Goal: Task Accomplishment & Management: Manage account settings

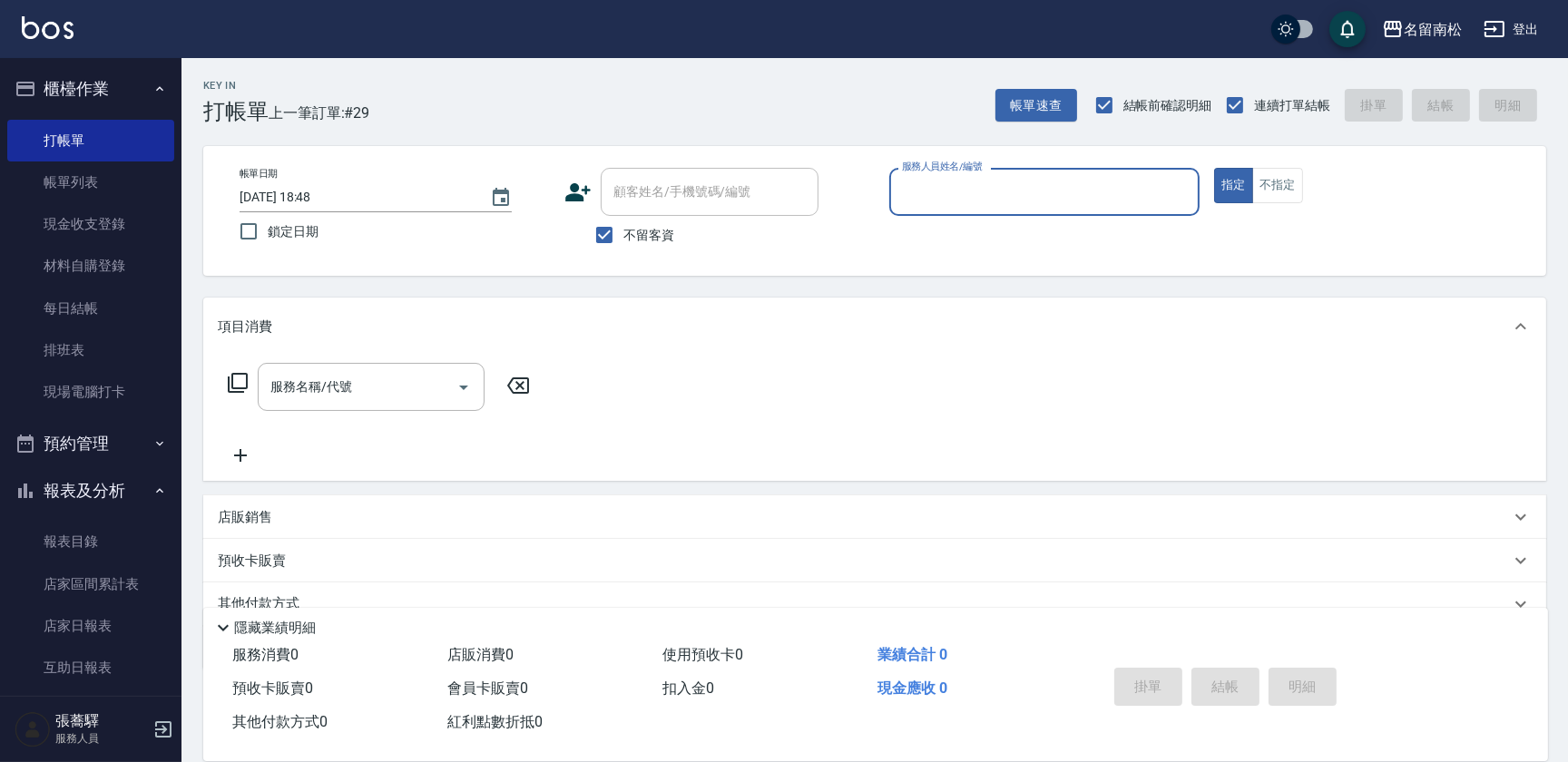
drag, startPoint x: 1280, startPoint y: 194, endPoint x: 1074, endPoint y: 176, distance: 206.8
click at [1277, 191] on button "不指定" at bounding box center [1278, 186] width 51 height 36
click at [1022, 178] on input "服務人員姓名/編號" at bounding box center [1044, 192] width 294 height 32
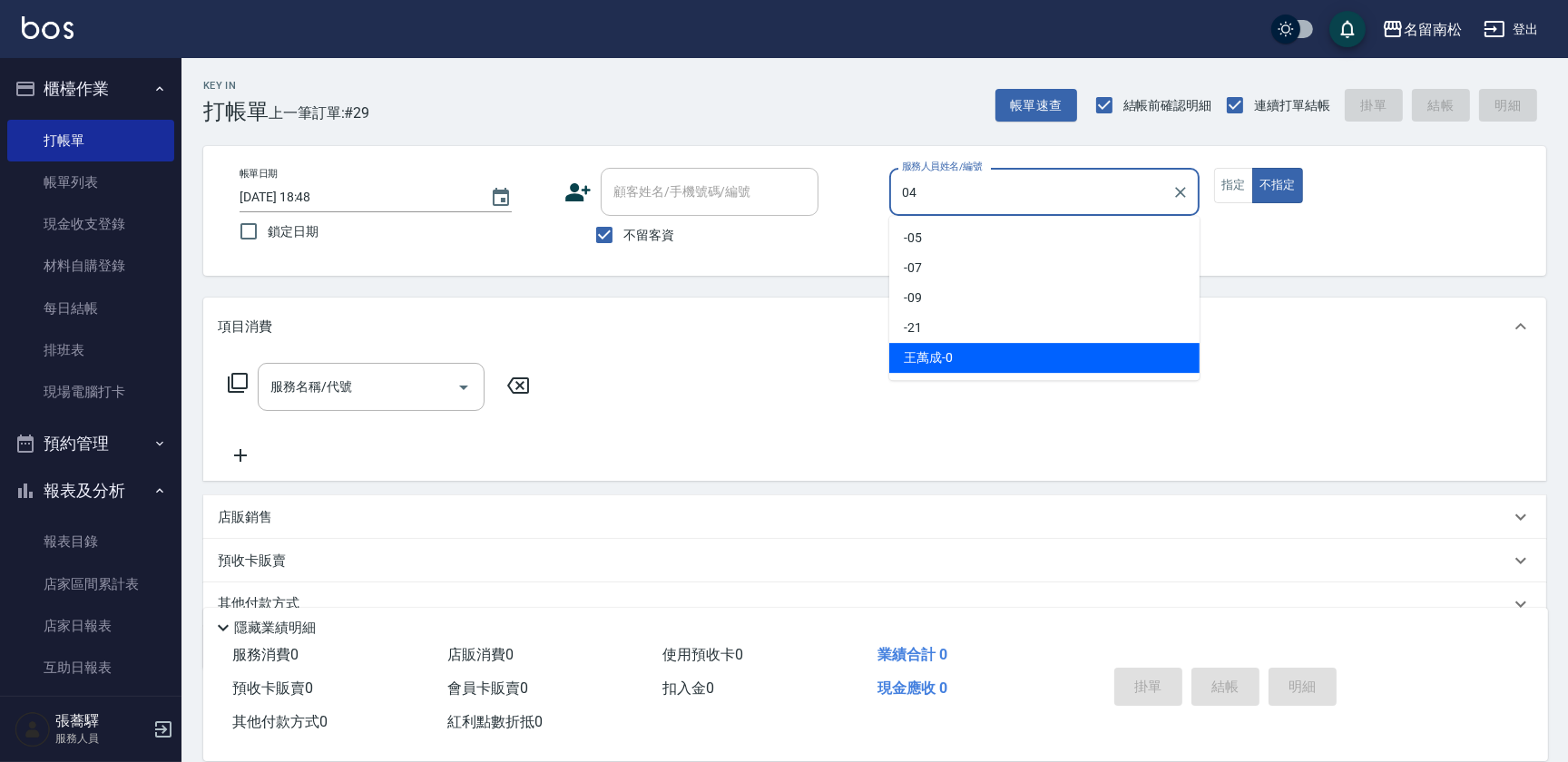
type input "[PERSON_NAME]04"
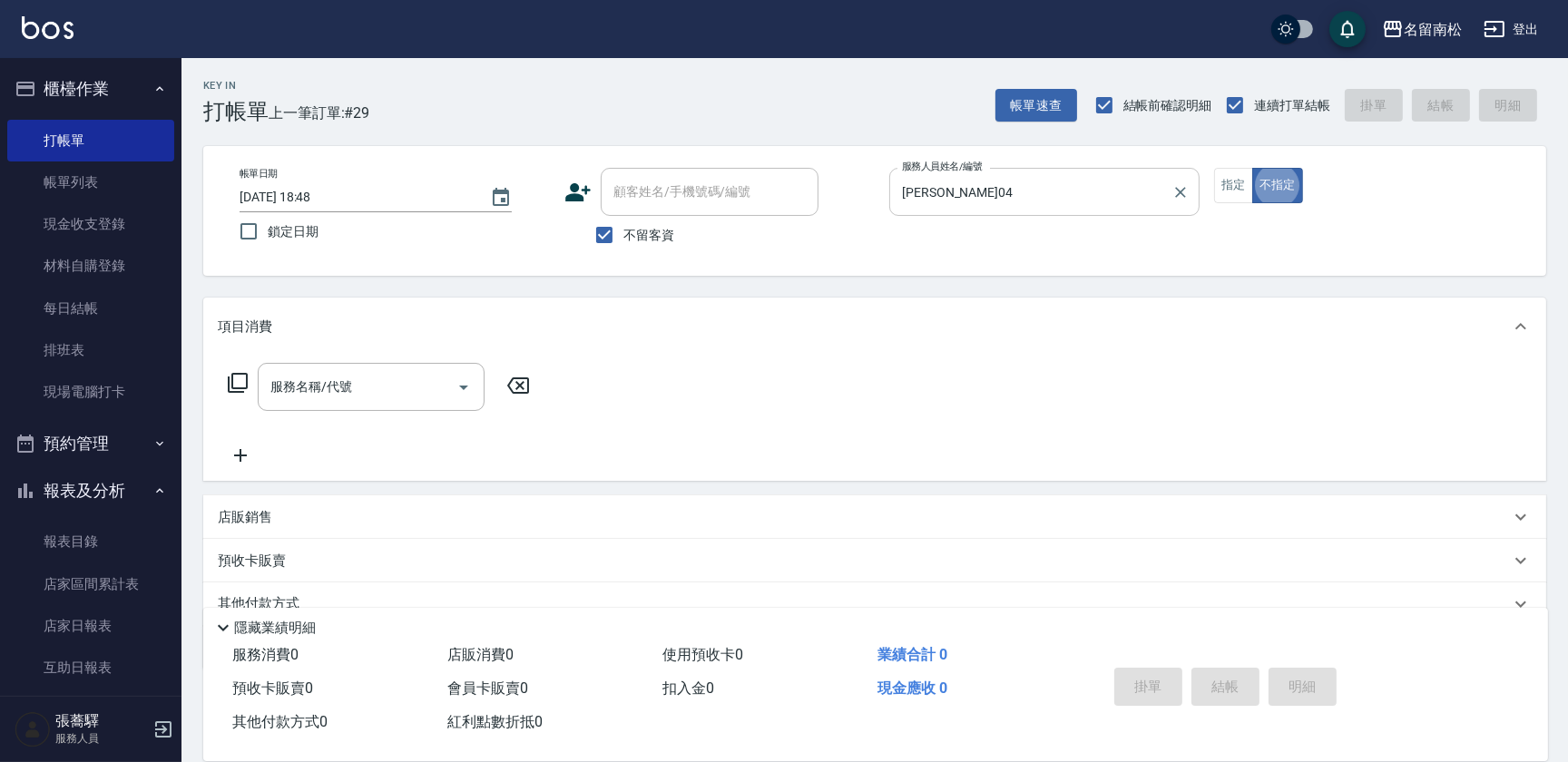
type button "false"
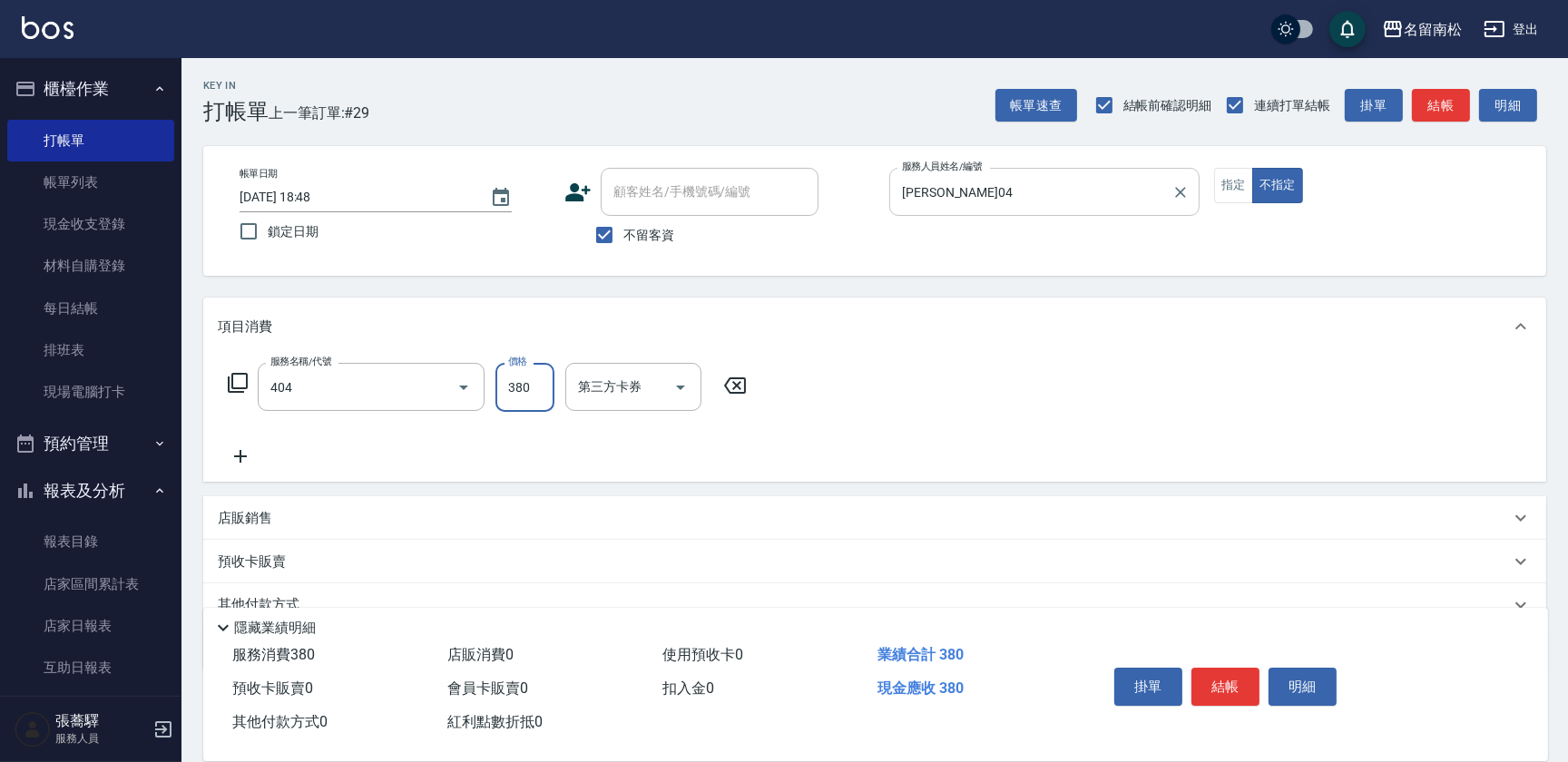
type input "剪髮(380)(404)"
click at [1227, 685] on button "結帳" at bounding box center [1225, 687] width 68 height 38
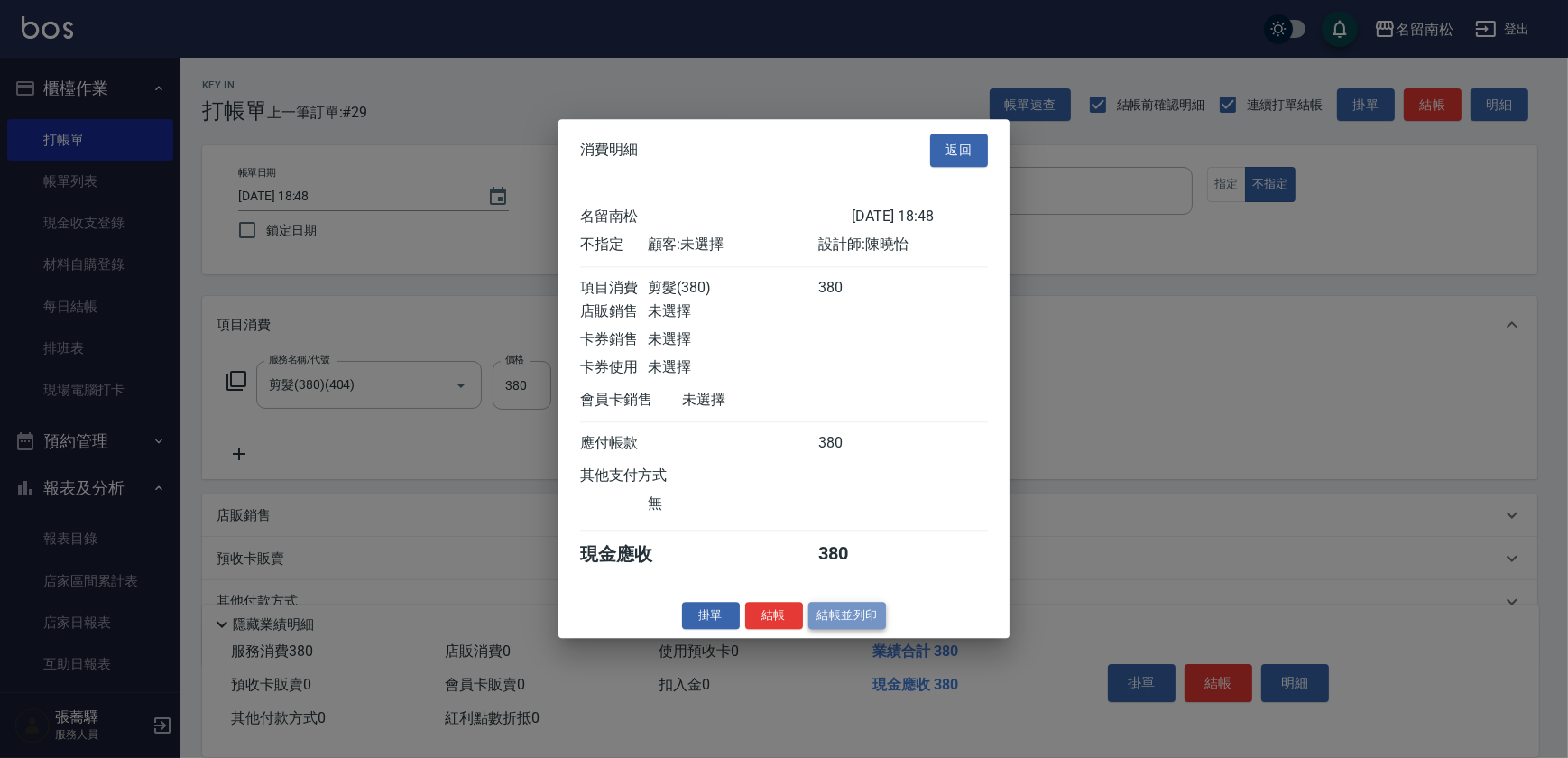
click at [872, 620] on button "結帳並列印" at bounding box center [848, 616] width 79 height 28
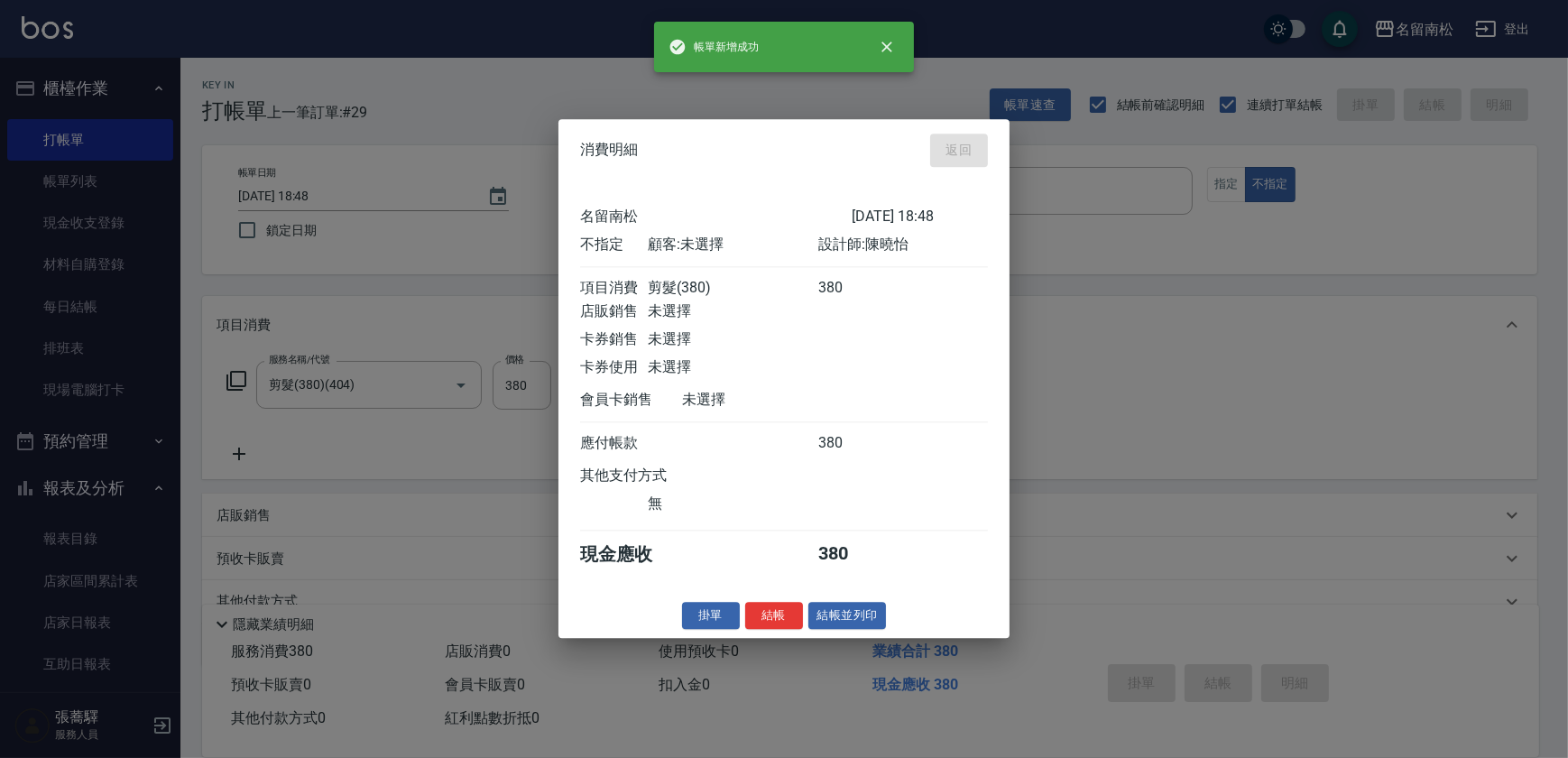
type input "2025/08/22 19:22"
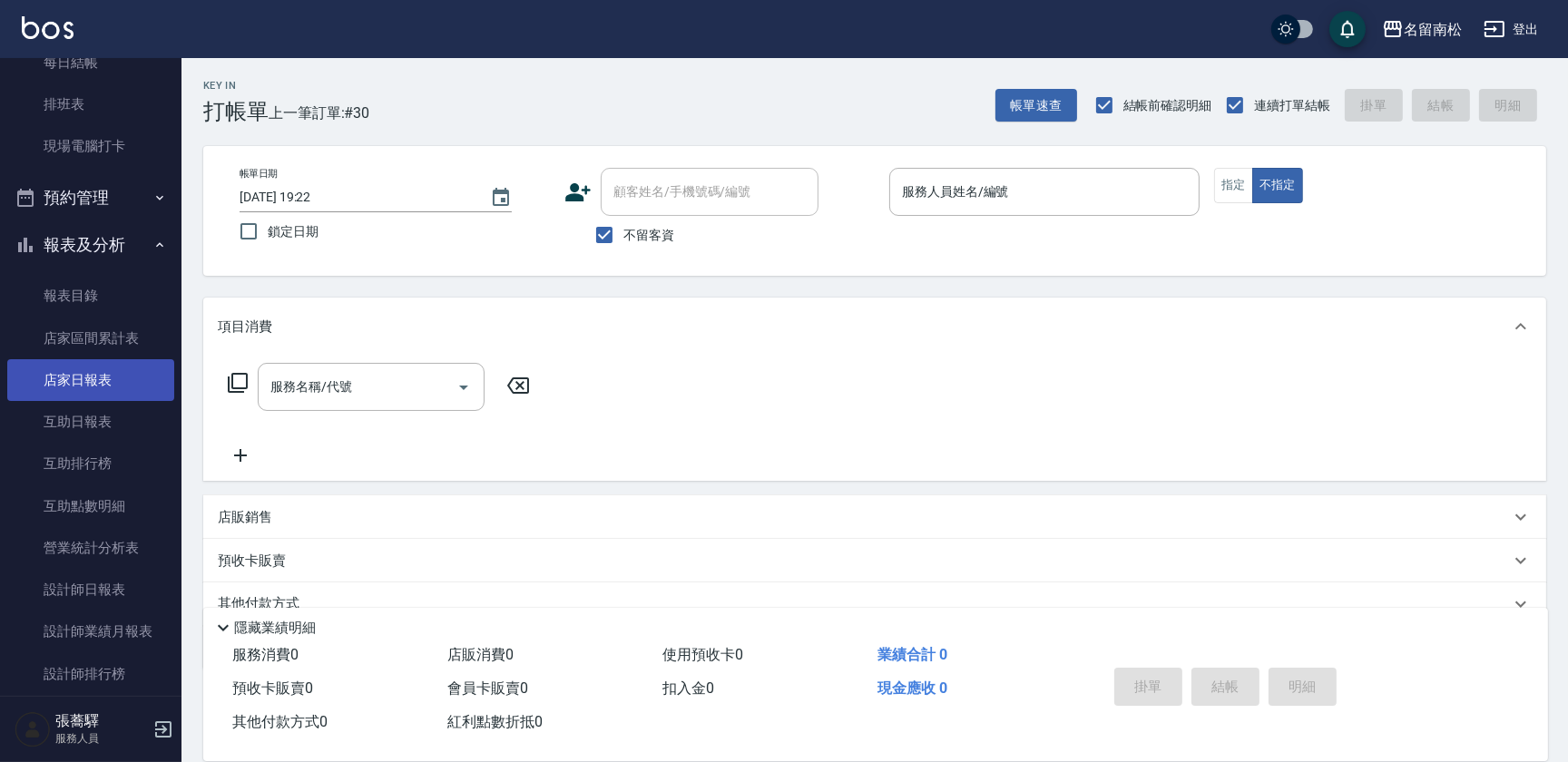
scroll to position [247, 0]
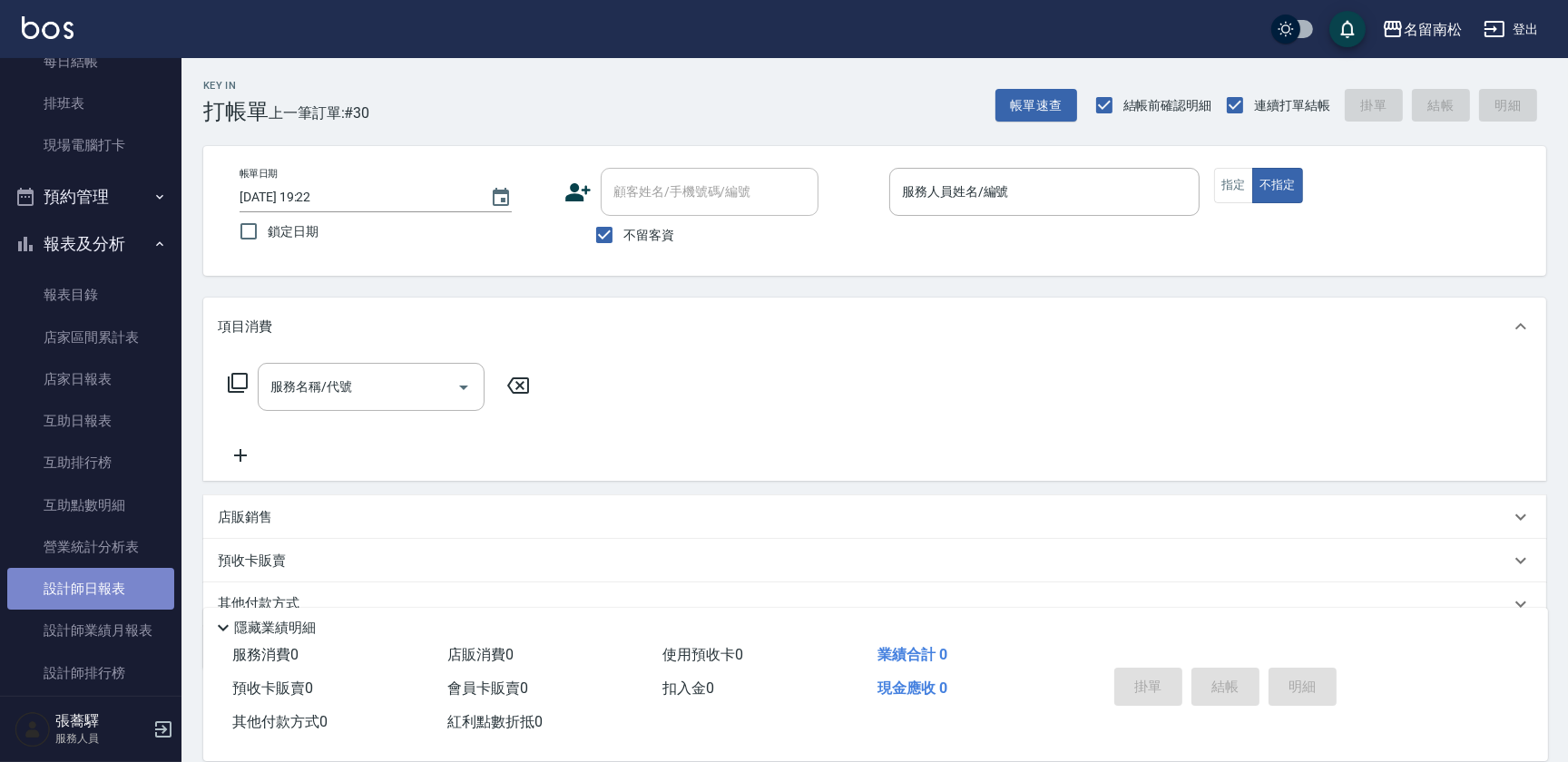
click at [103, 592] on link "設計師日報表" at bounding box center [90, 589] width 167 height 41
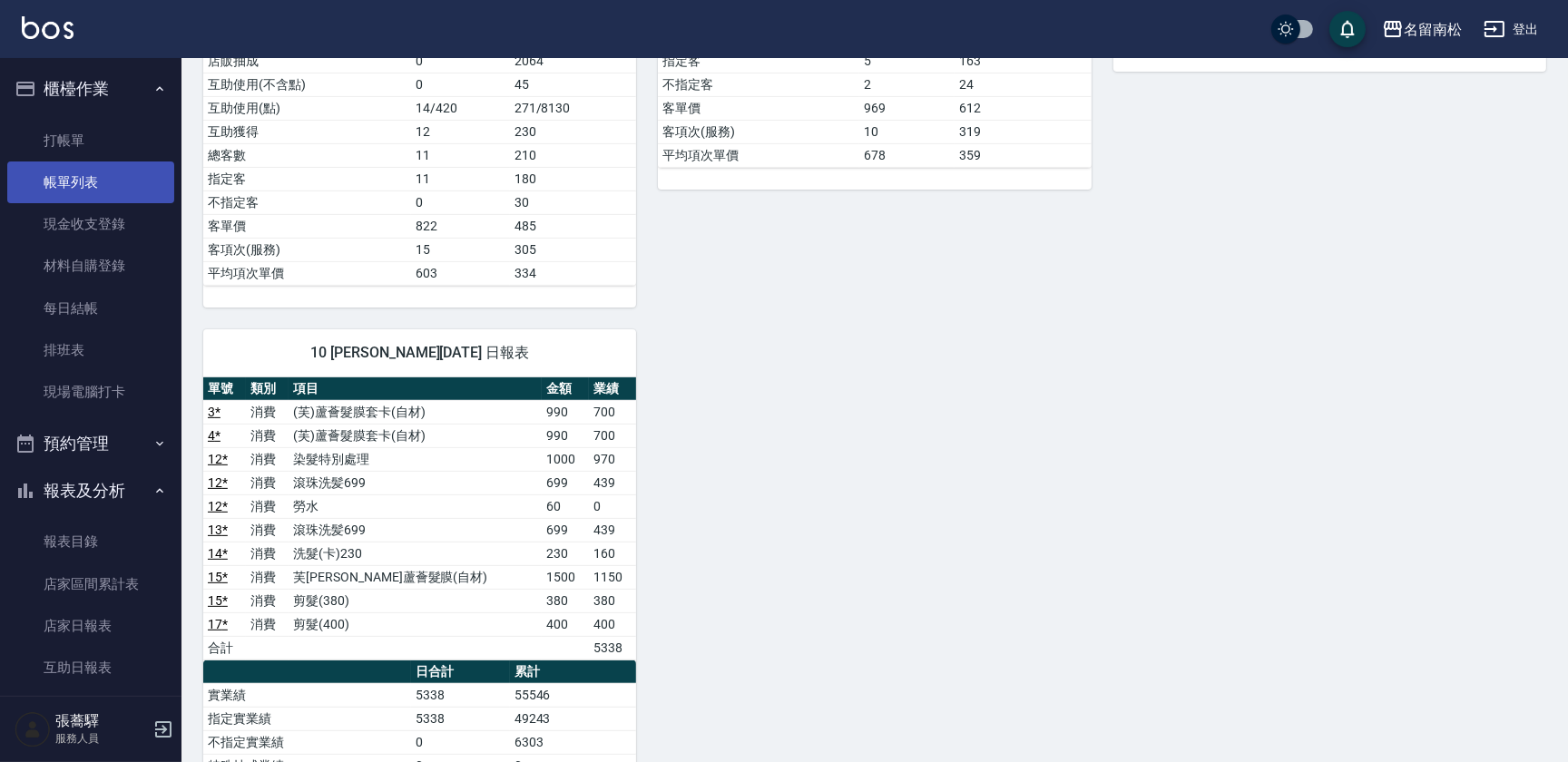
scroll to position [330, 0]
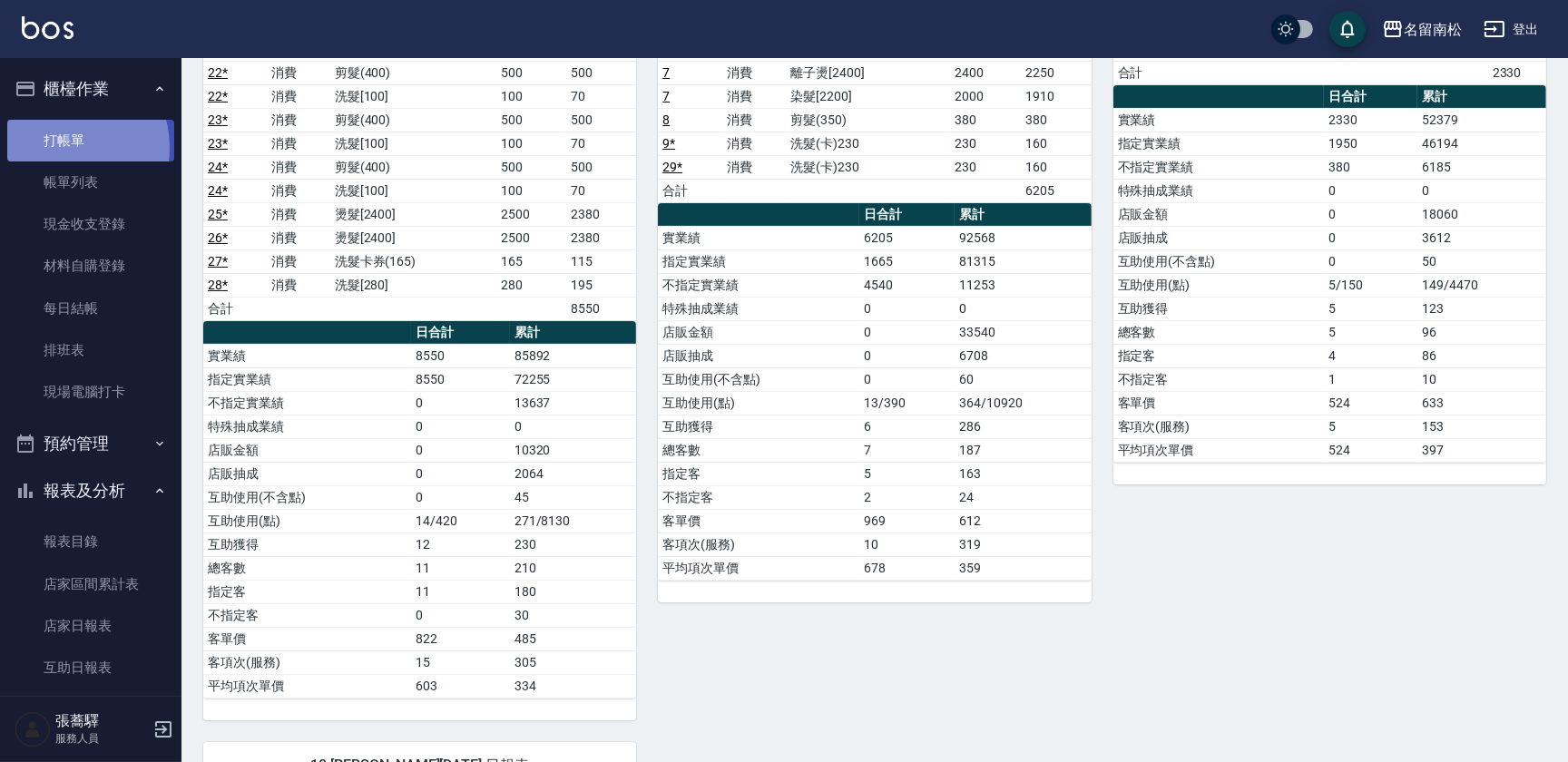
click at [61, 147] on link "打帳單" at bounding box center [90, 140] width 167 height 41
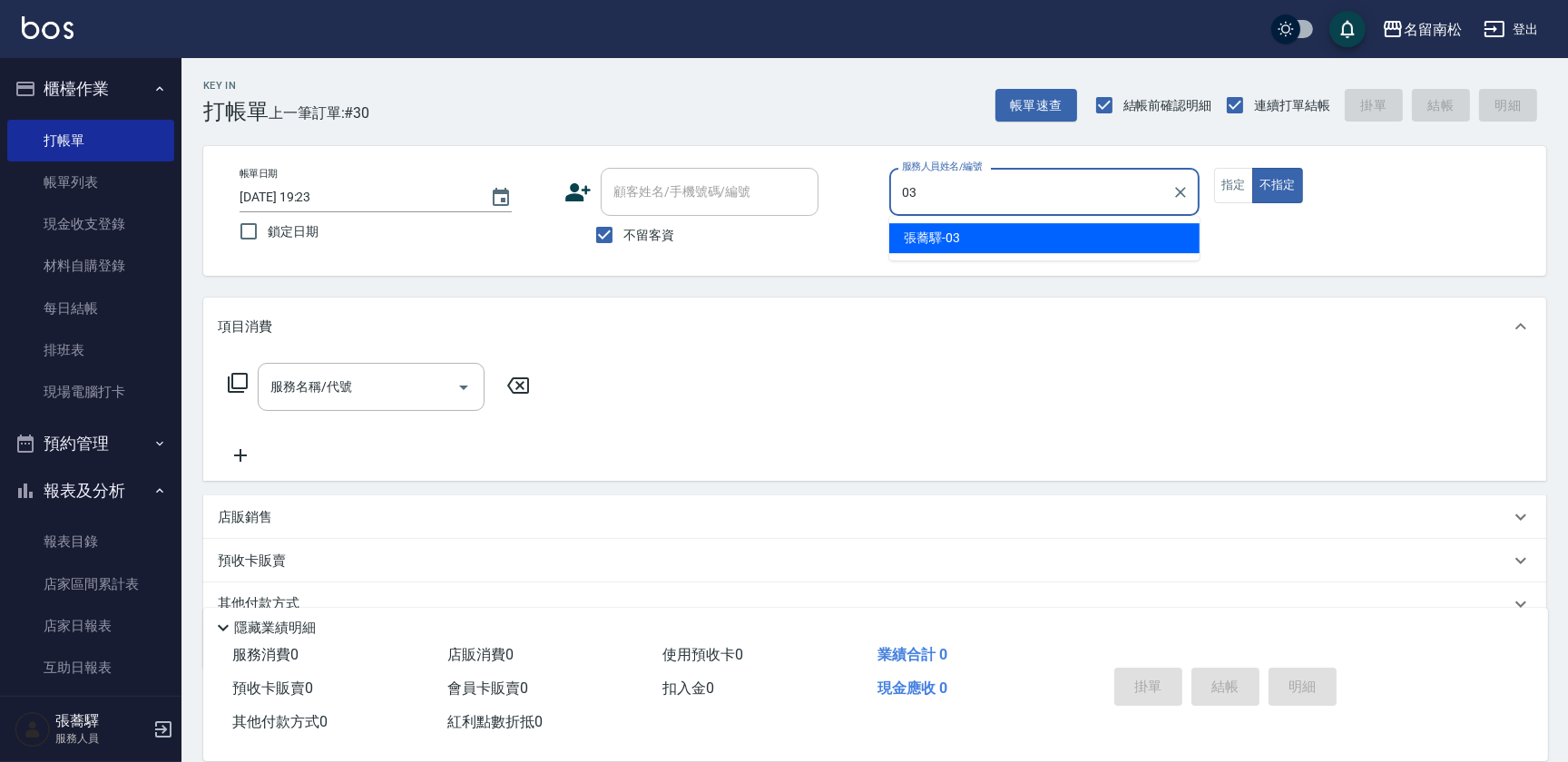
type input "張蕎驛-03"
type button "false"
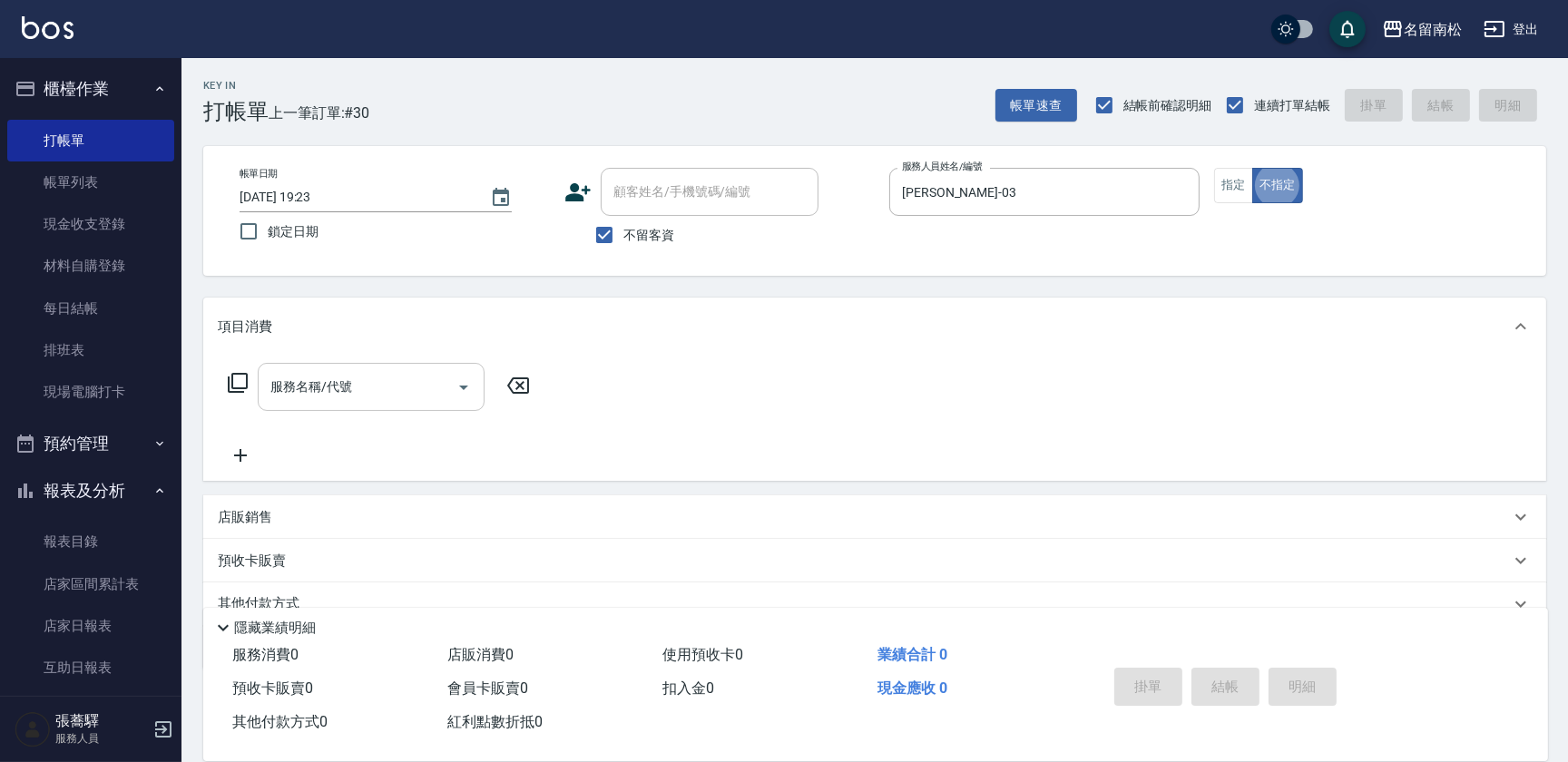
click at [345, 387] on input "服務名稱/代號" at bounding box center [357, 387] width 184 height 32
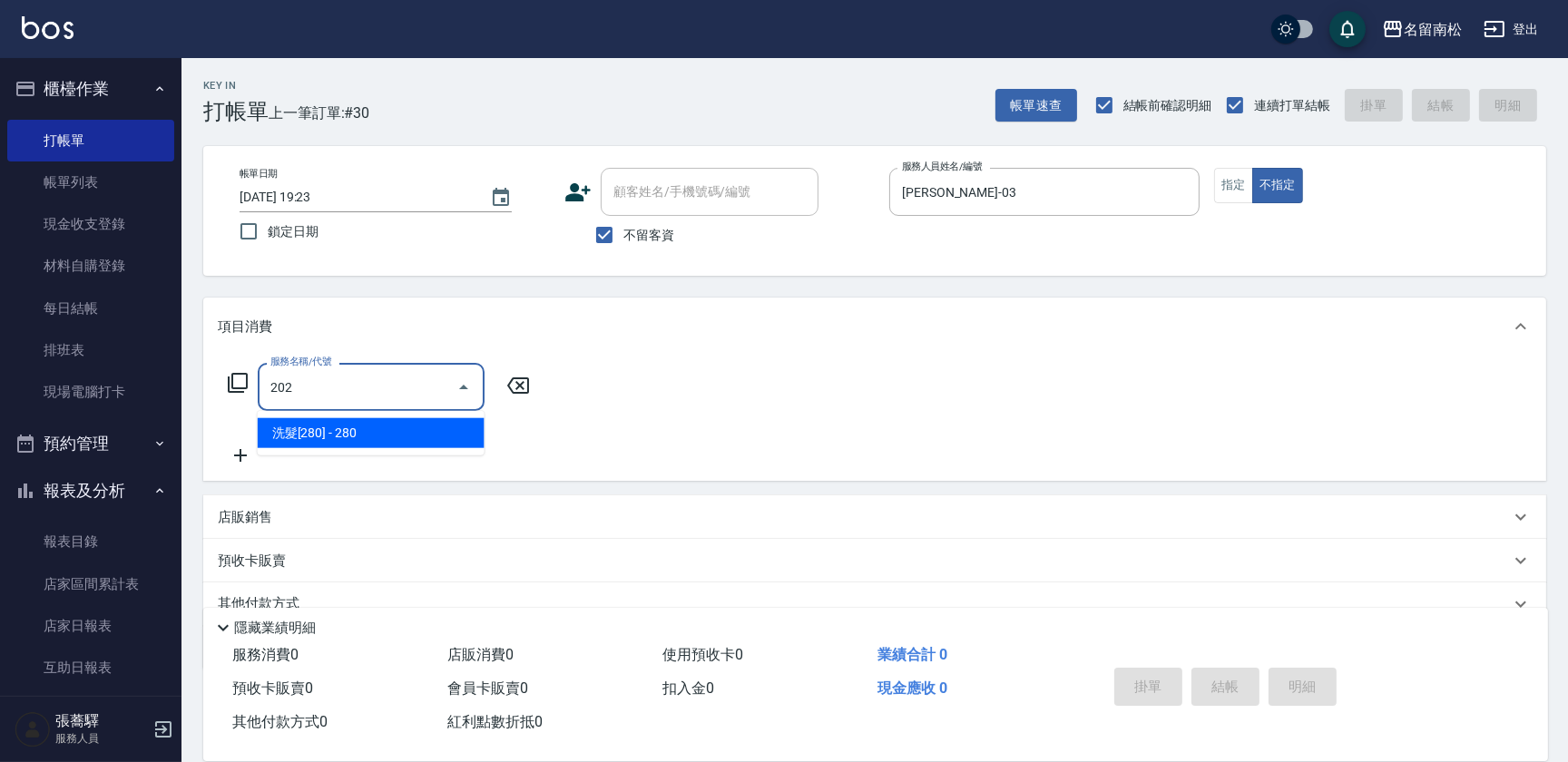
type input "洗髮[280](202)"
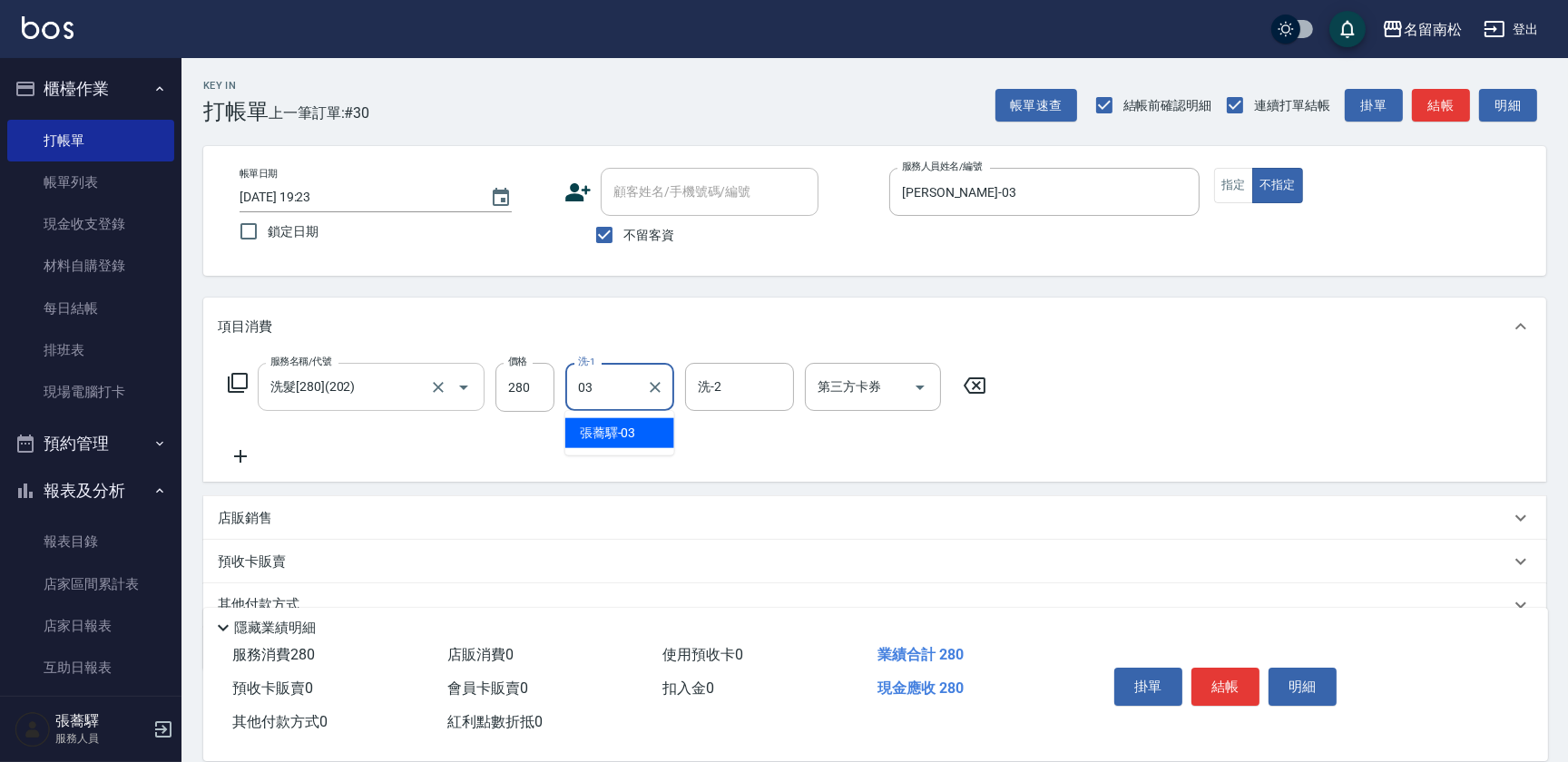
type input "張蕎驛-03"
click at [1229, 680] on button "結帳" at bounding box center [1225, 687] width 68 height 38
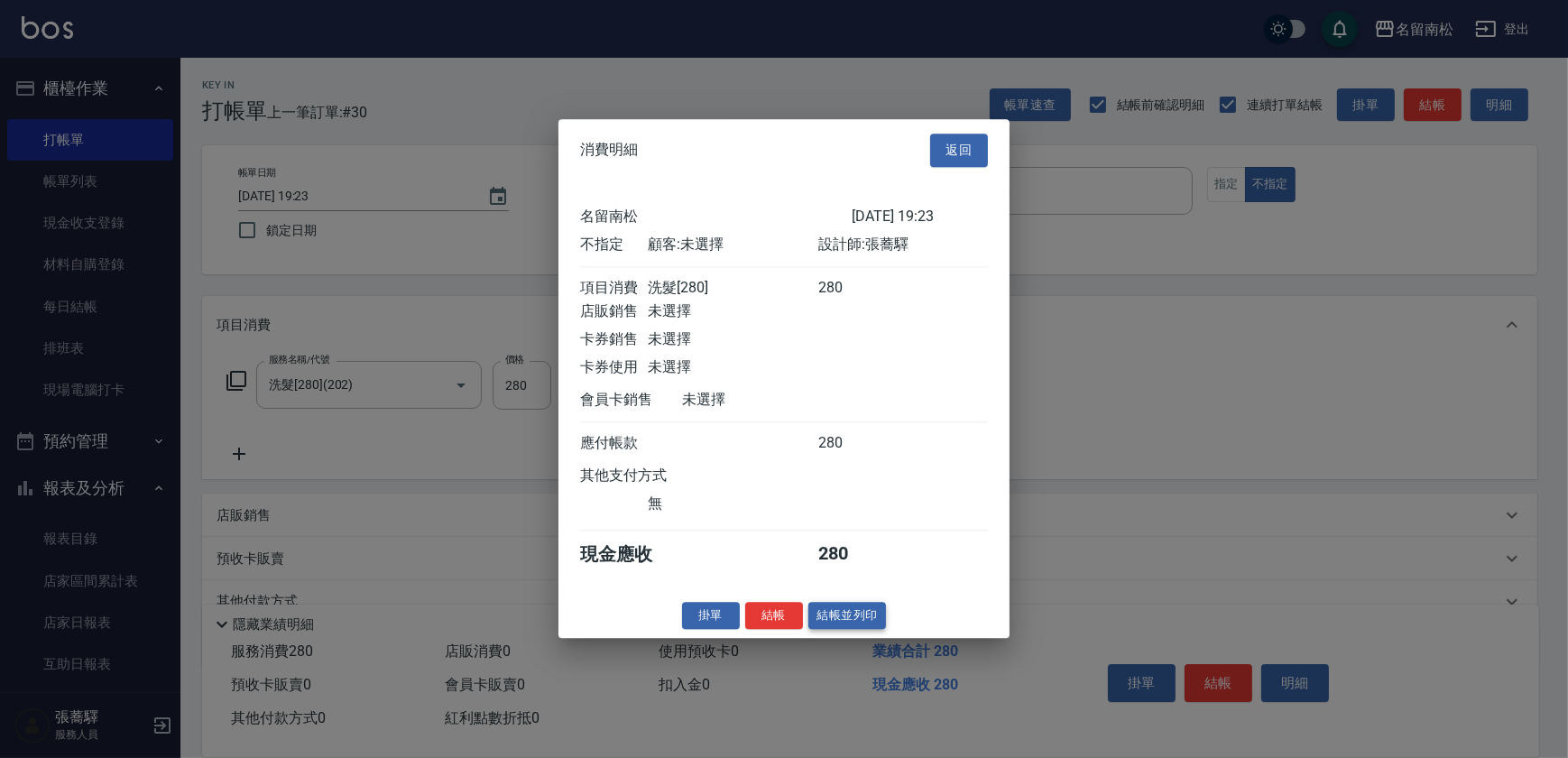
click at [855, 615] on button "結帳並列印" at bounding box center [848, 616] width 79 height 28
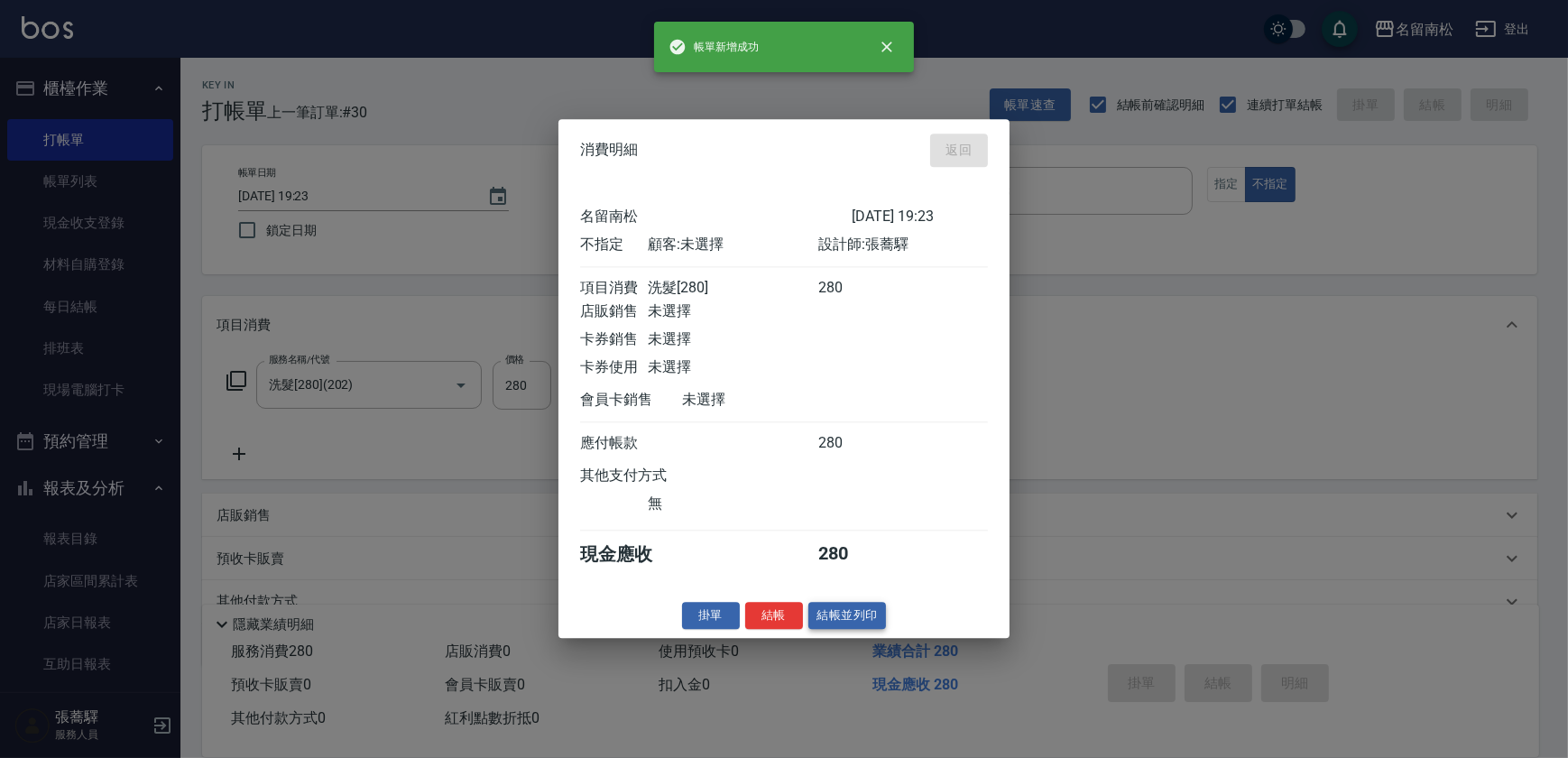
type input "2025/08/22 19:25"
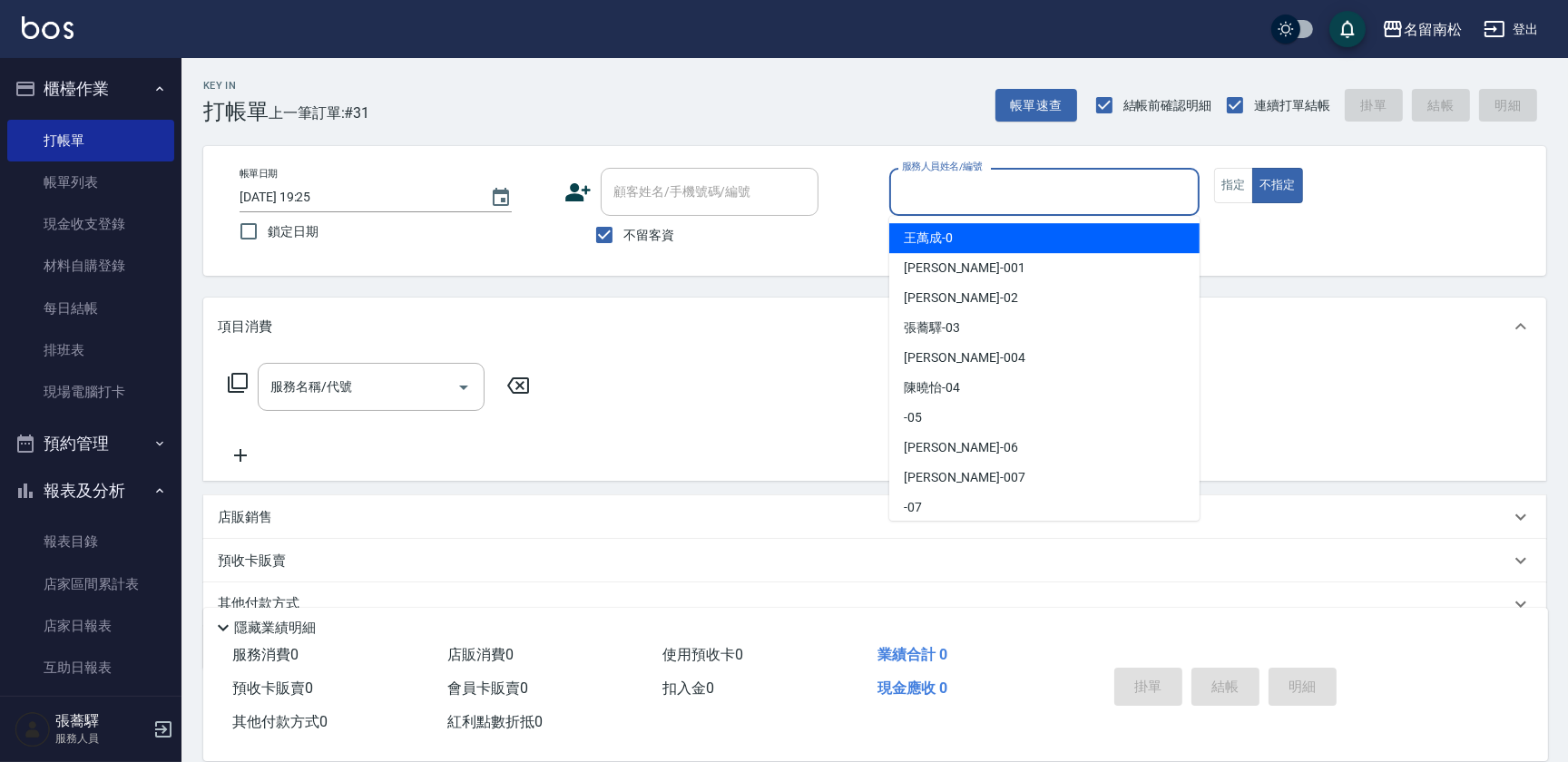
click at [1067, 205] on input "服務人員姓名/編號" at bounding box center [1044, 192] width 294 height 32
click at [1243, 177] on button "指定" at bounding box center [1233, 186] width 39 height 36
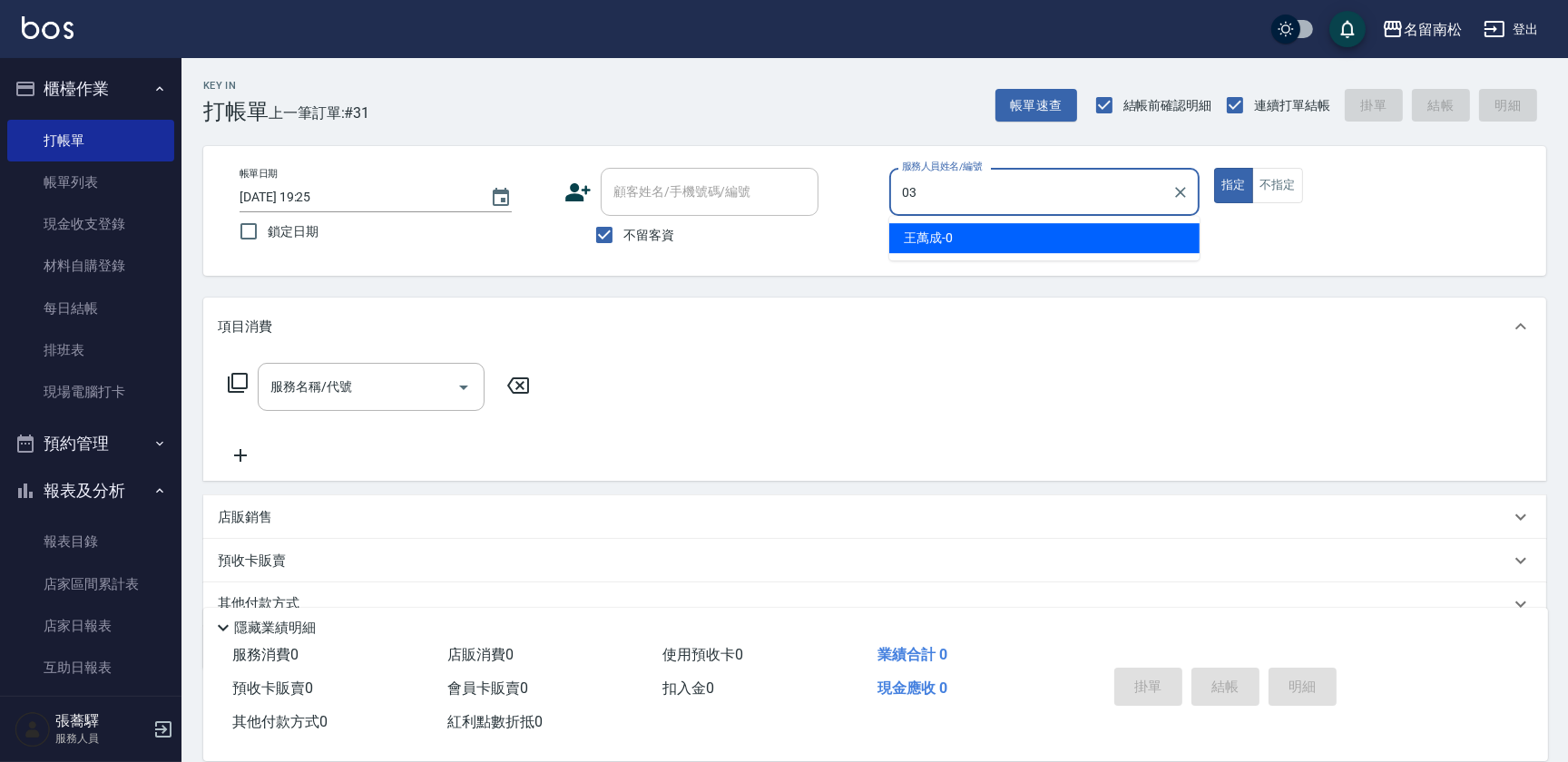
type input "張蕎驛-03"
type button "true"
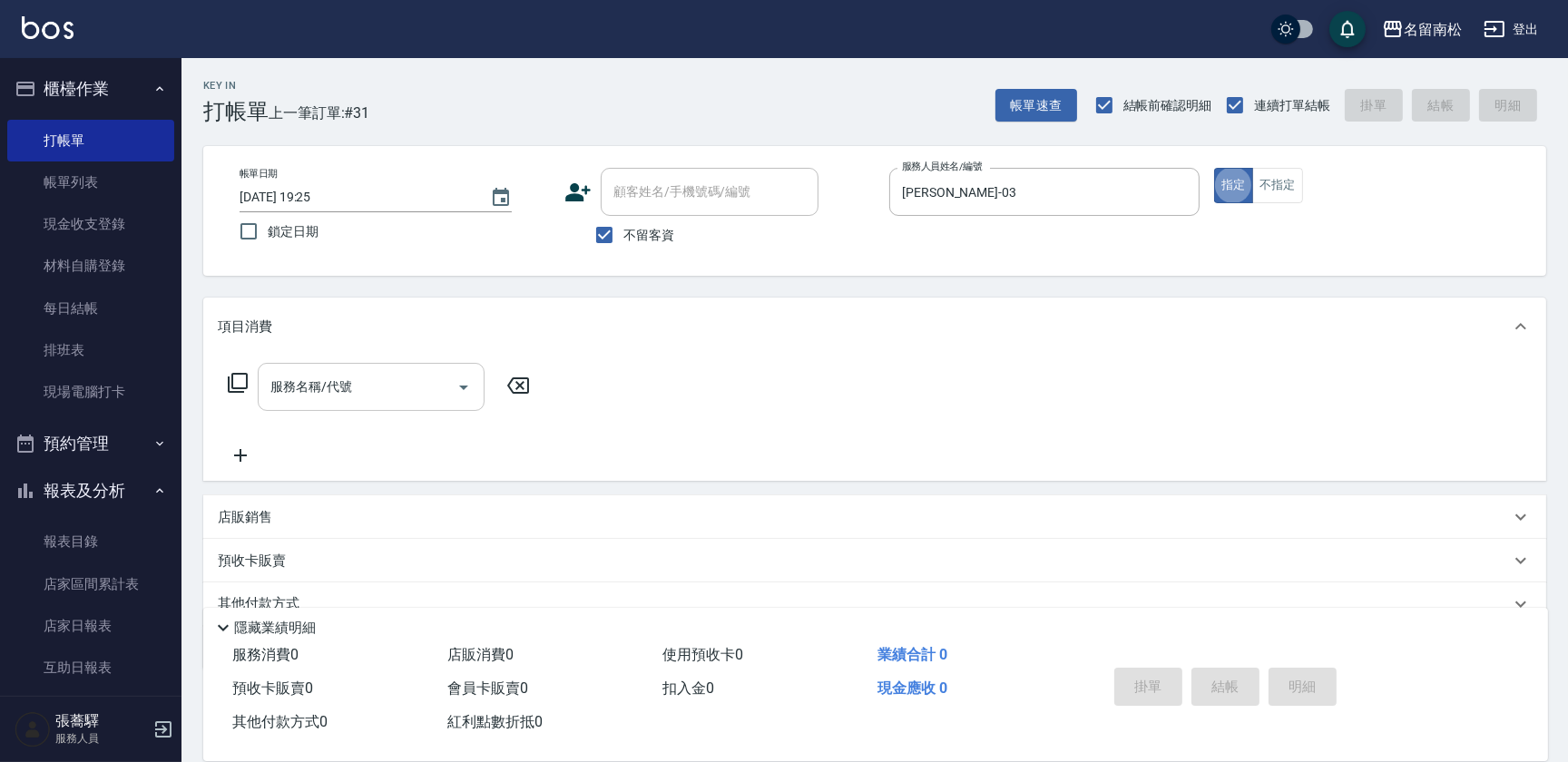
click at [384, 395] on input "服務名稱/代號" at bounding box center [357, 387] width 184 height 32
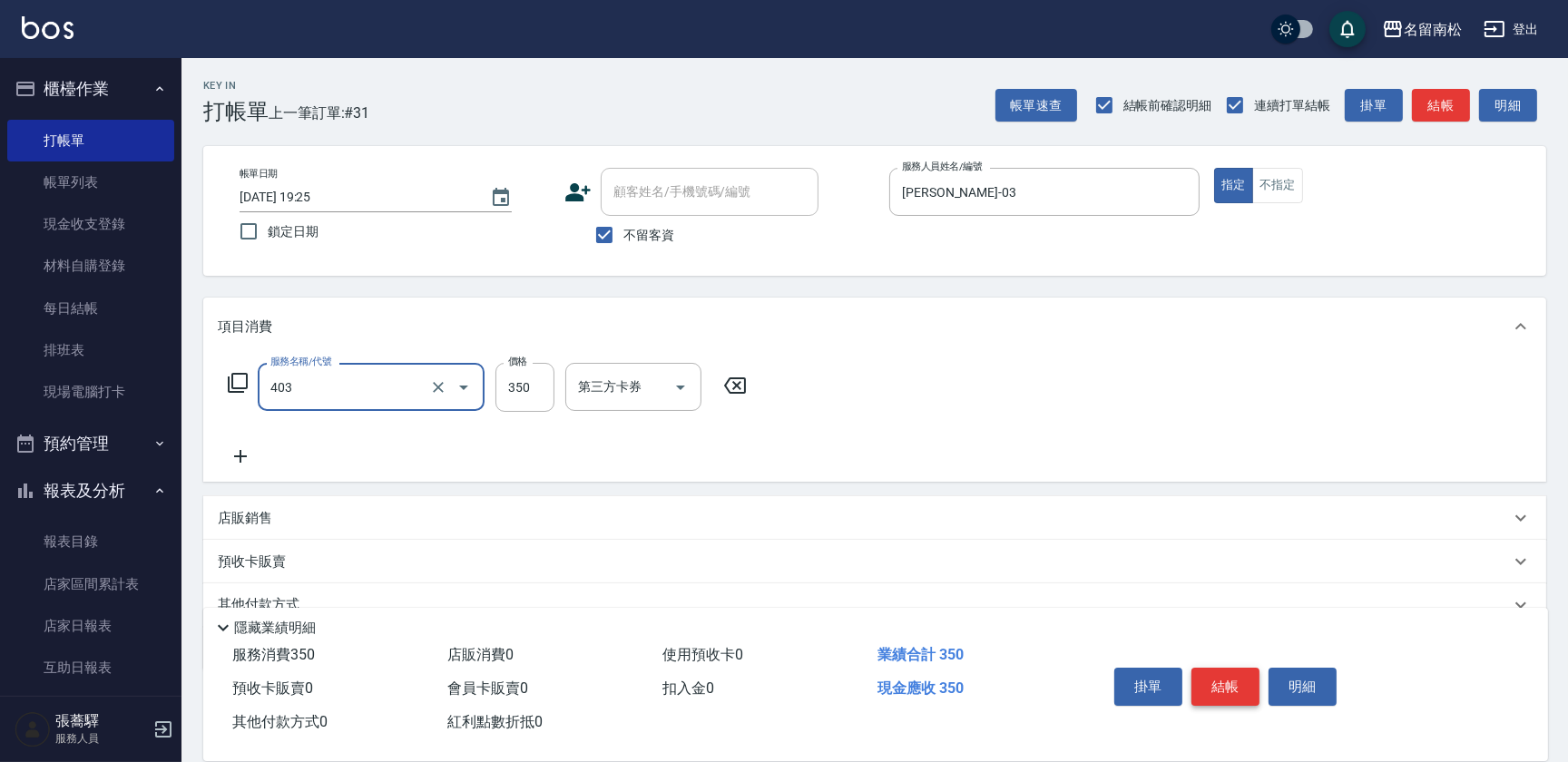
type input "剪髮(350)(403)"
click at [1225, 673] on button "結帳" at bounding box center [1225, 687] width 68 height 38
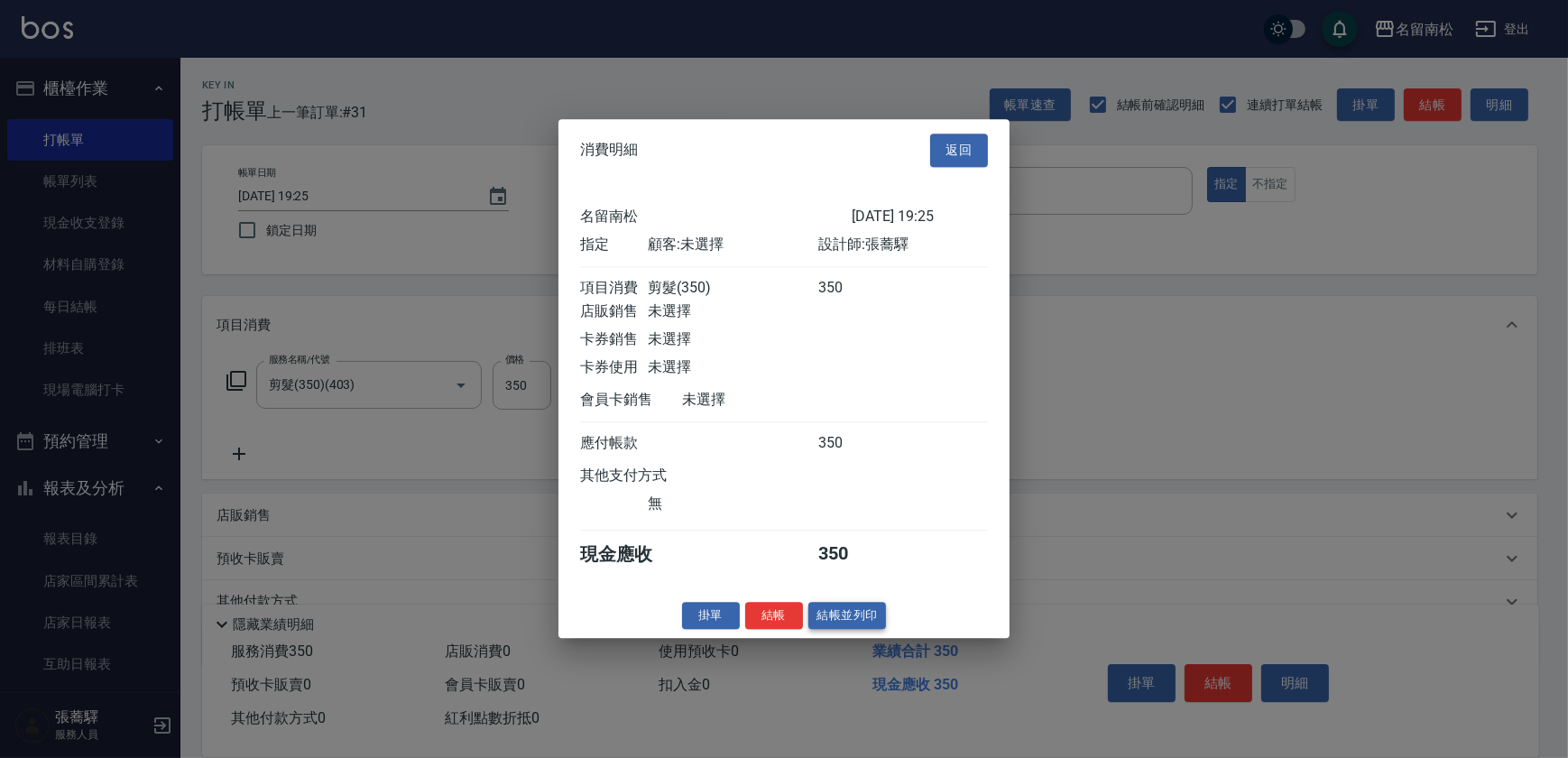
click at [859, 623] on button "結帳並列印" at bounding box center [848, 616] width 79 height 28
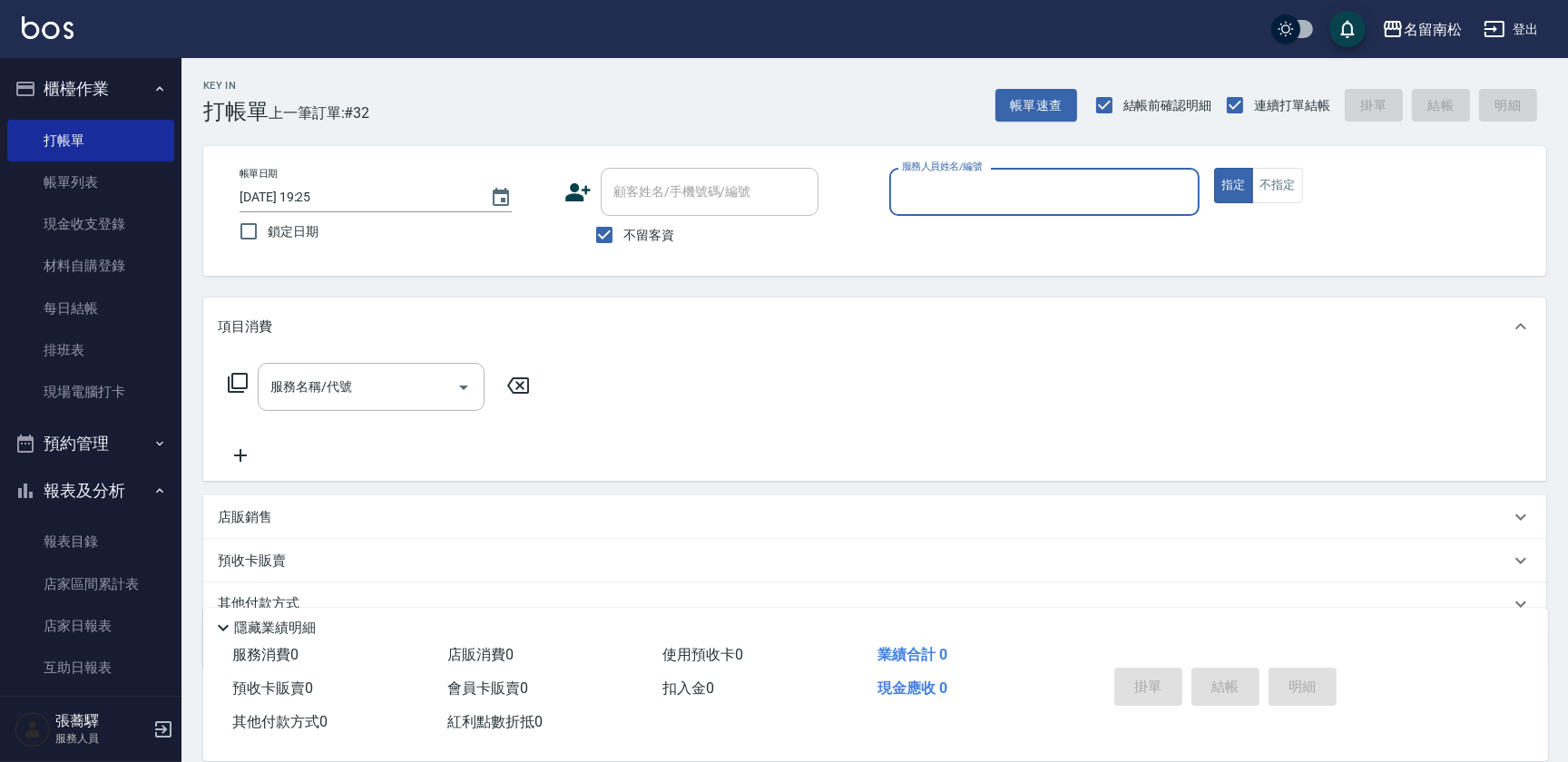
scroll to position [451, 0]
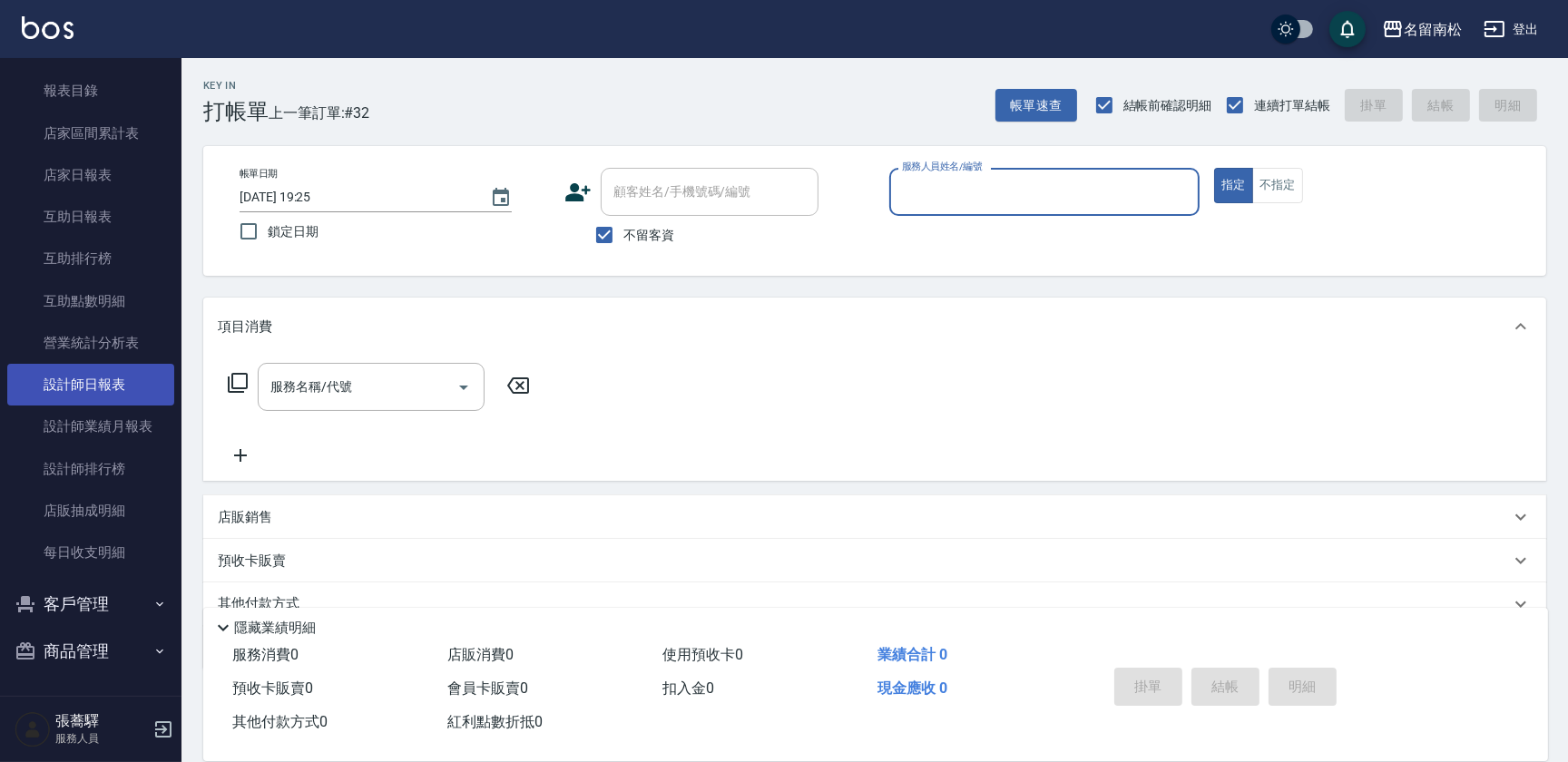
click at [123, 379] on link "設計師日報表" at bounding box center [90, 384] width 167 height 41
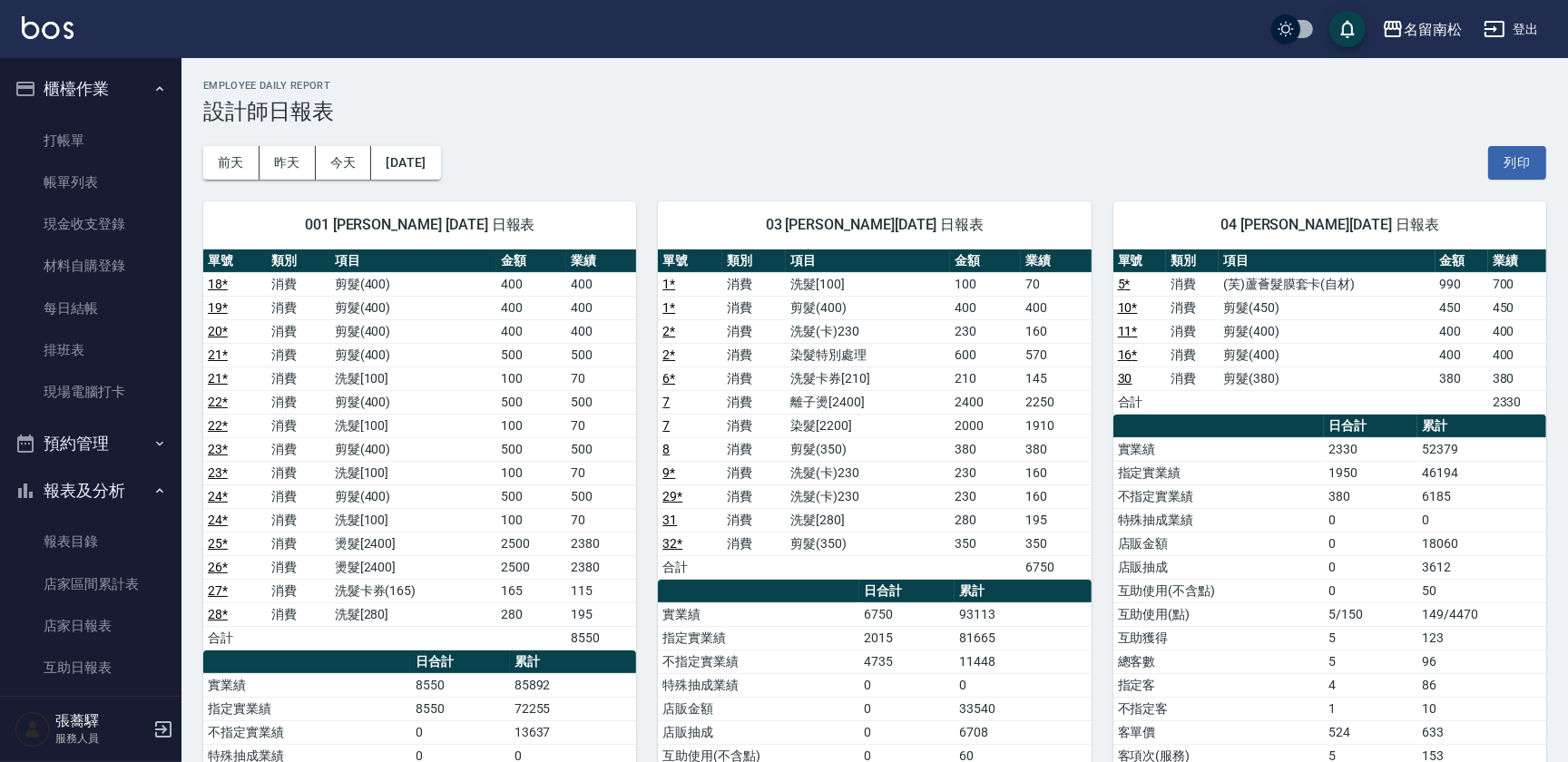
drag, startPoint x: 183, startPoint y: 141, endPoint x: 191, endPoint y: 147, distance: 10.0
click at [108, 134] on link "打帳單" at bounding box center [90, 140] width 167 height 41
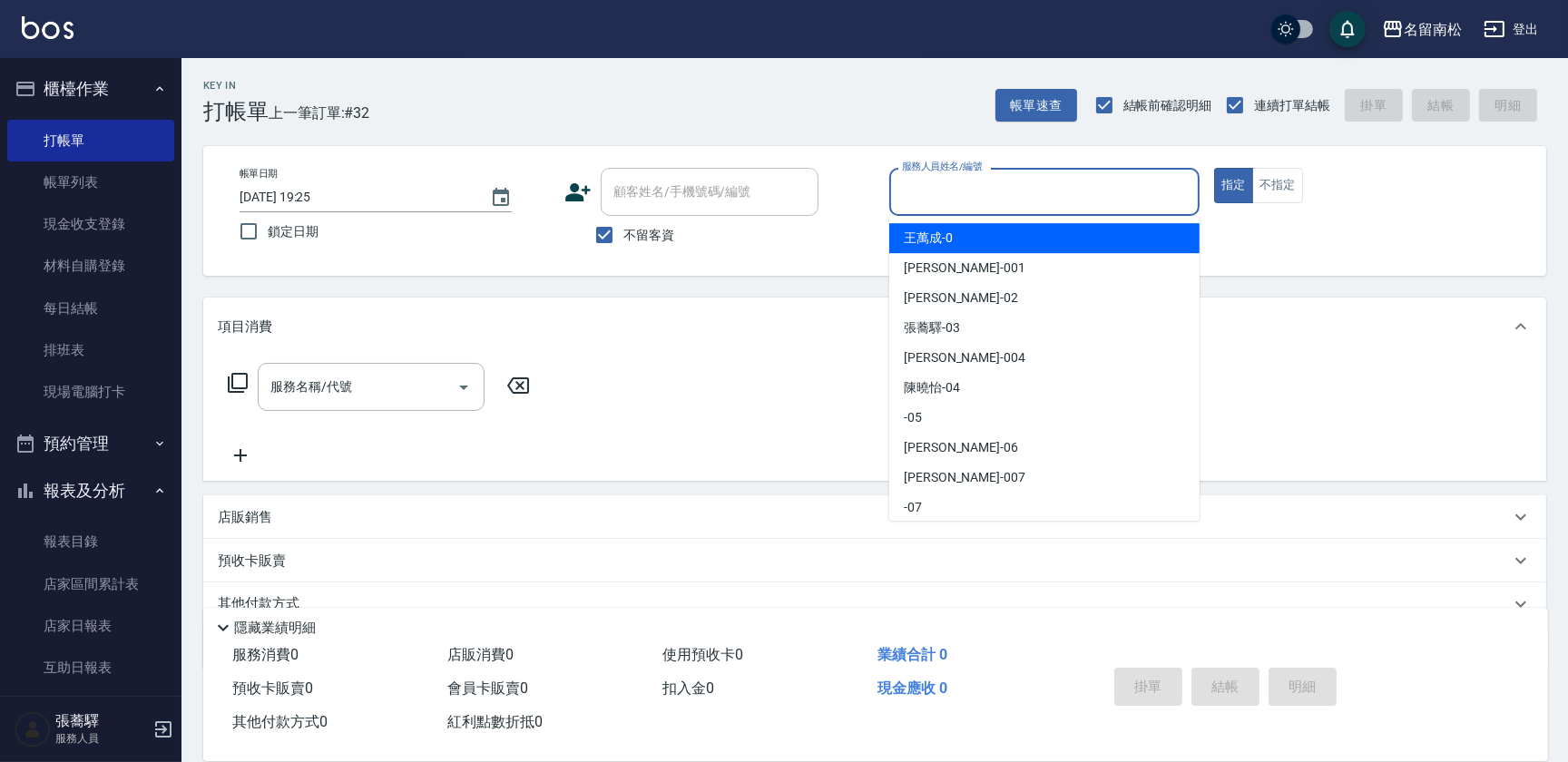
click at [1059, 189] on input "服務人員姓名/編號" at bounding box center [1044, 192] width 294 height 32
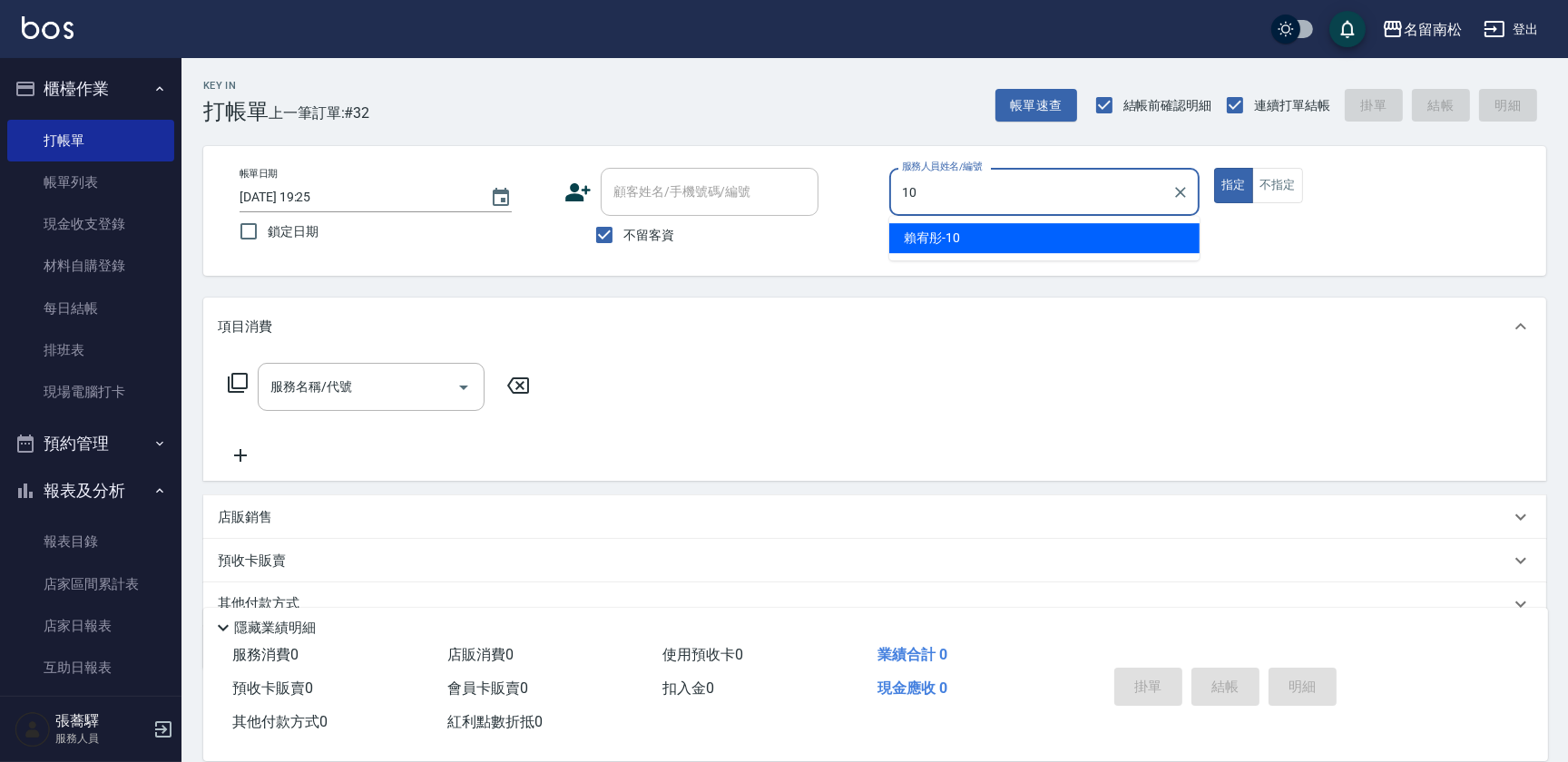
click at [1034, 239] on div "賴宥彤 -10" at bounding box center [1044, 238] width 310 height 30
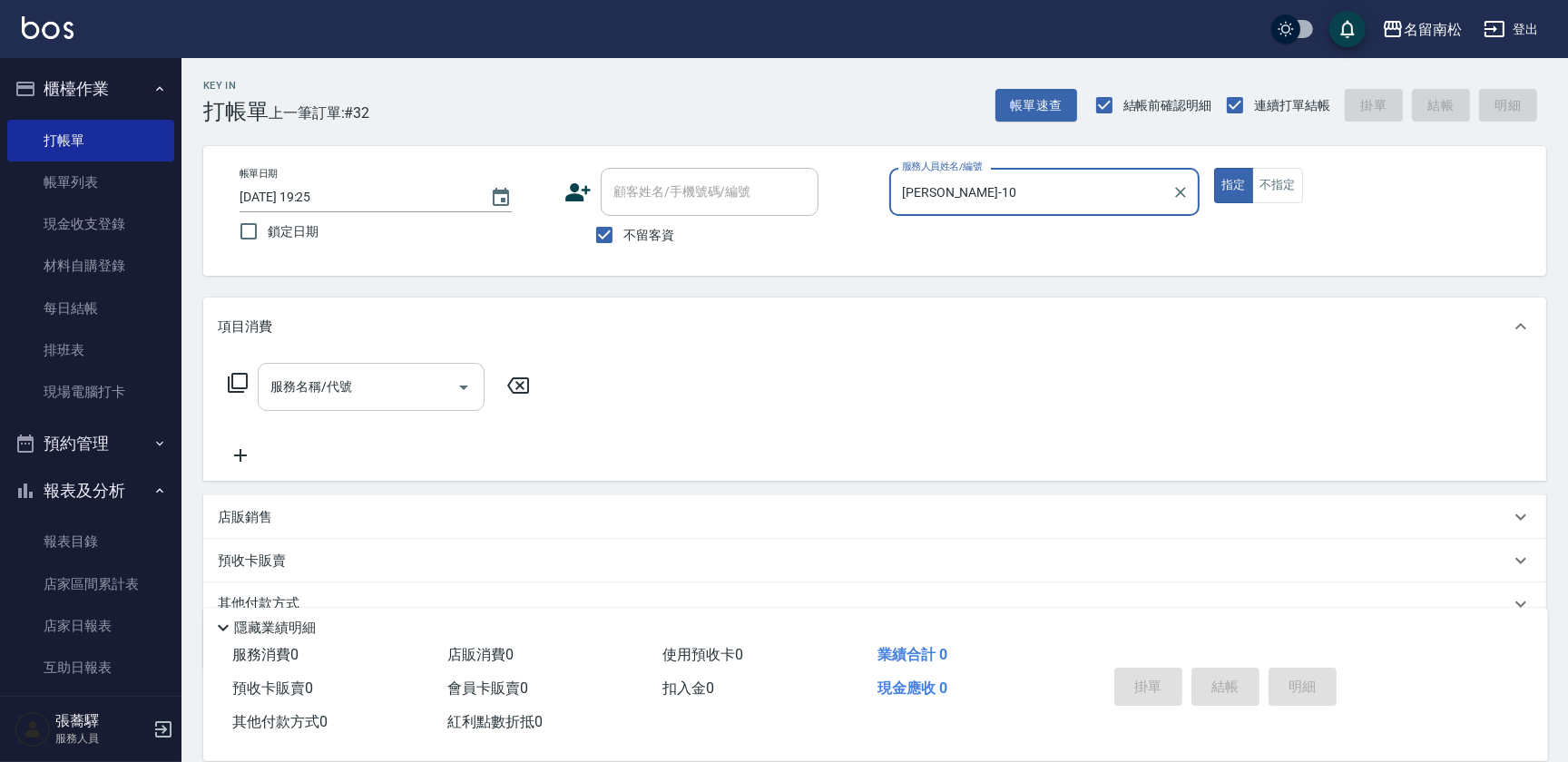
type input "賴宥彤-10"
click at [368, 379] on input "服務名稱/代號" at bounding box center [357, 387] width 184 height 32
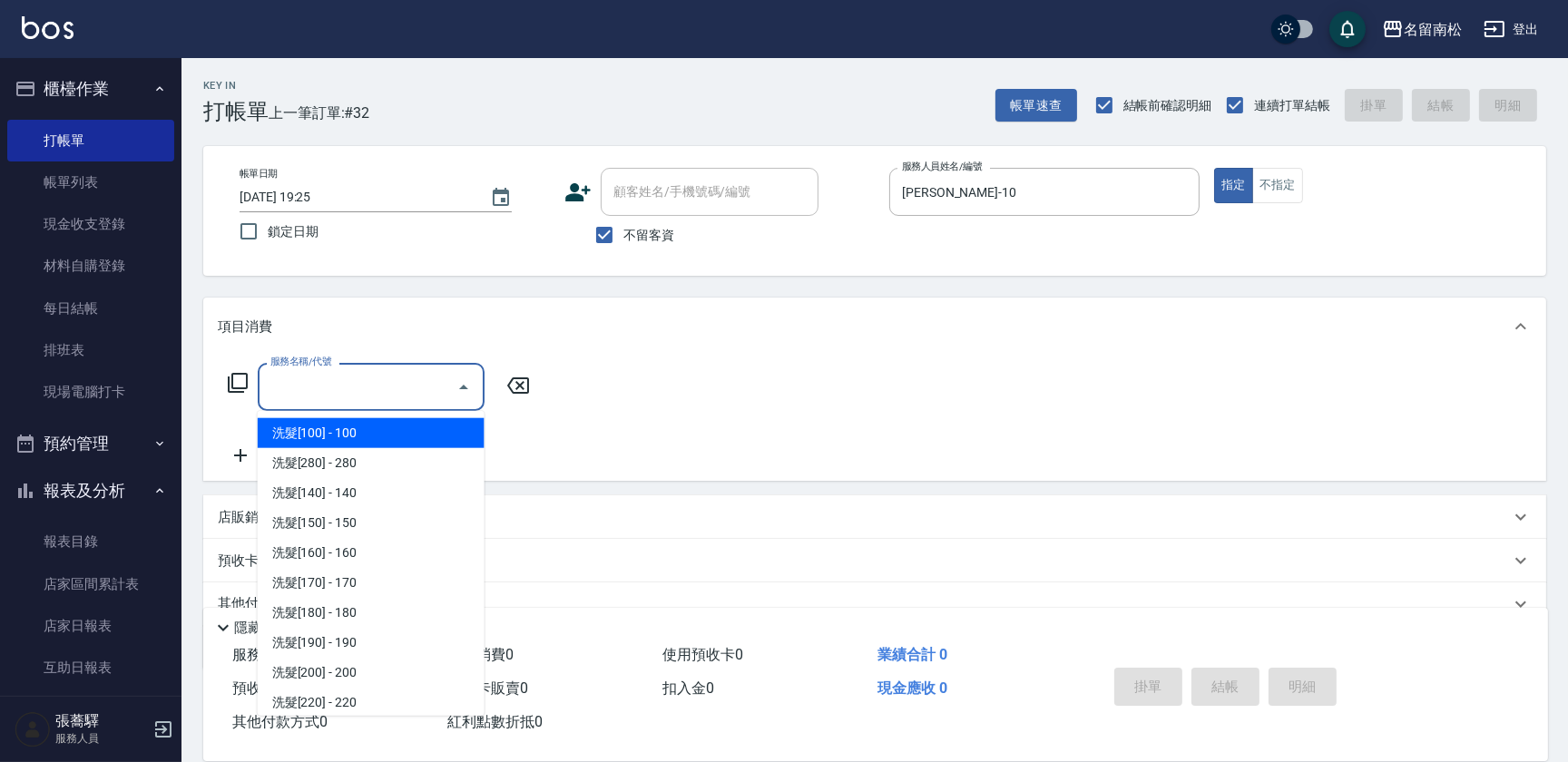
click at [367, 390] on input "服務名稱/代號" at bounding box center [357, 387] width 184 height 32
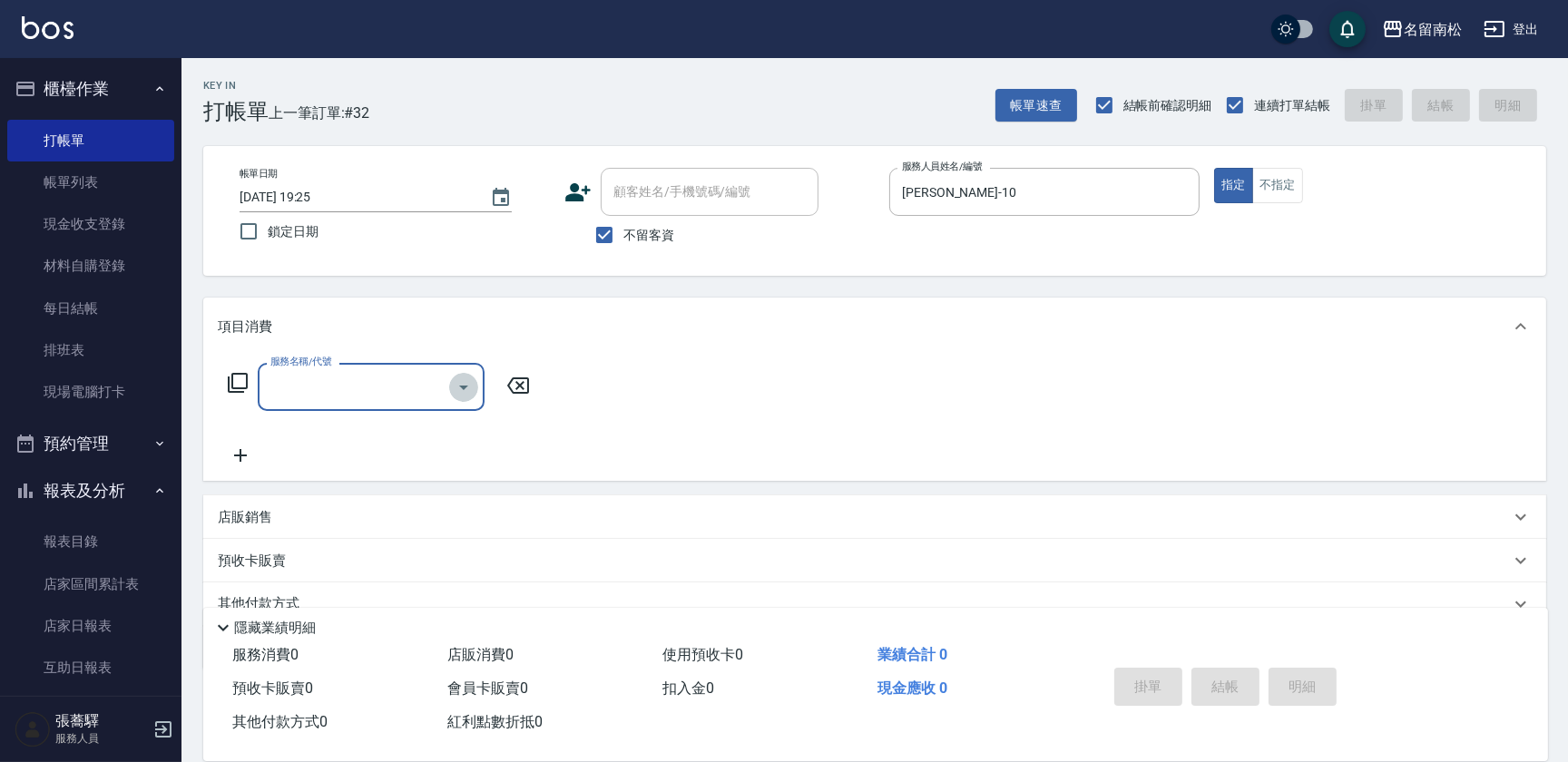
click at [472, 382] on icon "Open" at bounding box center [464, 387] width 22 height 22
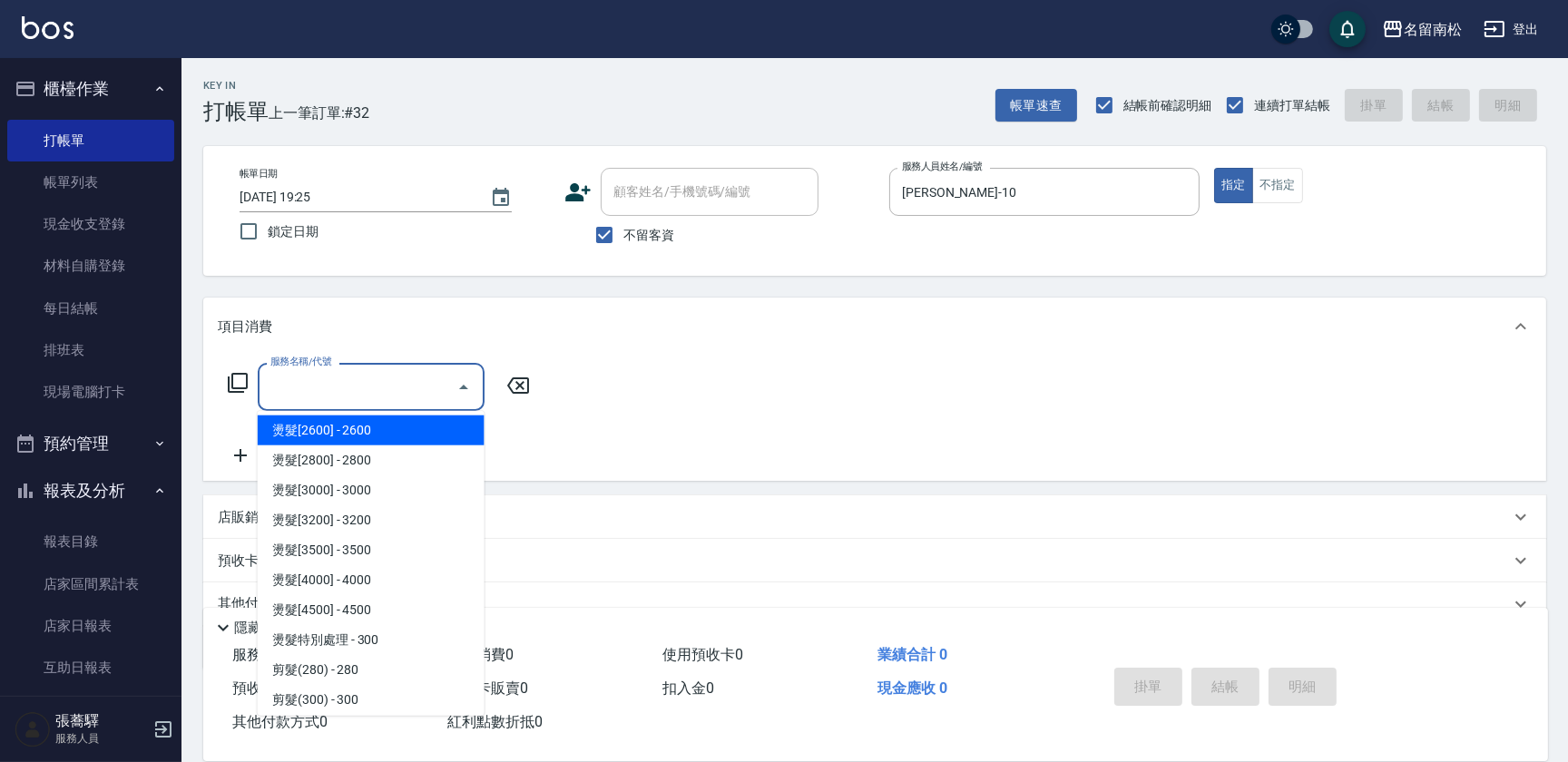
scroll to position [1071, 0]
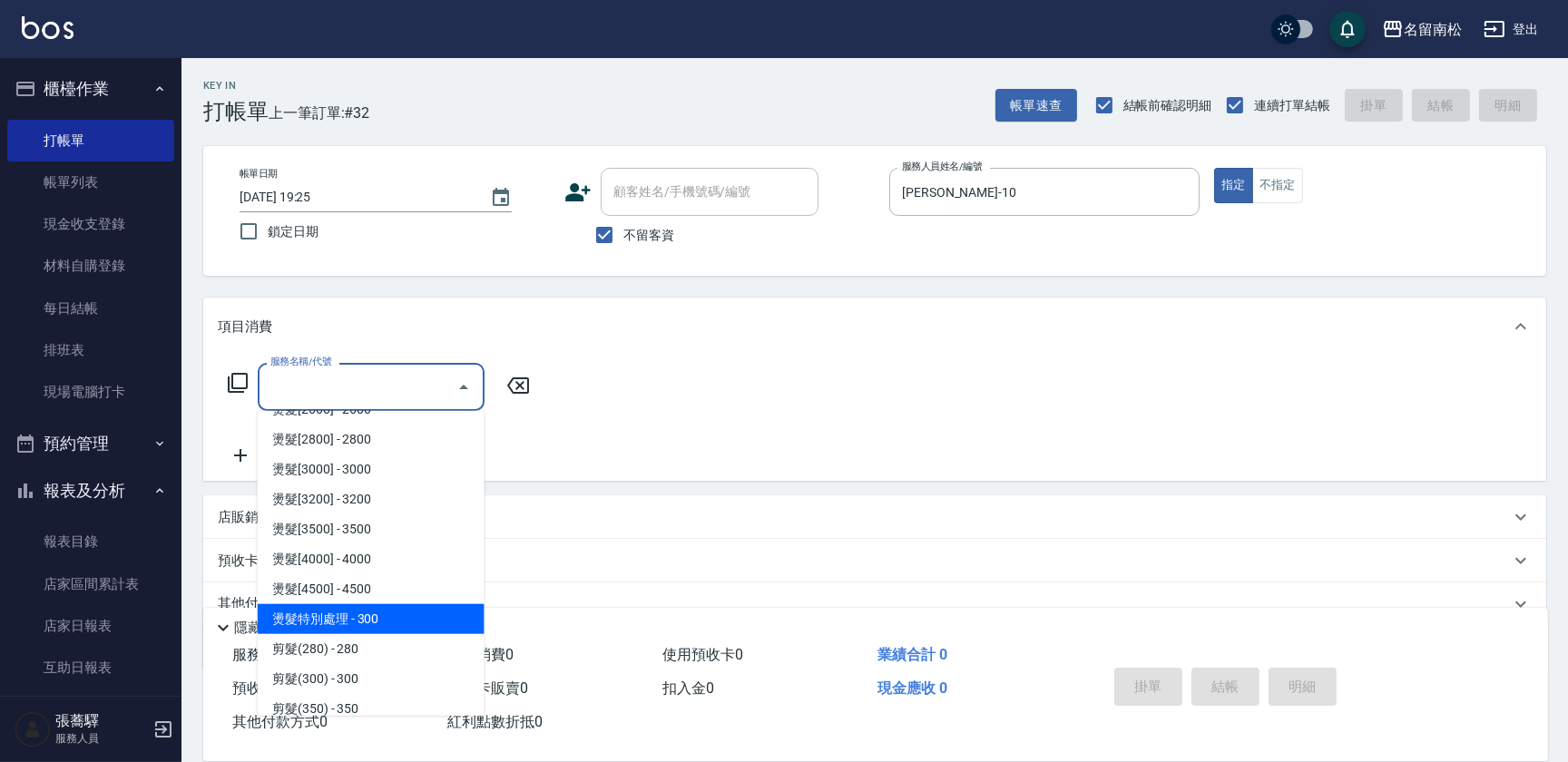
click at [394, 608] on span "燙髮特別處理 - 300" at bounding box center [371, 619] width 227 height 30
type input "燙髮特別處理(324)"
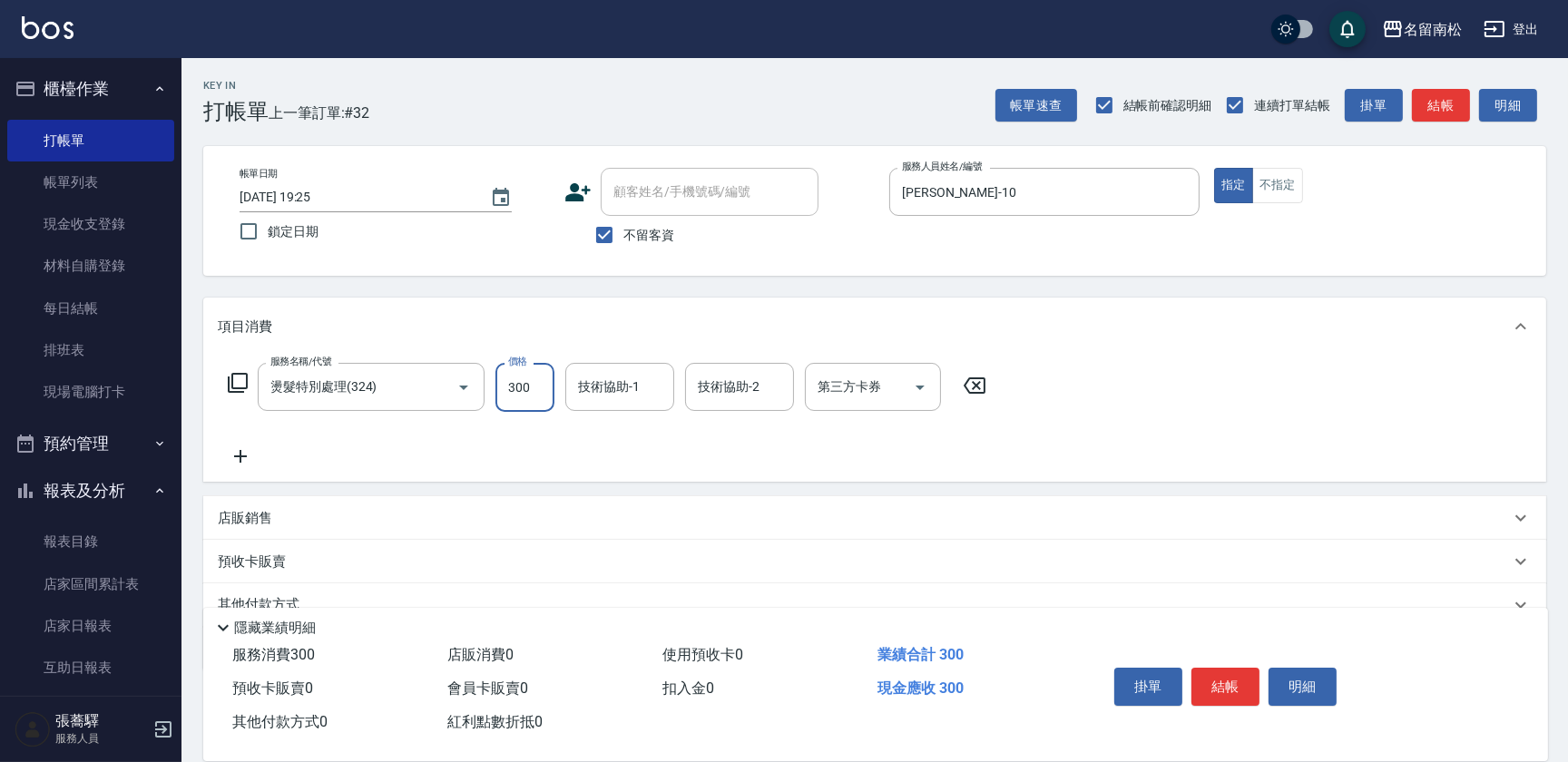
click at [531, 380] on input "300" at bounding box center [525, 387] width 59 height 49
click at [512, 380] on input "11200" at bounding box center [525, 387] width 59 height 49
type input "1200"
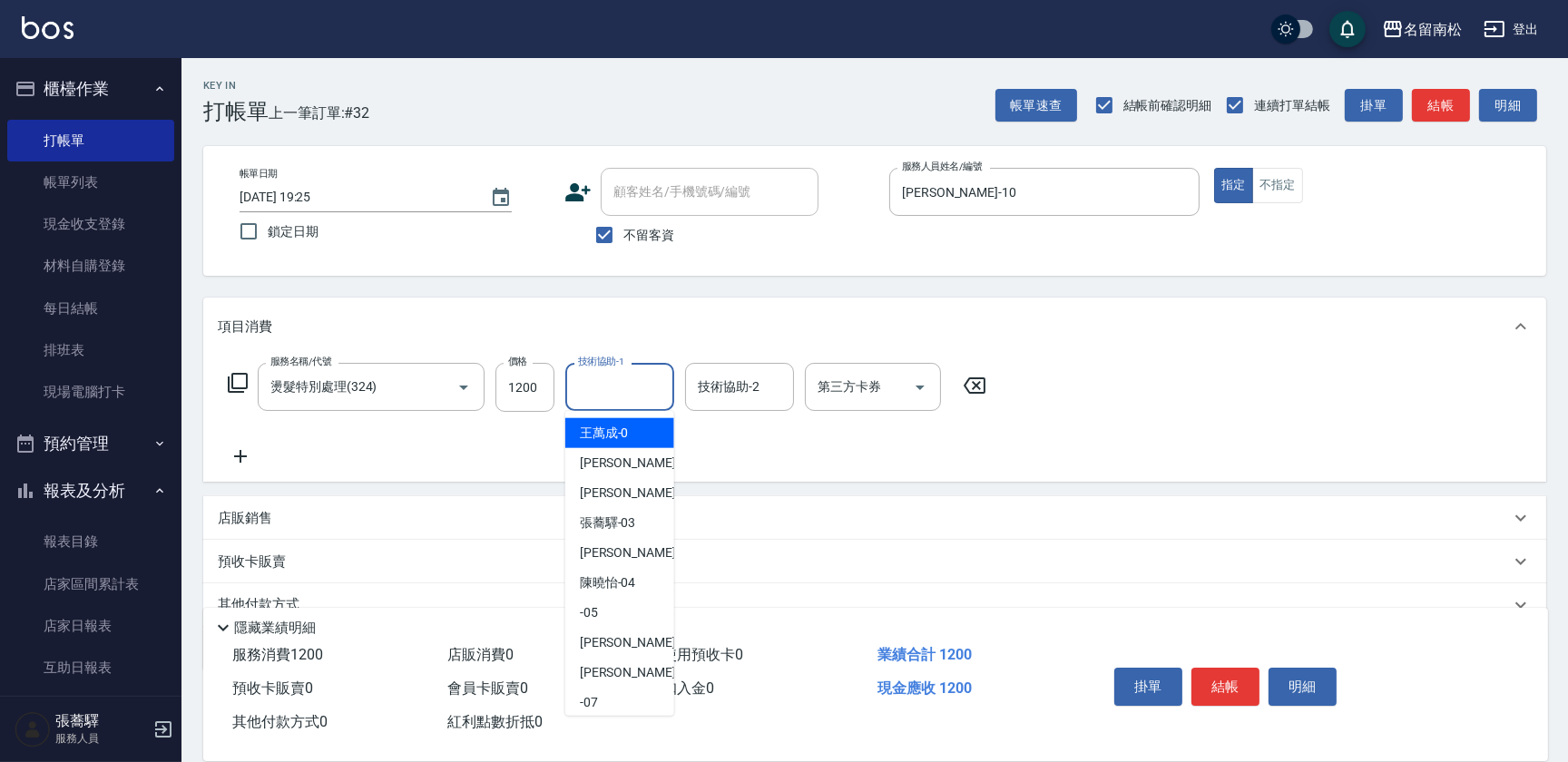
click at [580, 385] on input "技術協助-1" at bounding box center [620, 387] width 92 height 32
click at [626, 439] on span "賴宥彤 -10" at bounding box center [608, 433] width 57 height 19
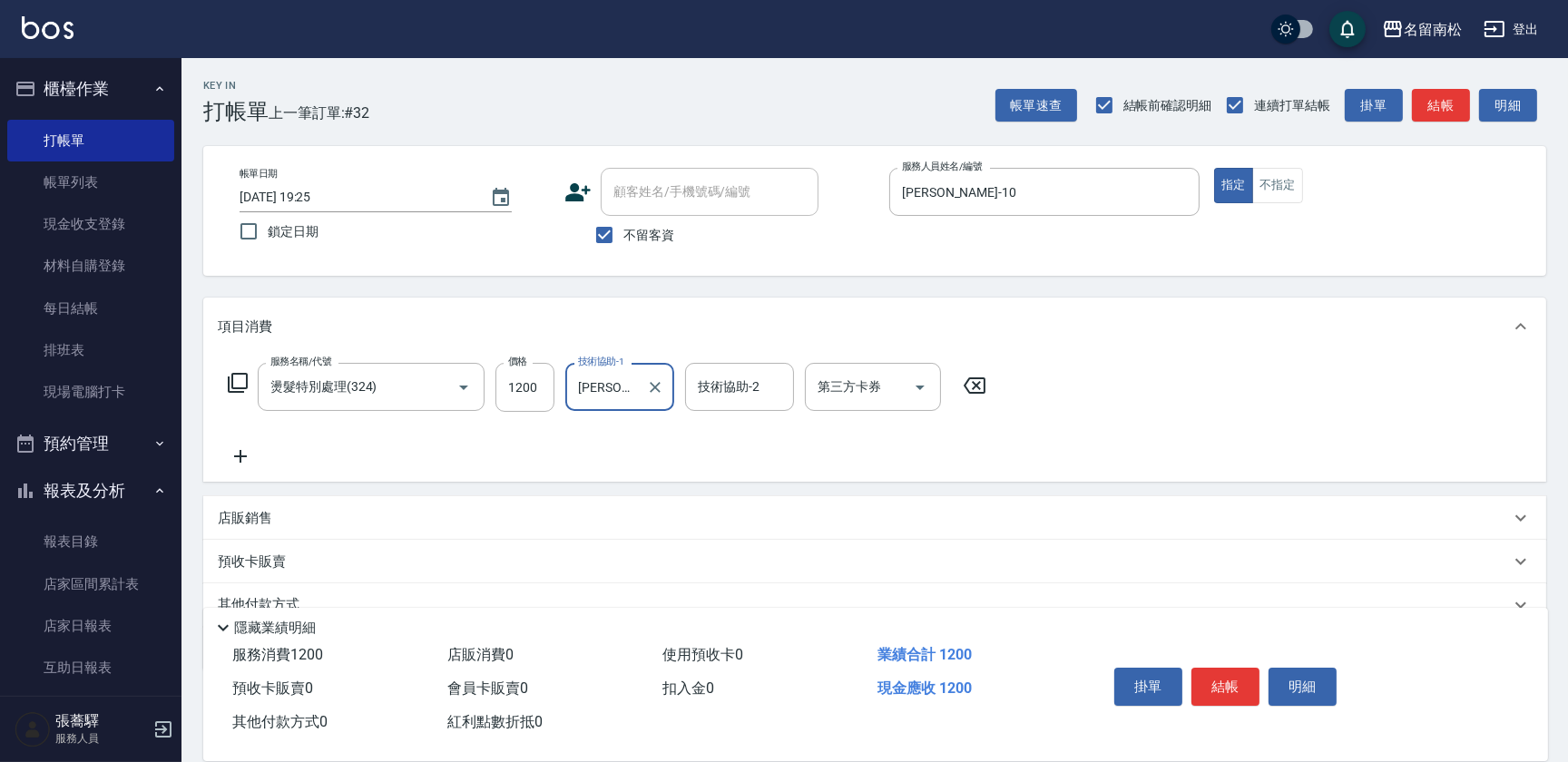
type input "賴宥彤-10"
click at [248, 453] on icon at bounding box center [240, 456] width 45 height 22
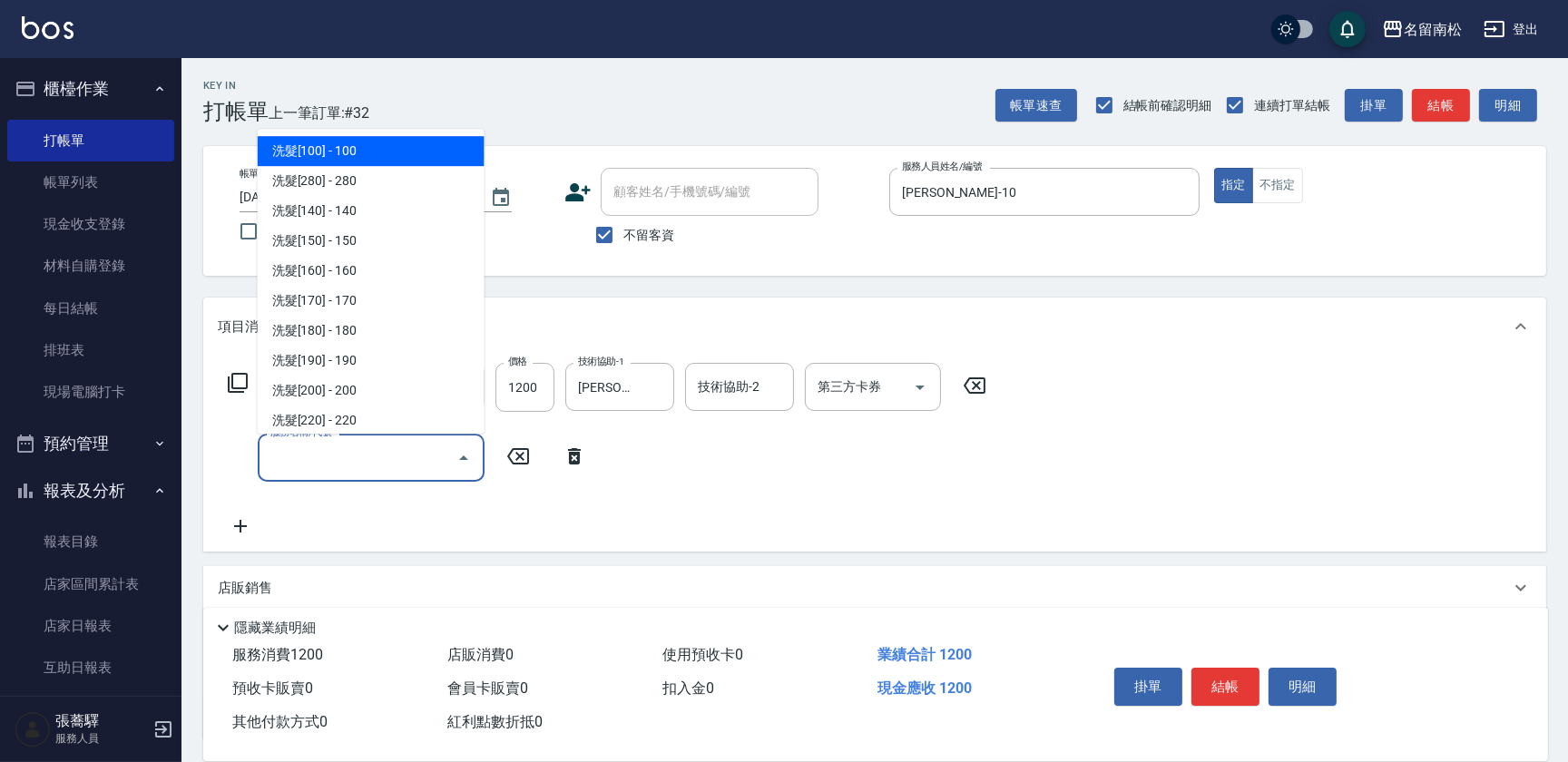
click at [276, 448] on input "服務名稱/代號" at bounding box center [357, 458] width 184 height 32
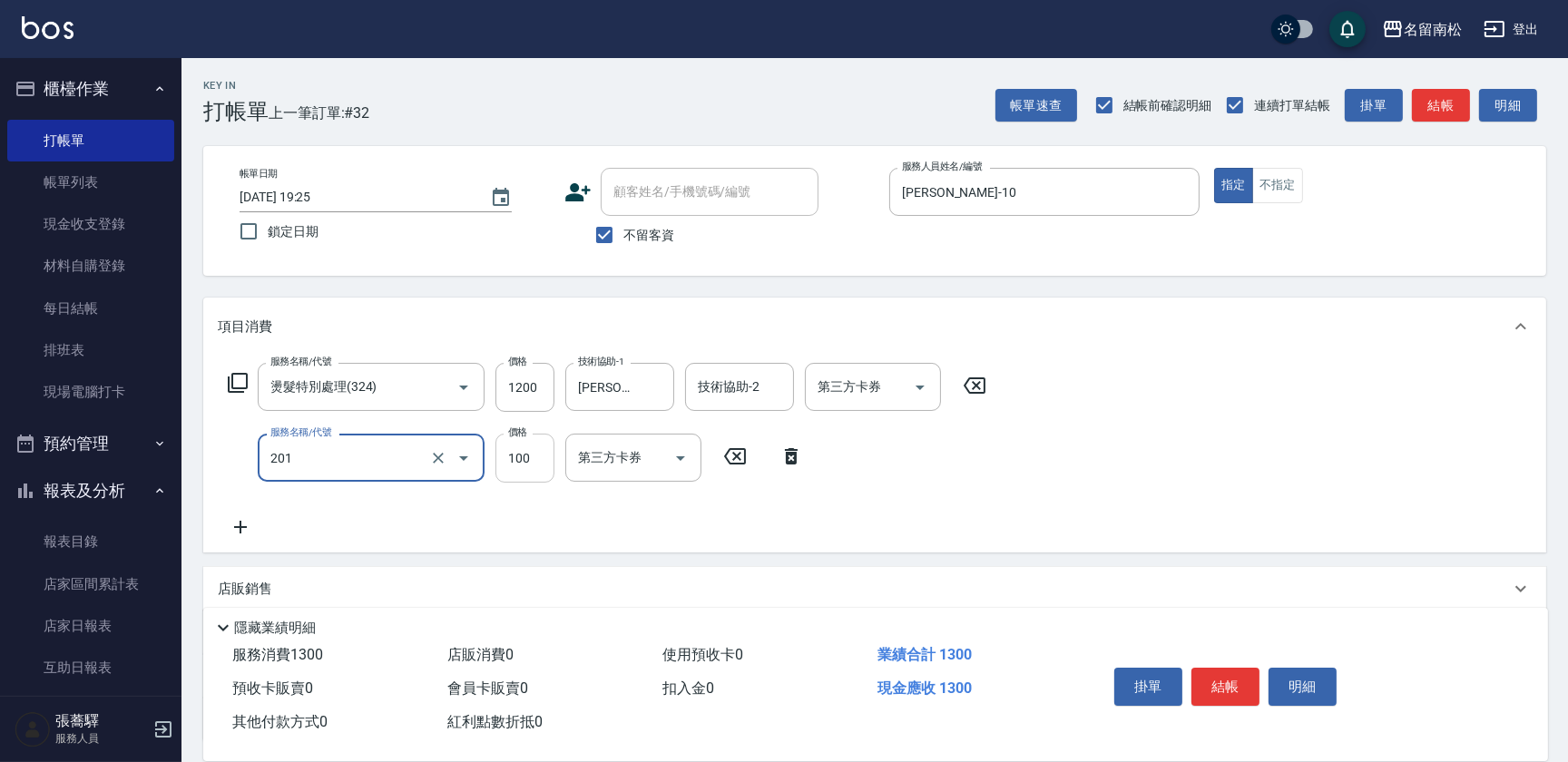
type input "洗髮[100](201)"
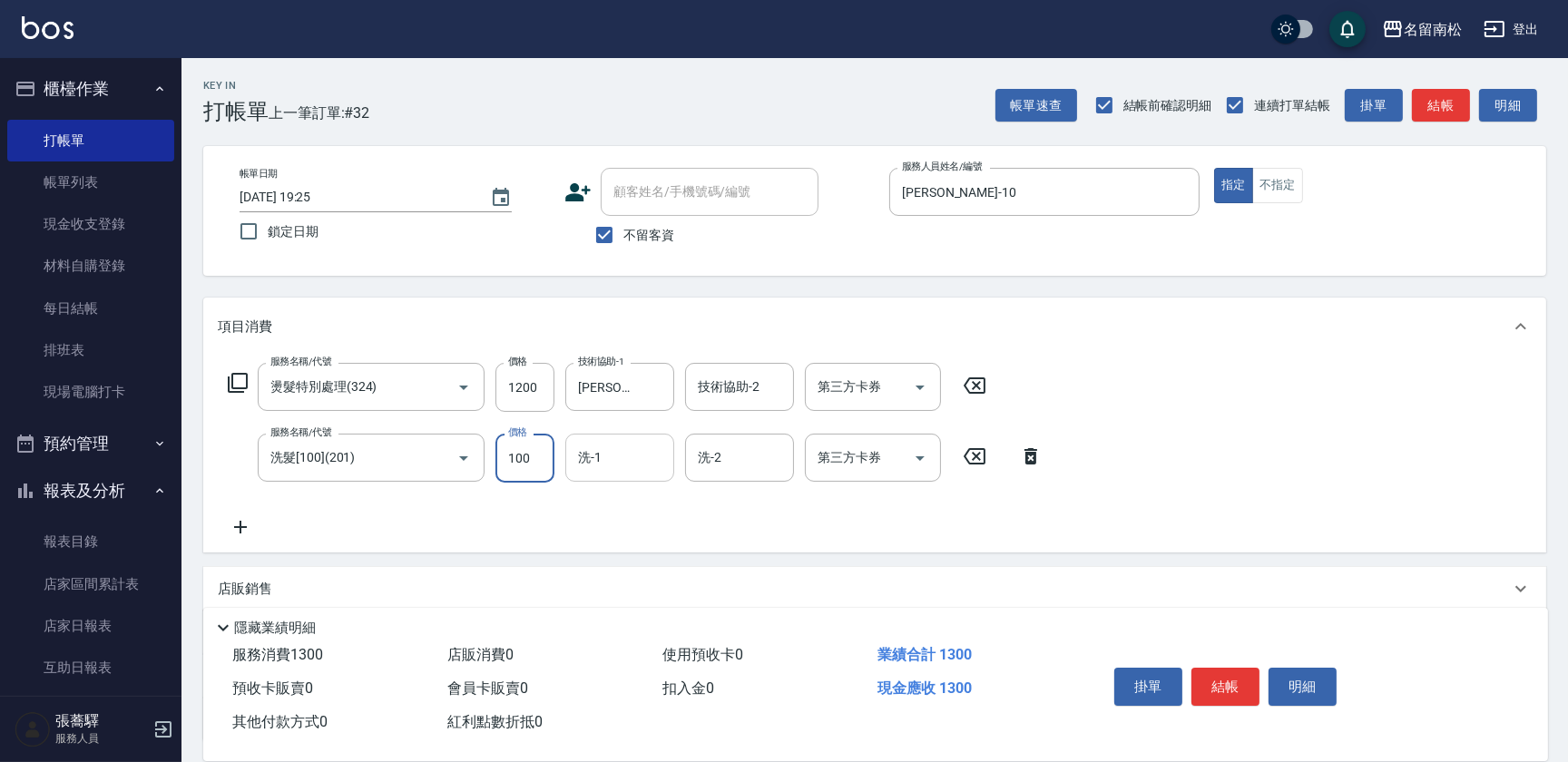
click at [627, 469] on input "洗-1" at bounding box center [620, 458] width 92 height 32
click at [618, 494] on span "賴宥彤 -10" at bounding box center [608, 504] width 57 height 19
type input "賴宥彤-10"
click at [245, 523] on icon at bounding box center [240, 527] width 45 height 22
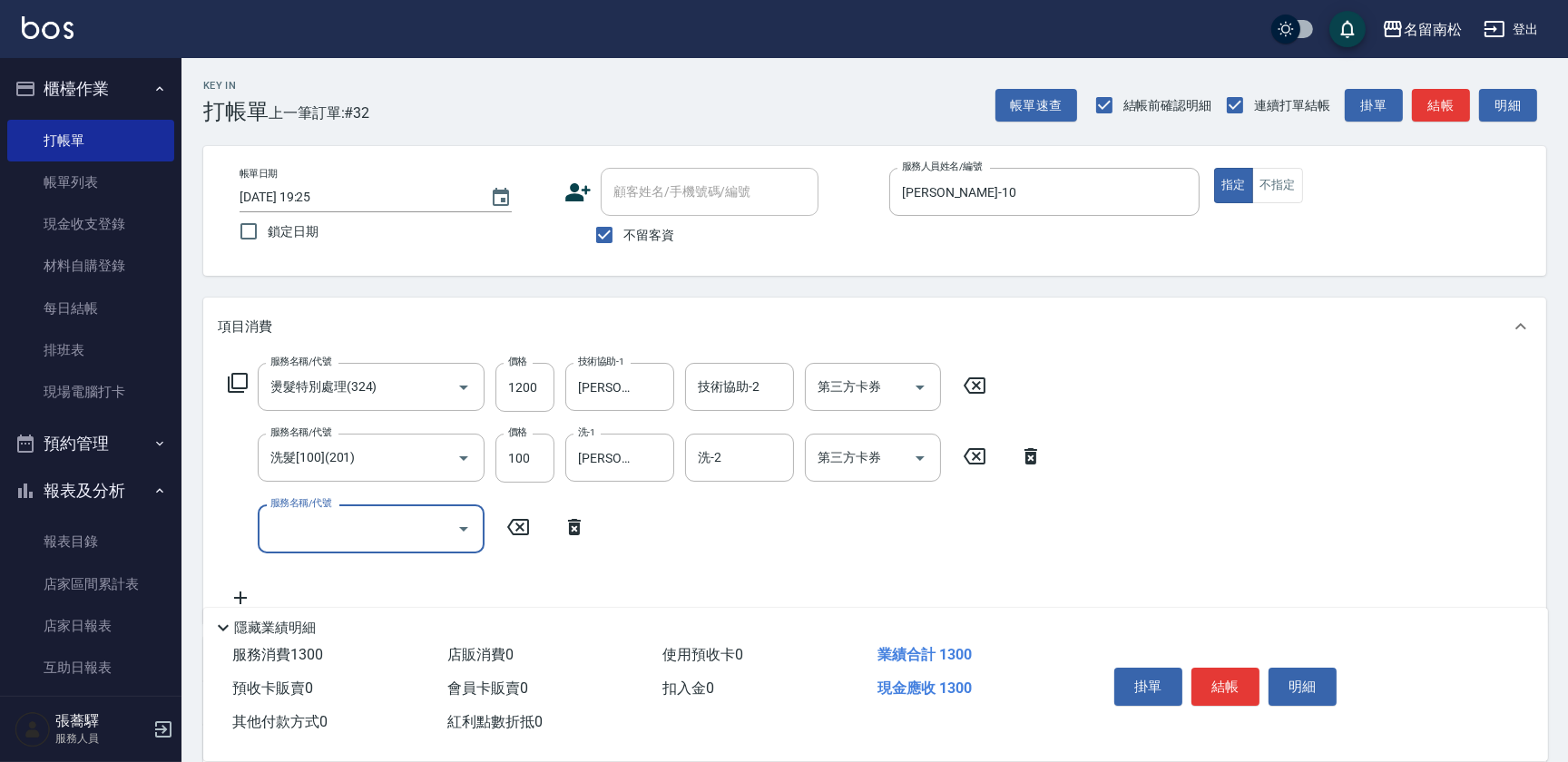
click at [283, 518] on input "服務名稱/代號" at bounding box center [357, 528] width 184 height 32
type input "剪髮(380)(404)"
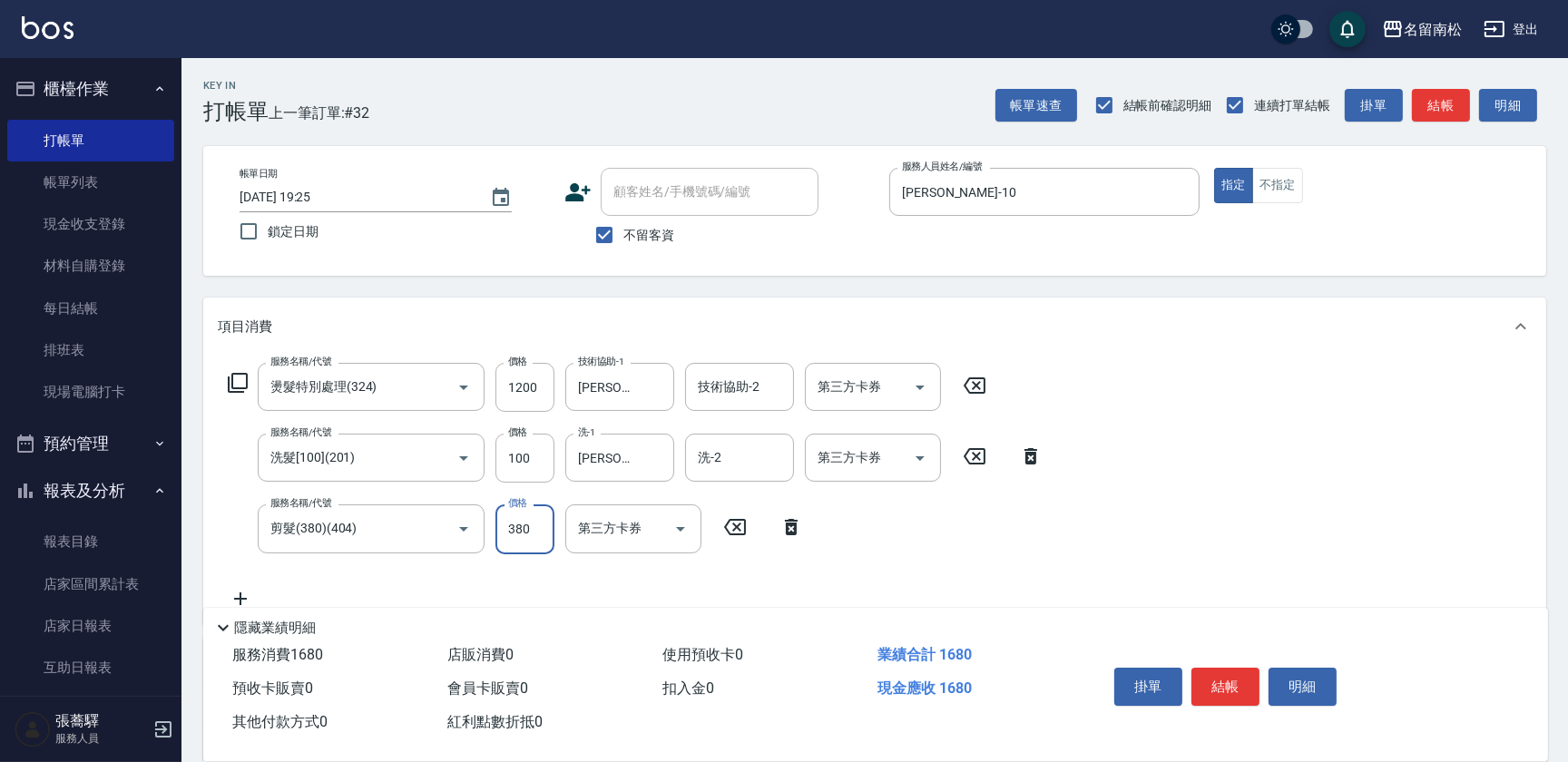
click at [530, 525] on input "380" at bounding box center [525, 528] width 59 height 49
click at [514, 523] on input "4480" at bounding box center [525, 528] width 59 height 49
type input "480"
click at [1225, 683] on button "結帳" at bounding box center [1225, 687] width 68 height 38
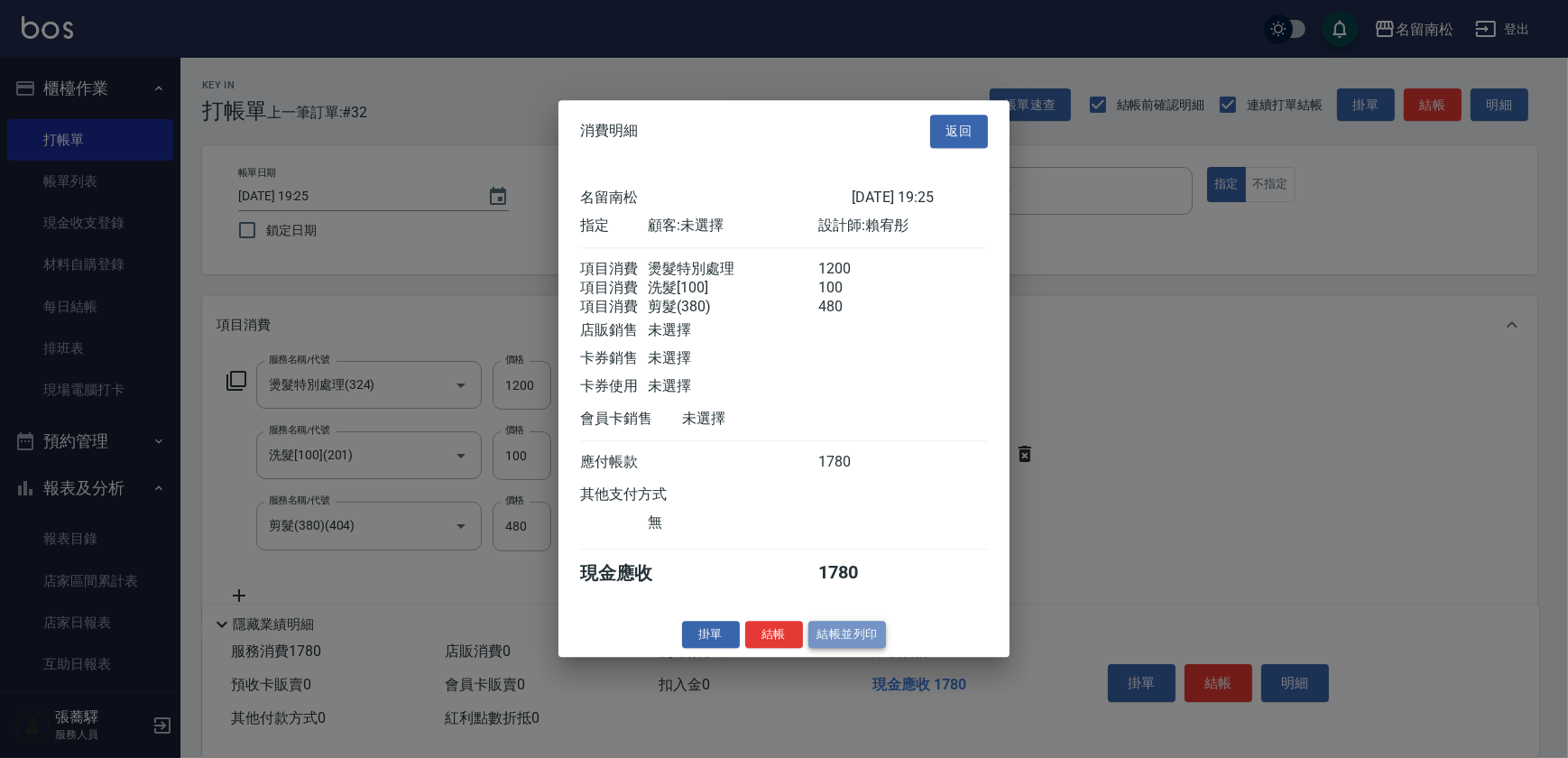
click at [847, 641] on button "結帳並列印" at bounding box center [848, 635] width 79 height 28
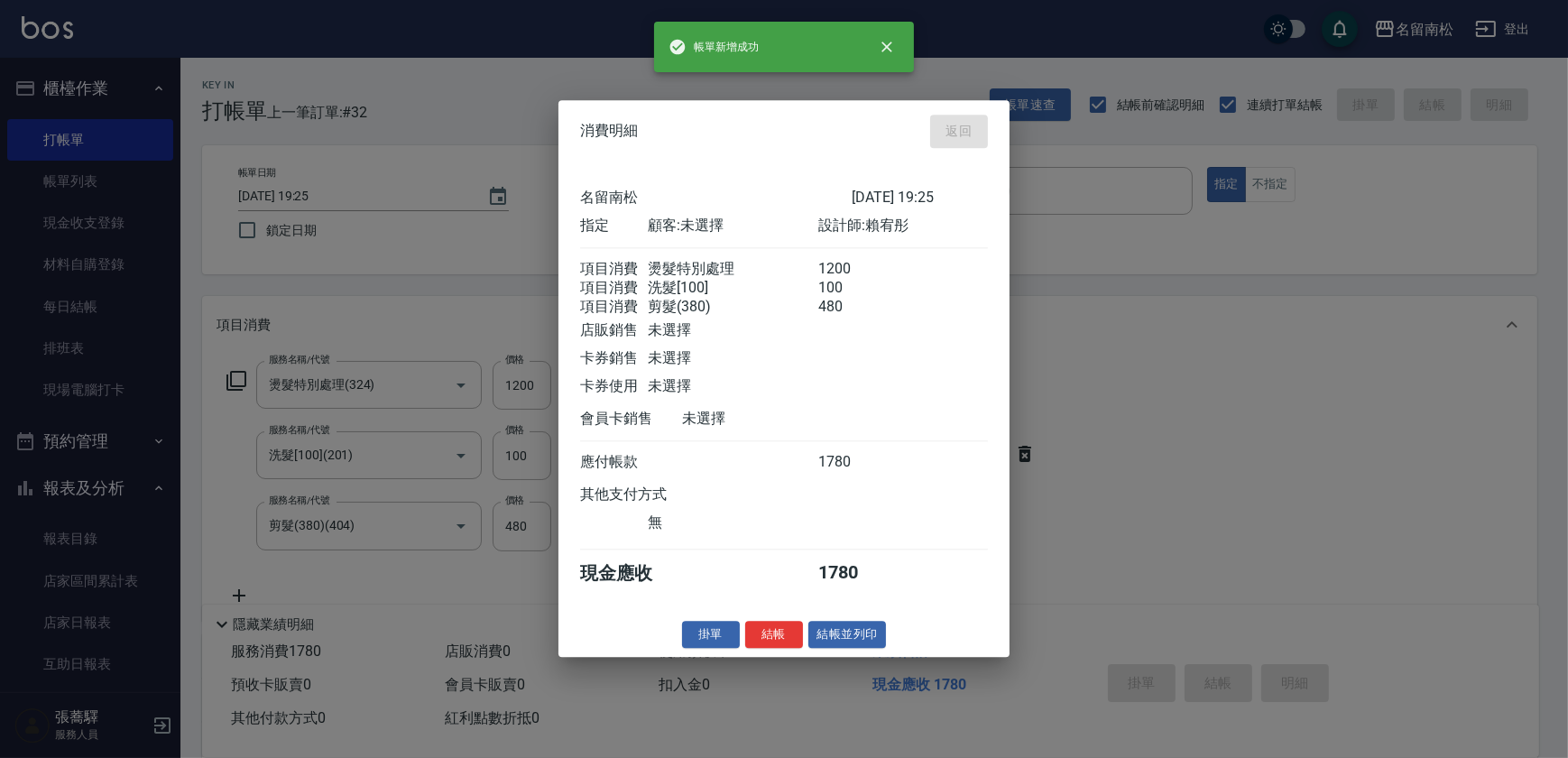
type input "2025/08/22 19:30"
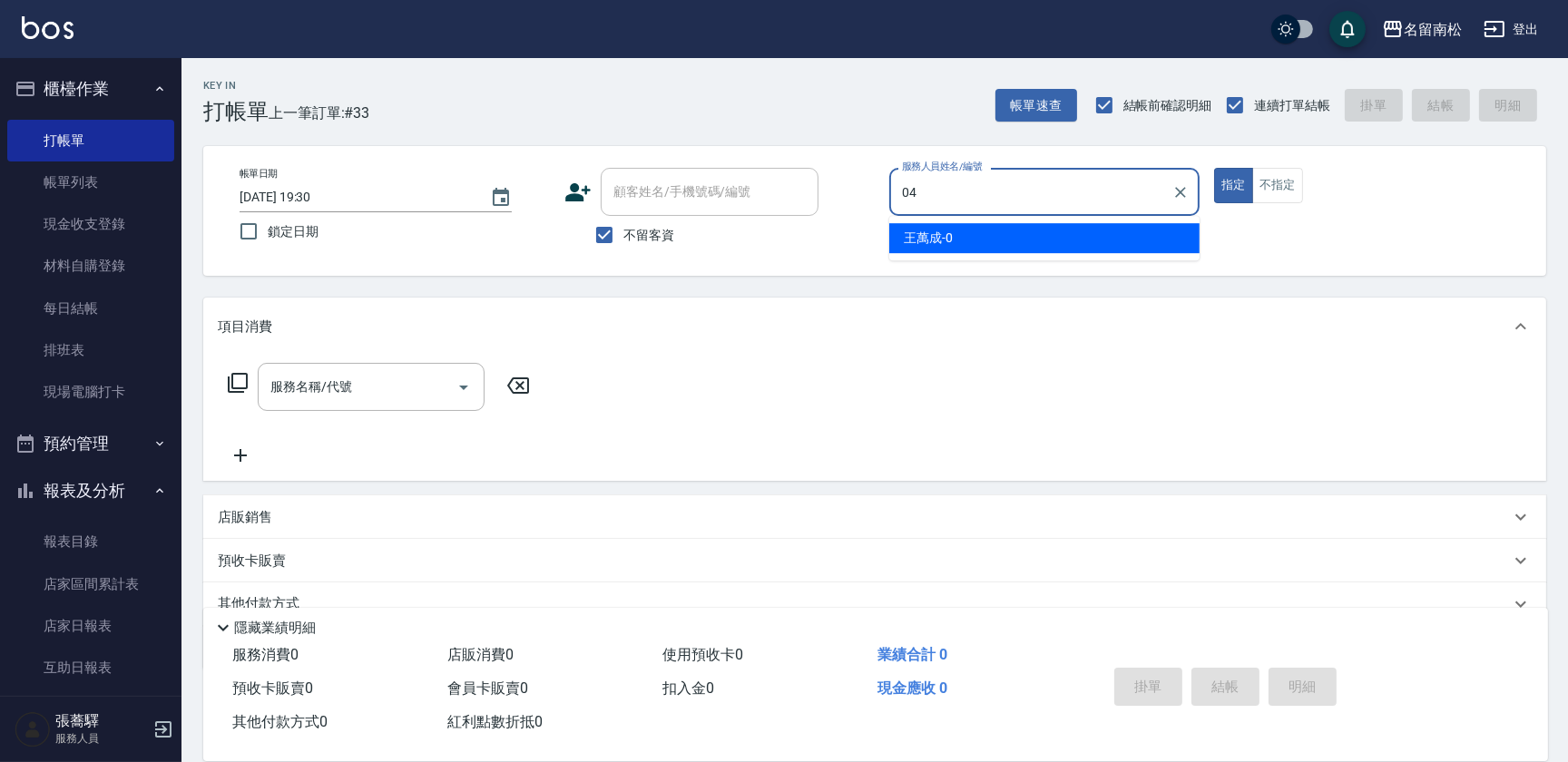
type input "陳曉怡-04"
type button "true"
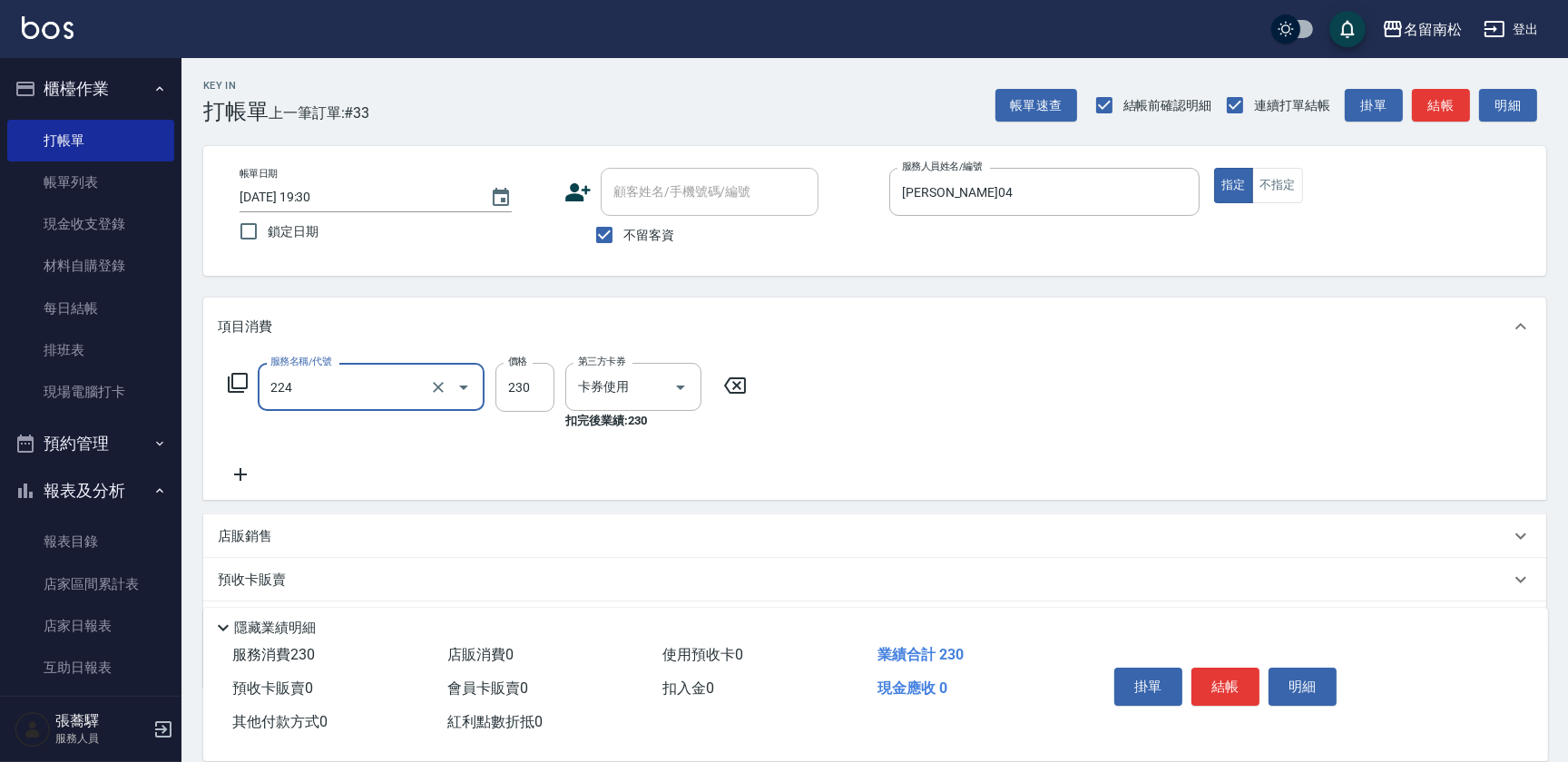
type input "洗髮(卡)230(224)"
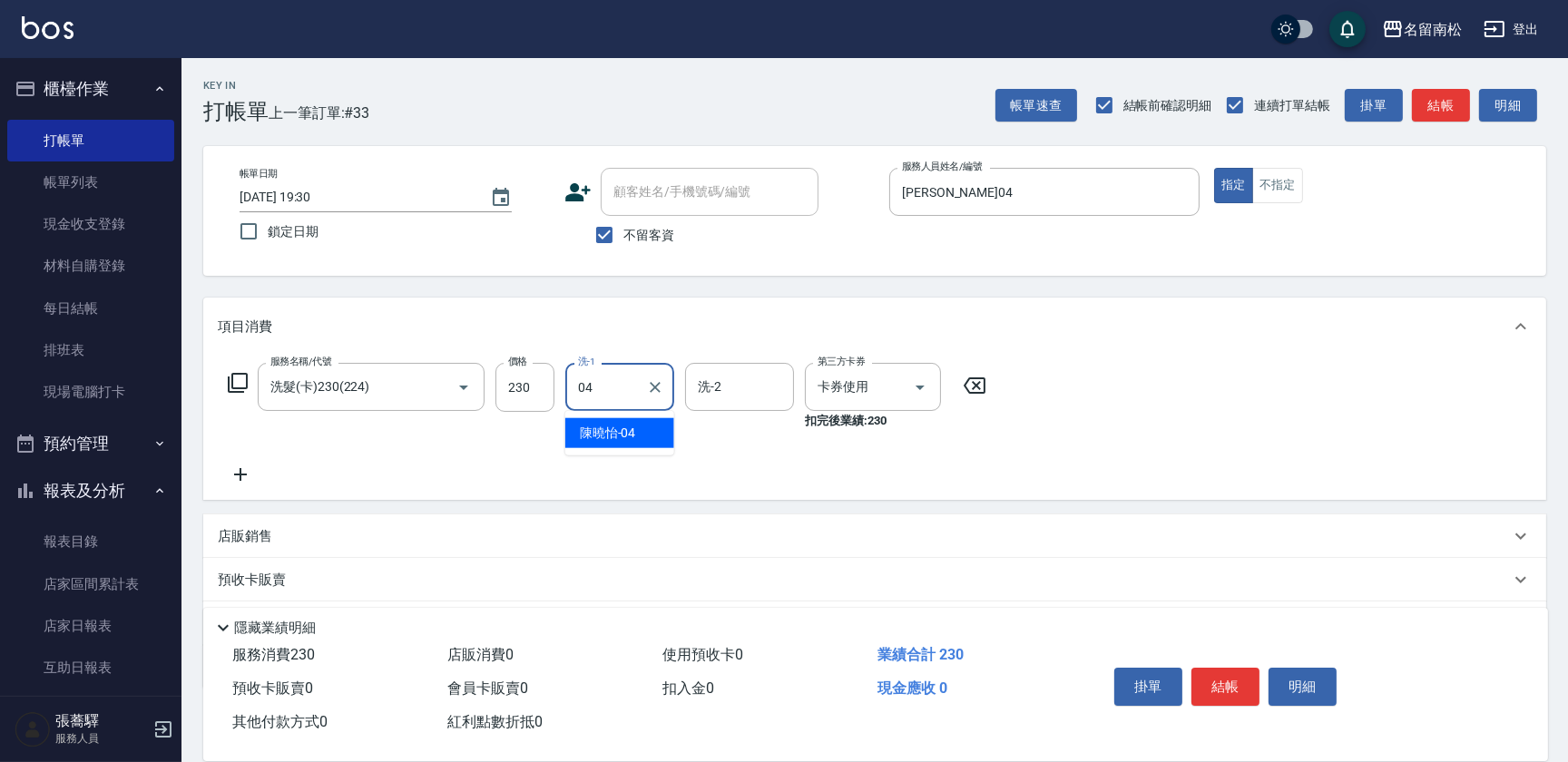
type input "陳曉怡-04"
click at [1236, 689] on button "結帳" at bounding box center [1225, 687] width 68 height 38
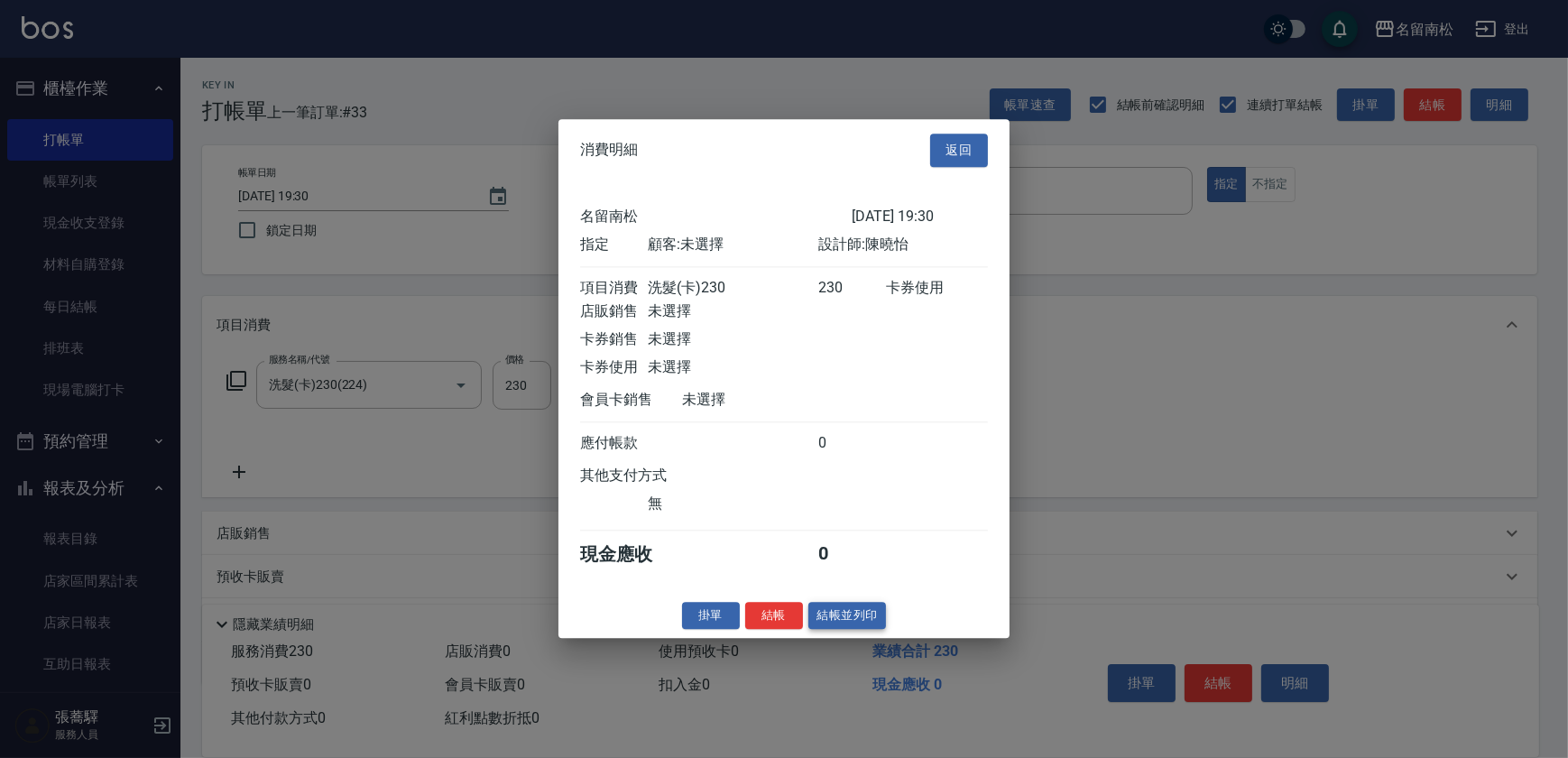
click at [825, 612] on button "結帳並列印" at bounding box center [848, 616] width 79 height 28
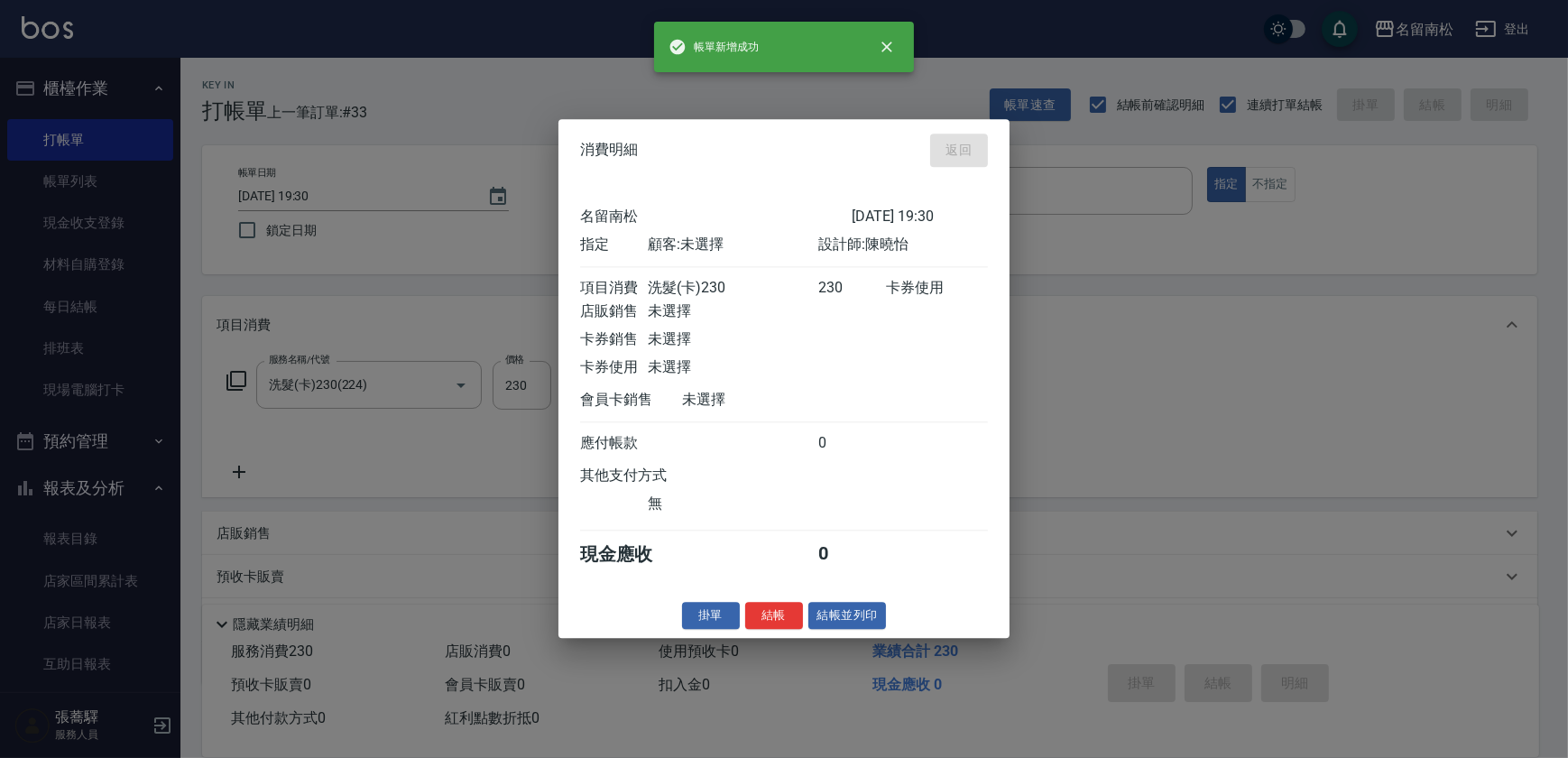
type input "2025/08/22 19:38"
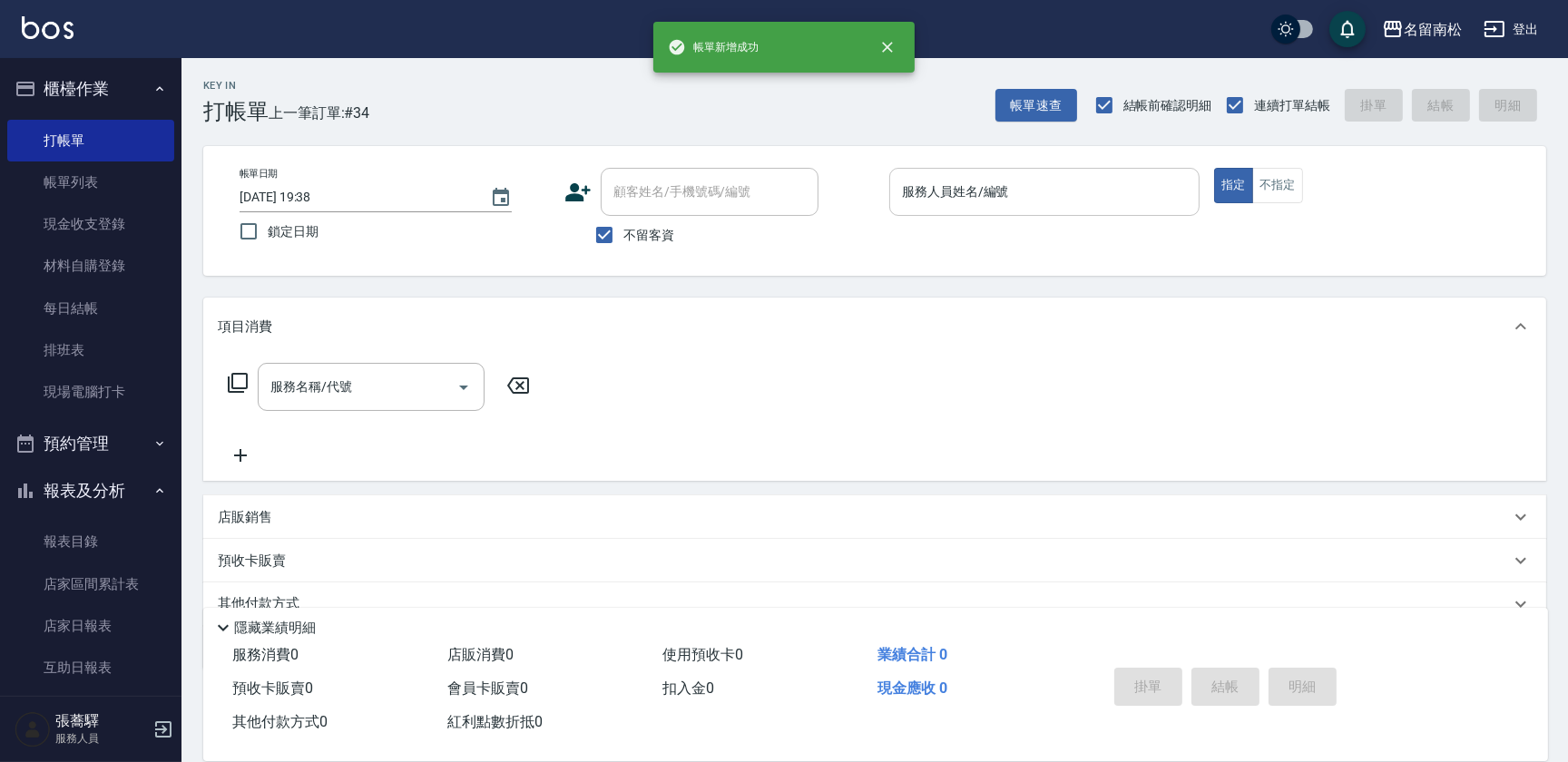
click at [1072, 191] on input "服務人員姓名/編號" at bounding box center [1044, 192] width 294 height 32
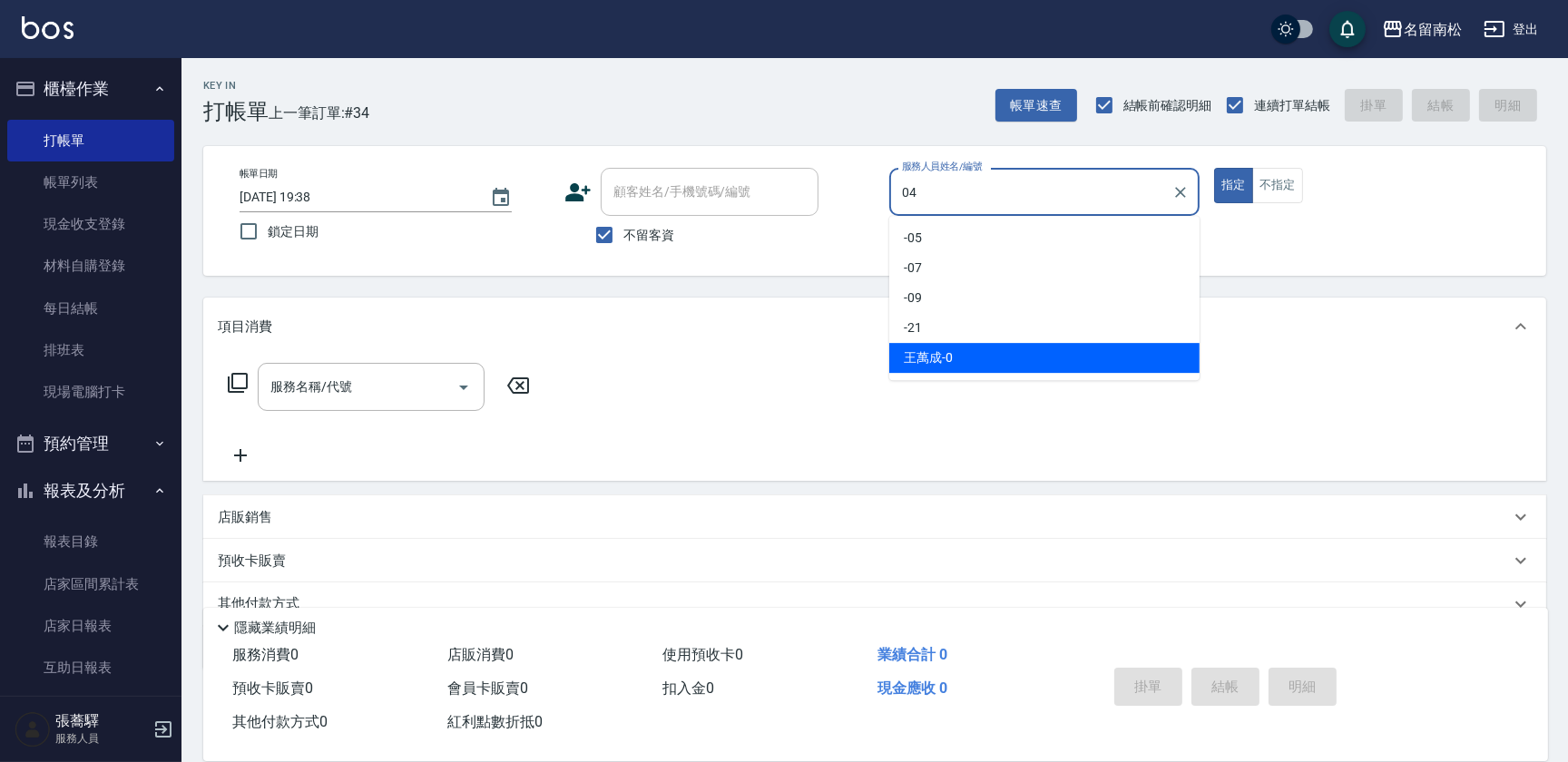
type input "陳曉怡-04"
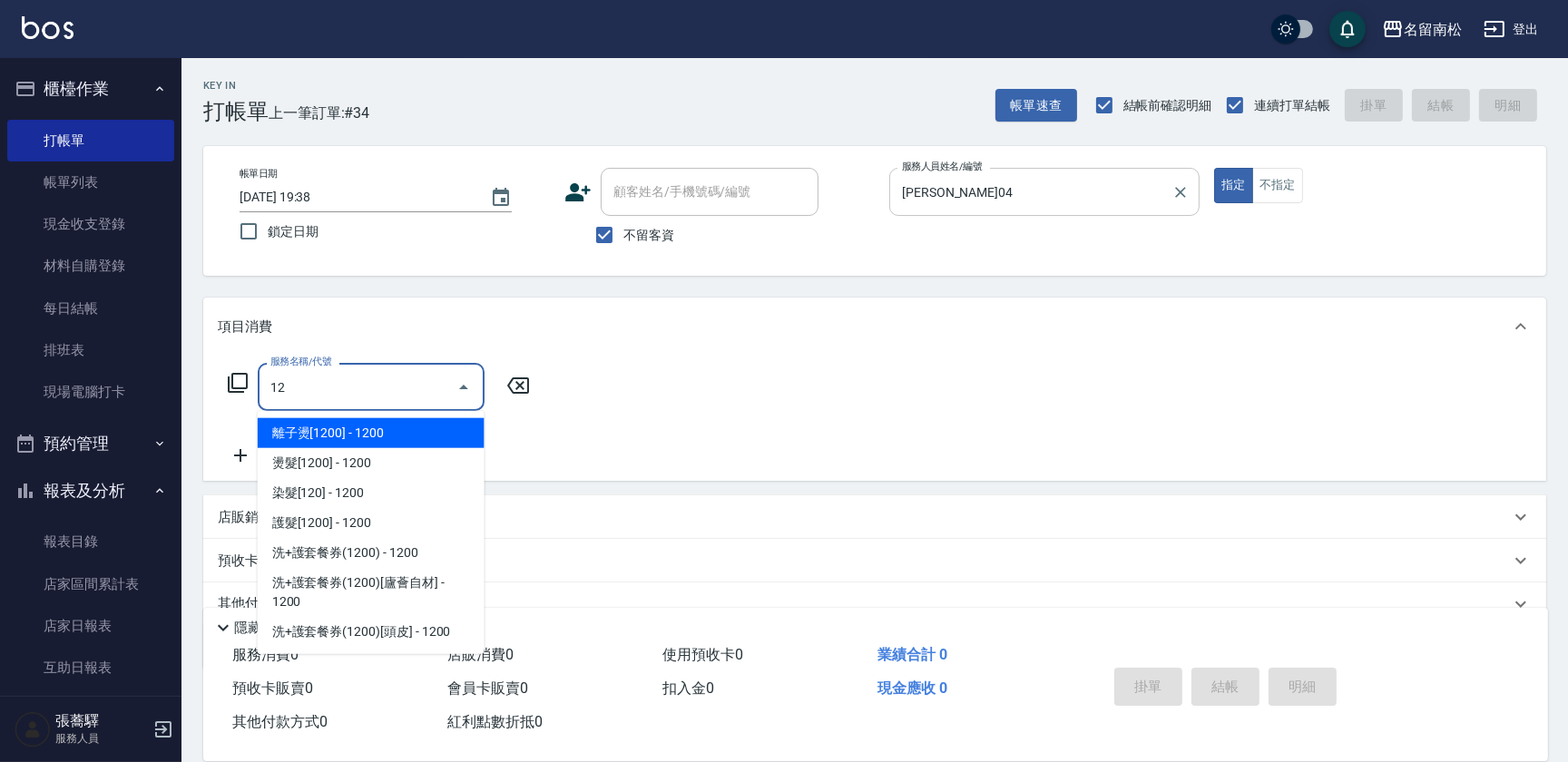
type input "1"
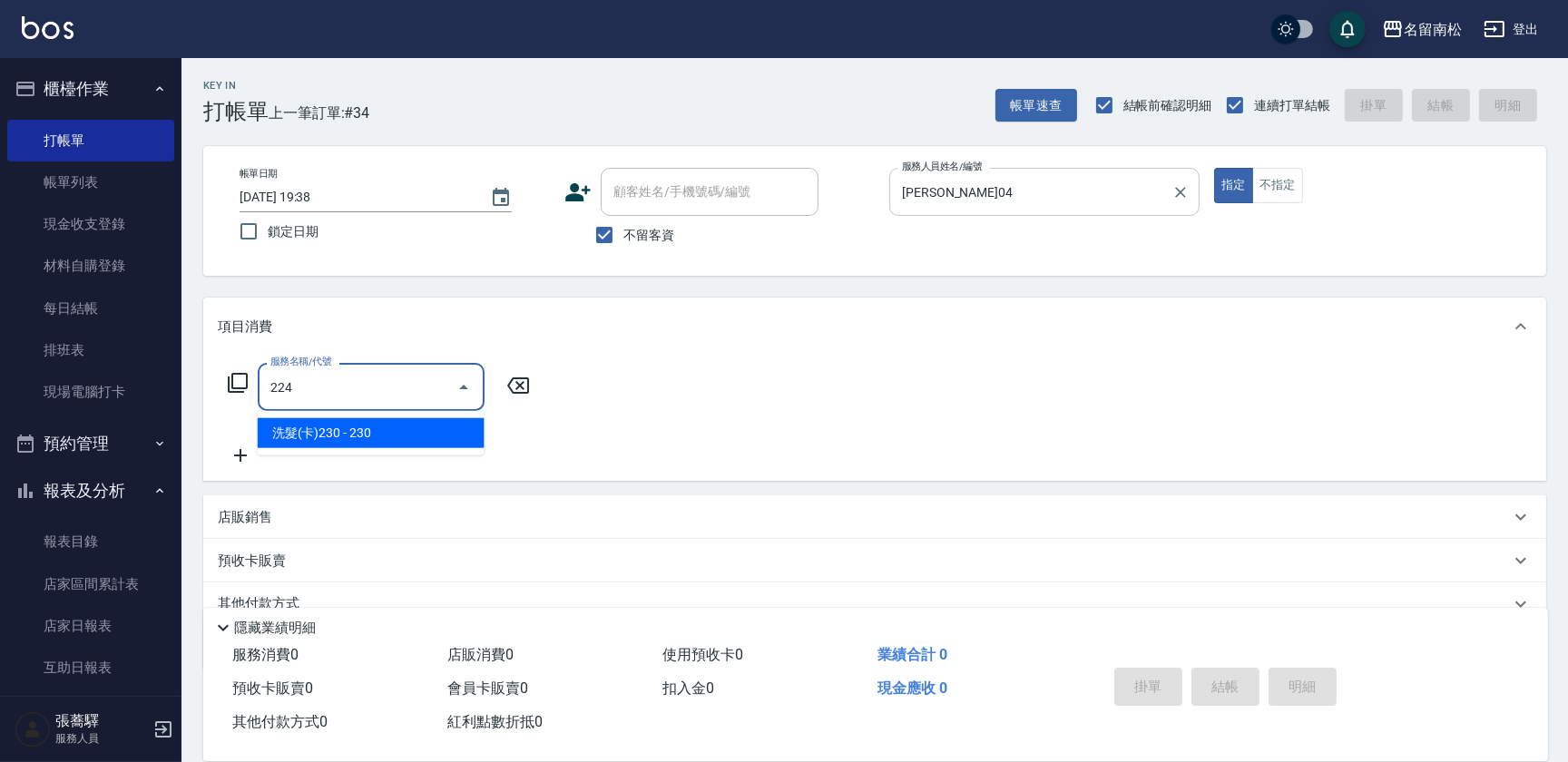
type input "洗髮(卡)230(224)"
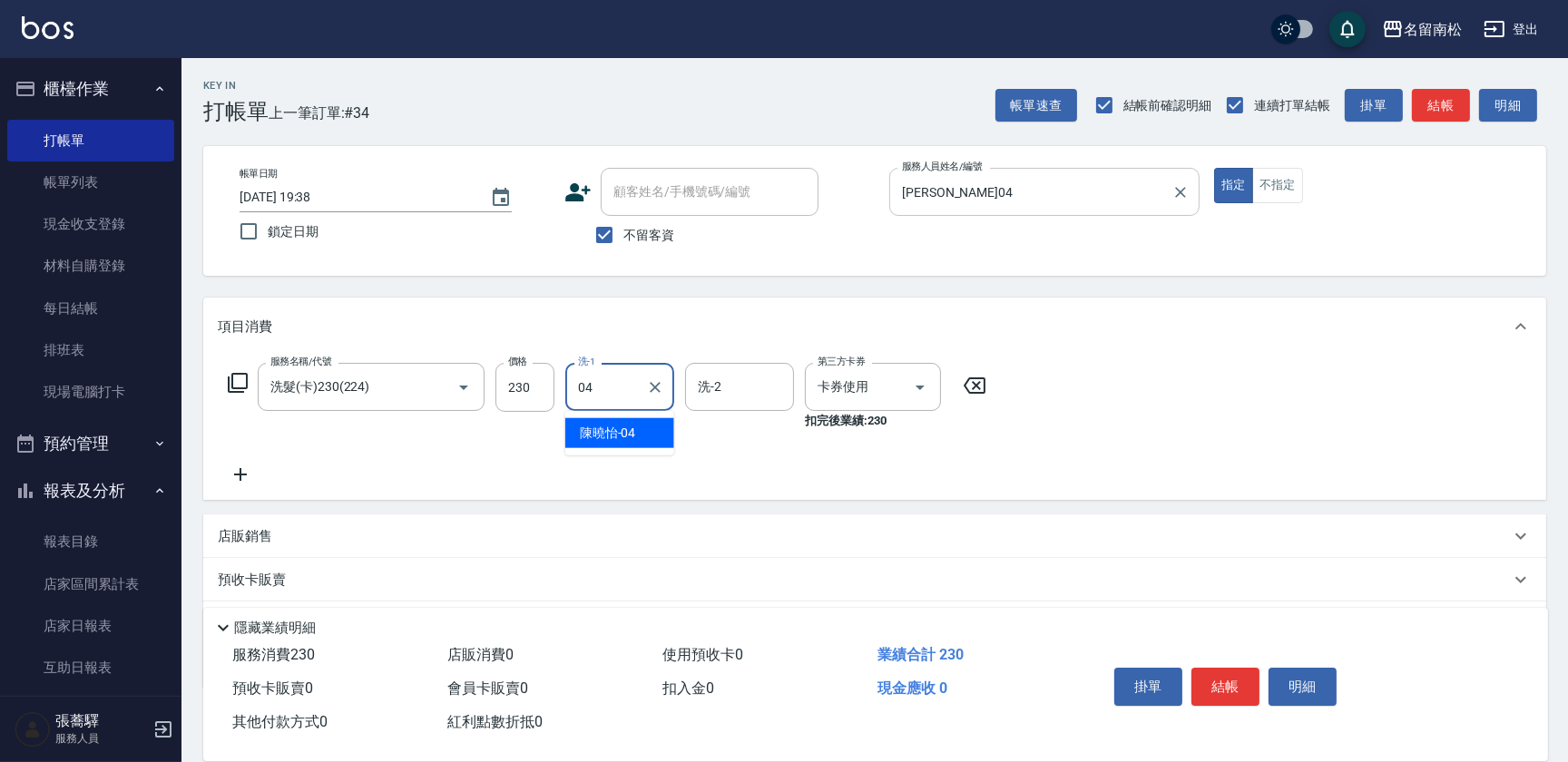
type input "陳曉怡-04"
drag, startPoint x: 1218, startPoint y: 674, endPoint x: 1170, endPoint y: 585, distance: 101.1
click at [1218, 675] on button "結帳" at bounding box center [1225, 687] width 68 height 38
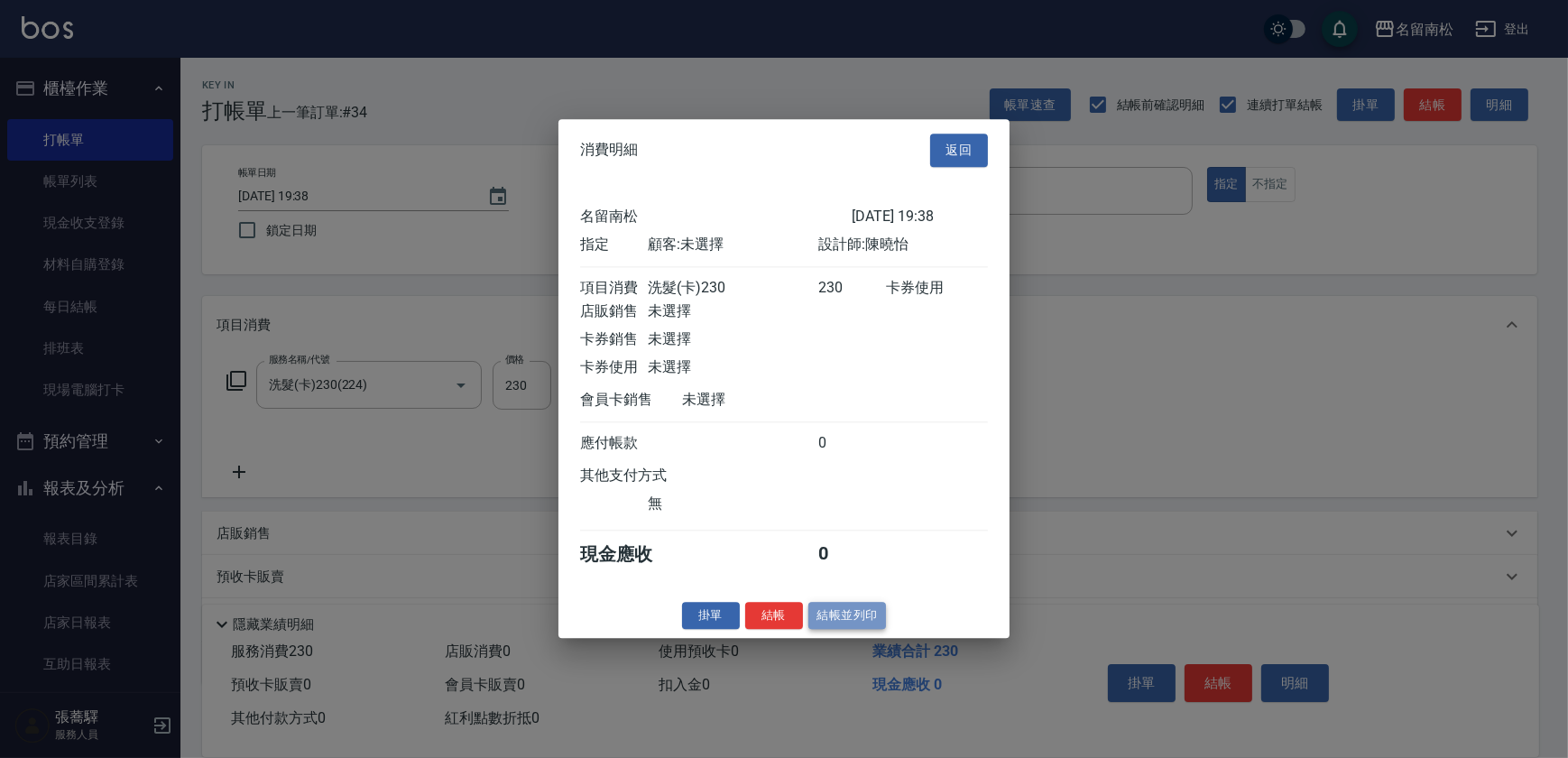
click at [835, 624] on button "結帳並列印" at bounding box center [848, 616] width 79 height 28
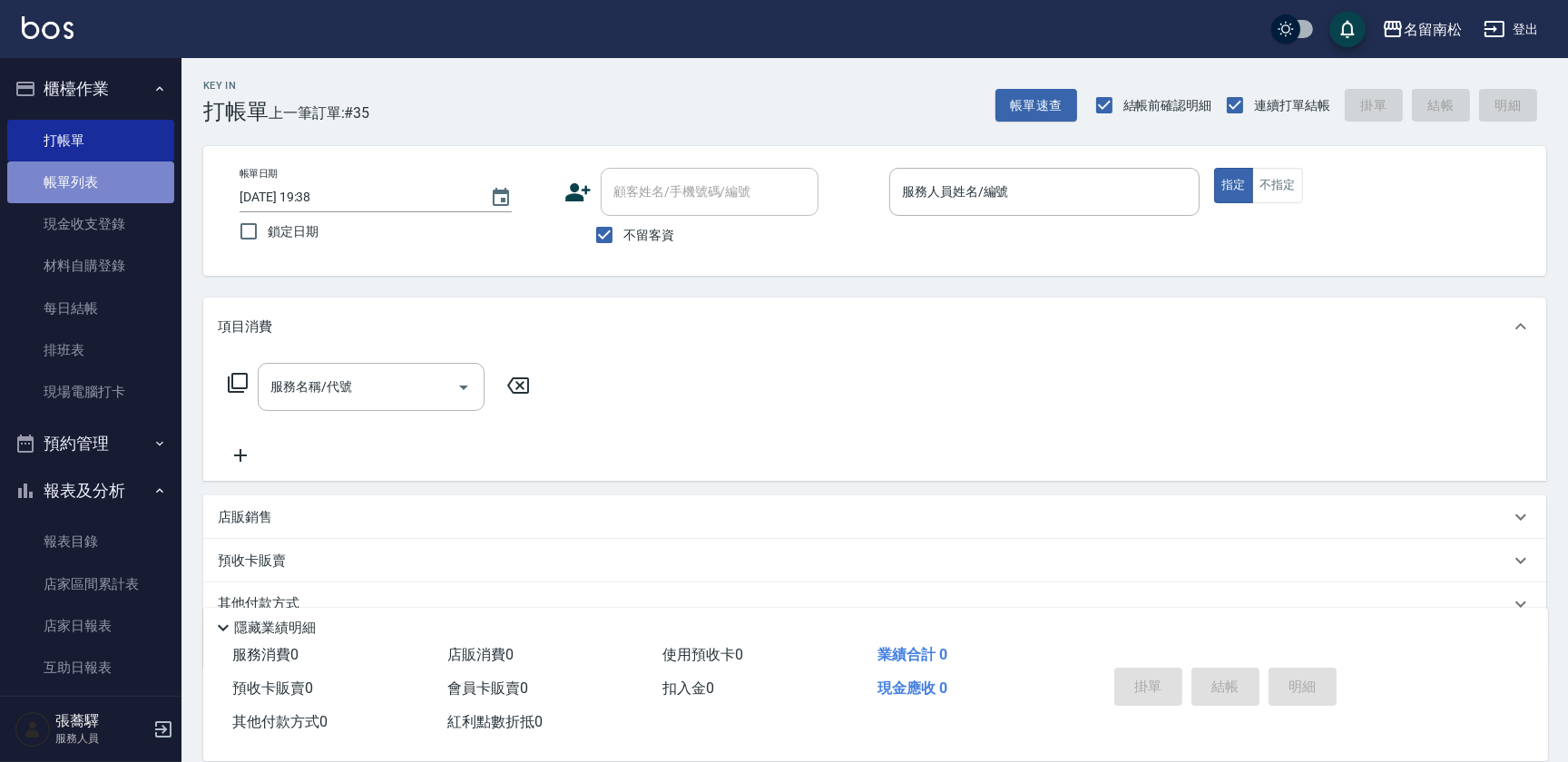
click at [119, 191] on link "帳單列表" at bounding box center [90, 182] width 167 height 41
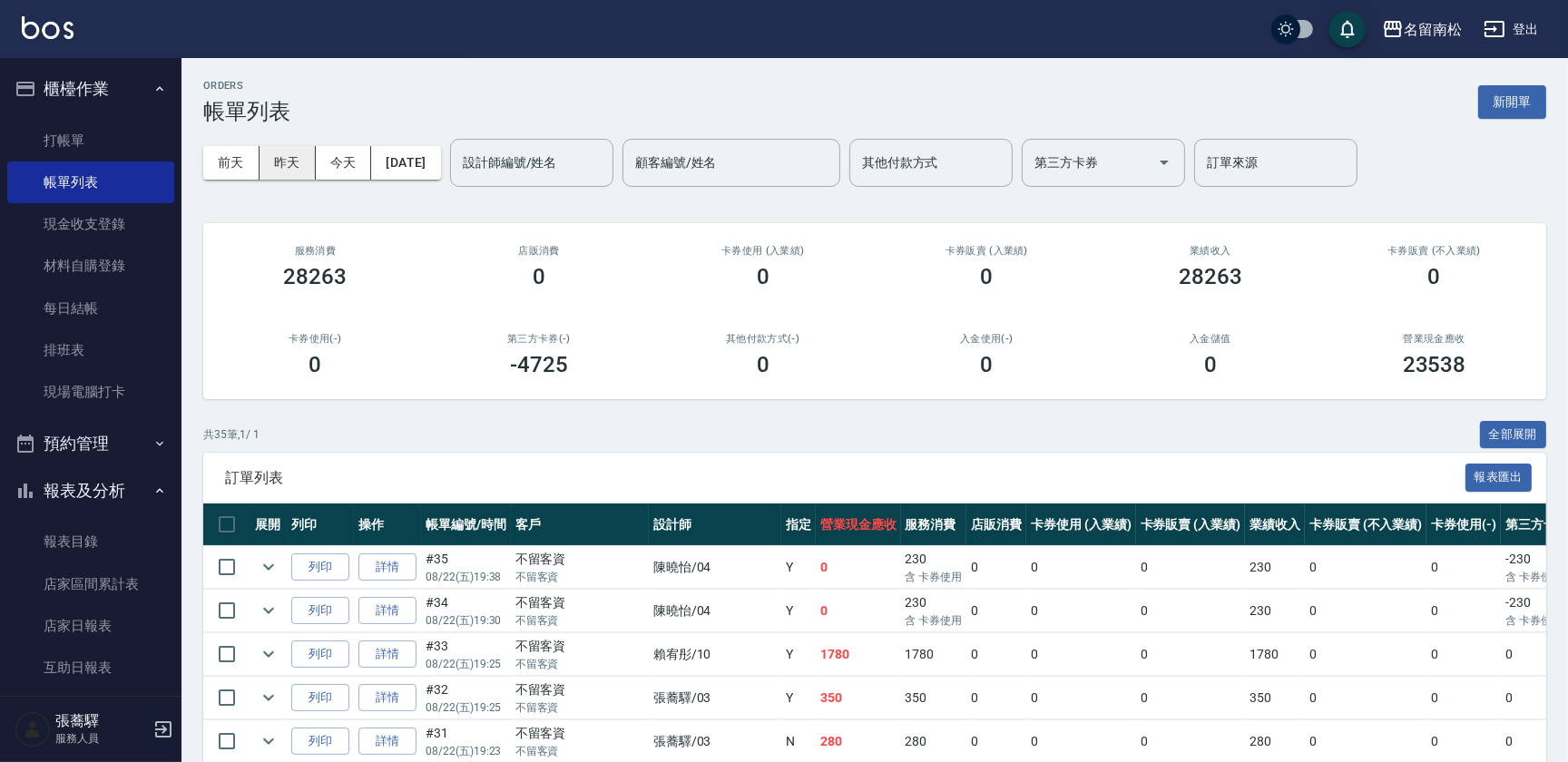
click at [302, 168] on button "昨天" at bounding box center [287, 163] width 57 height 34
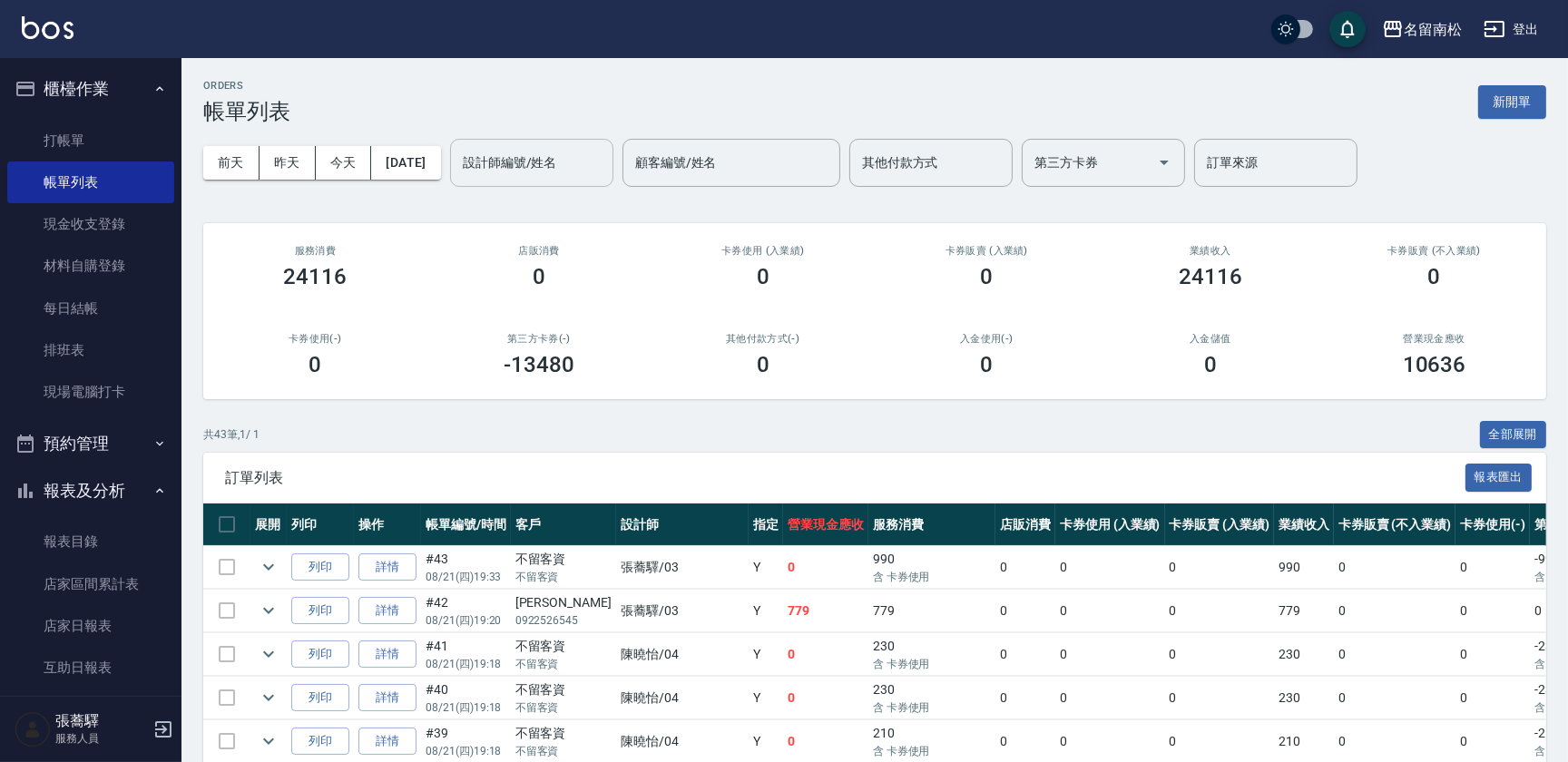
click at [527, 154] on input "設計師編號/姓名" at bounding box center [531, 163] width 147 height 32
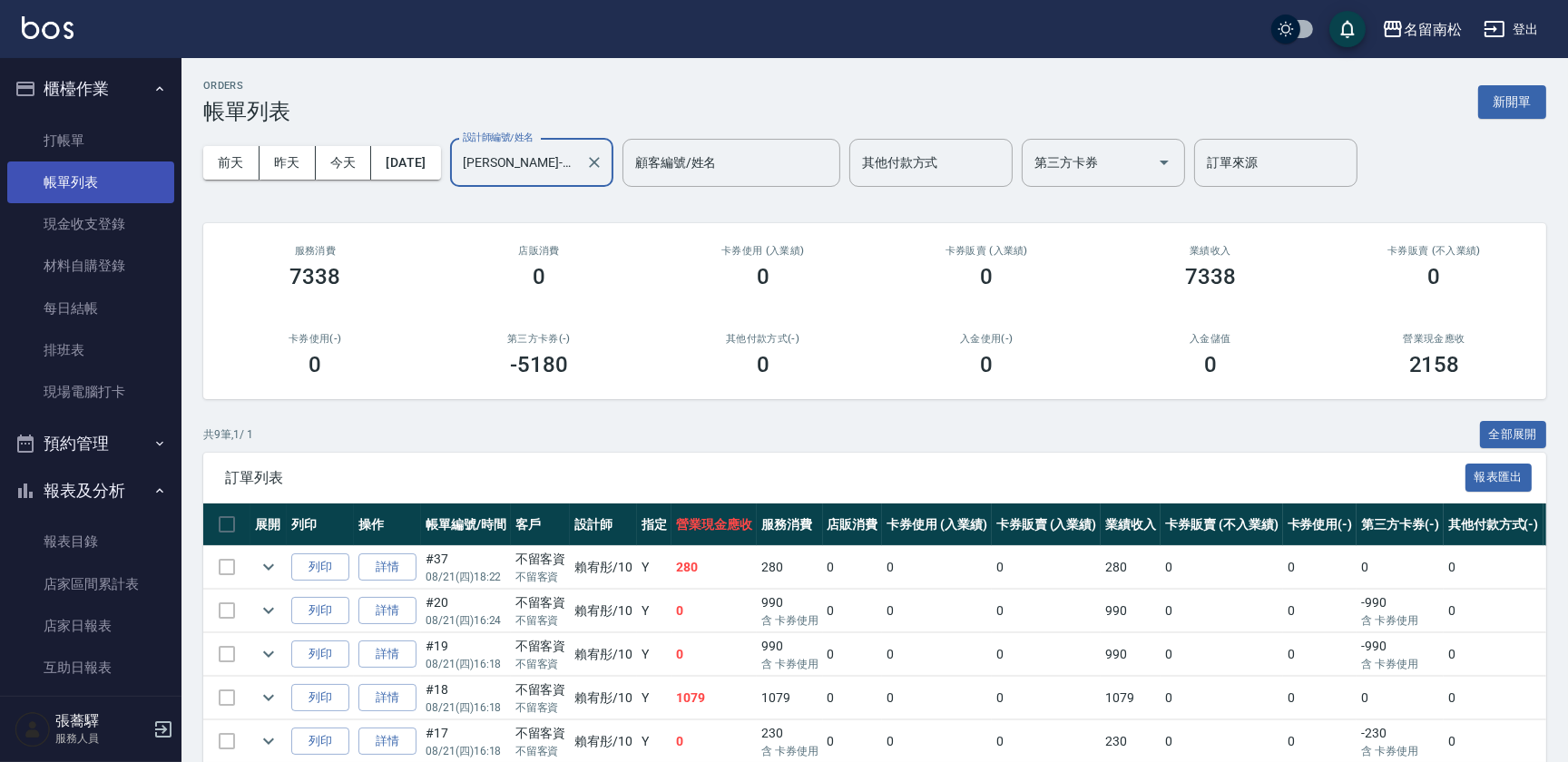
type input "賴宥彤-10"
click at [226, 168] on button "前天" at bounding box center [232, 163] width 57 height 34
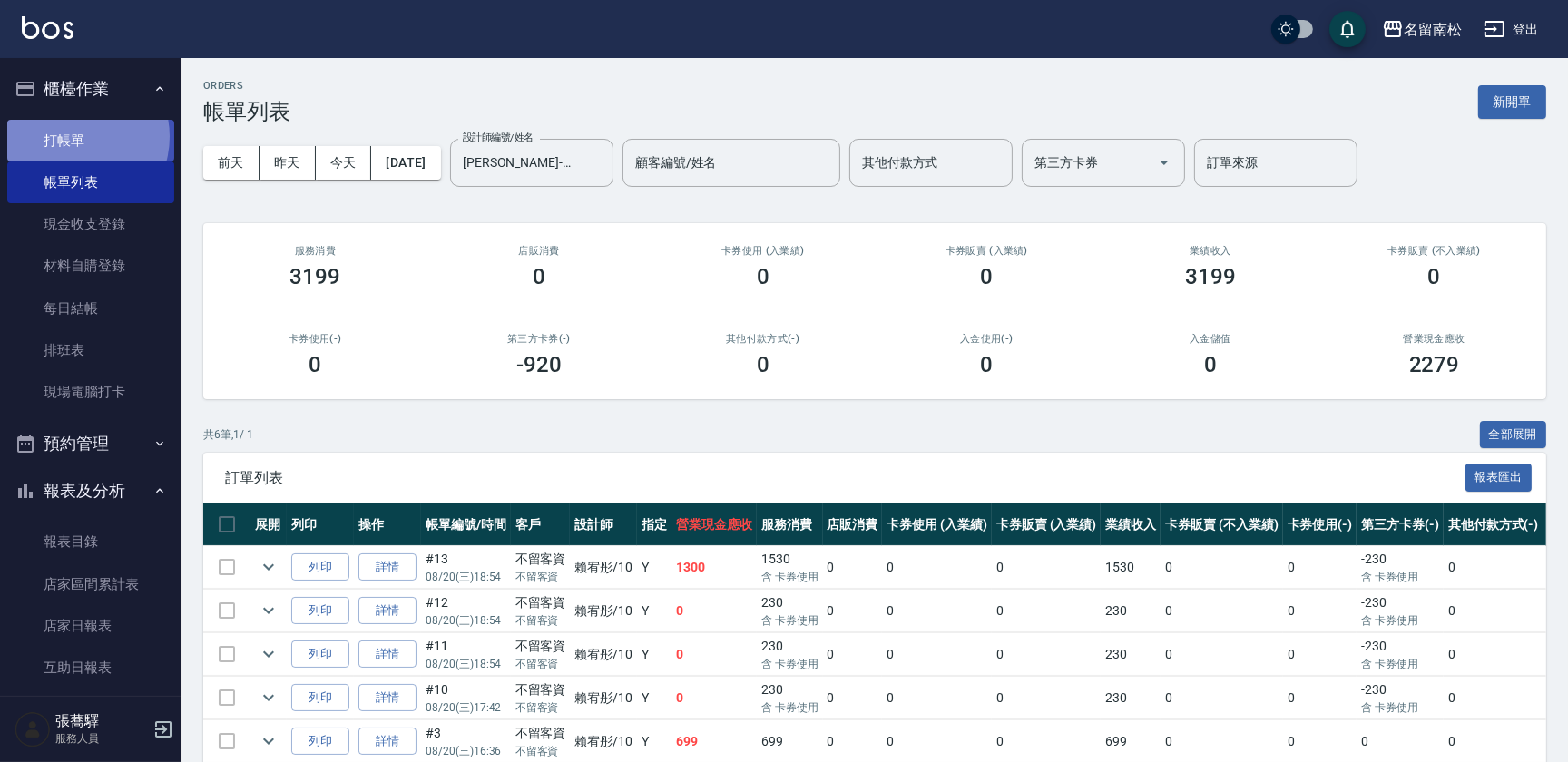
click at [72, 136] on link "打帳單" at bounding box center [90, 140] width 167 height 41
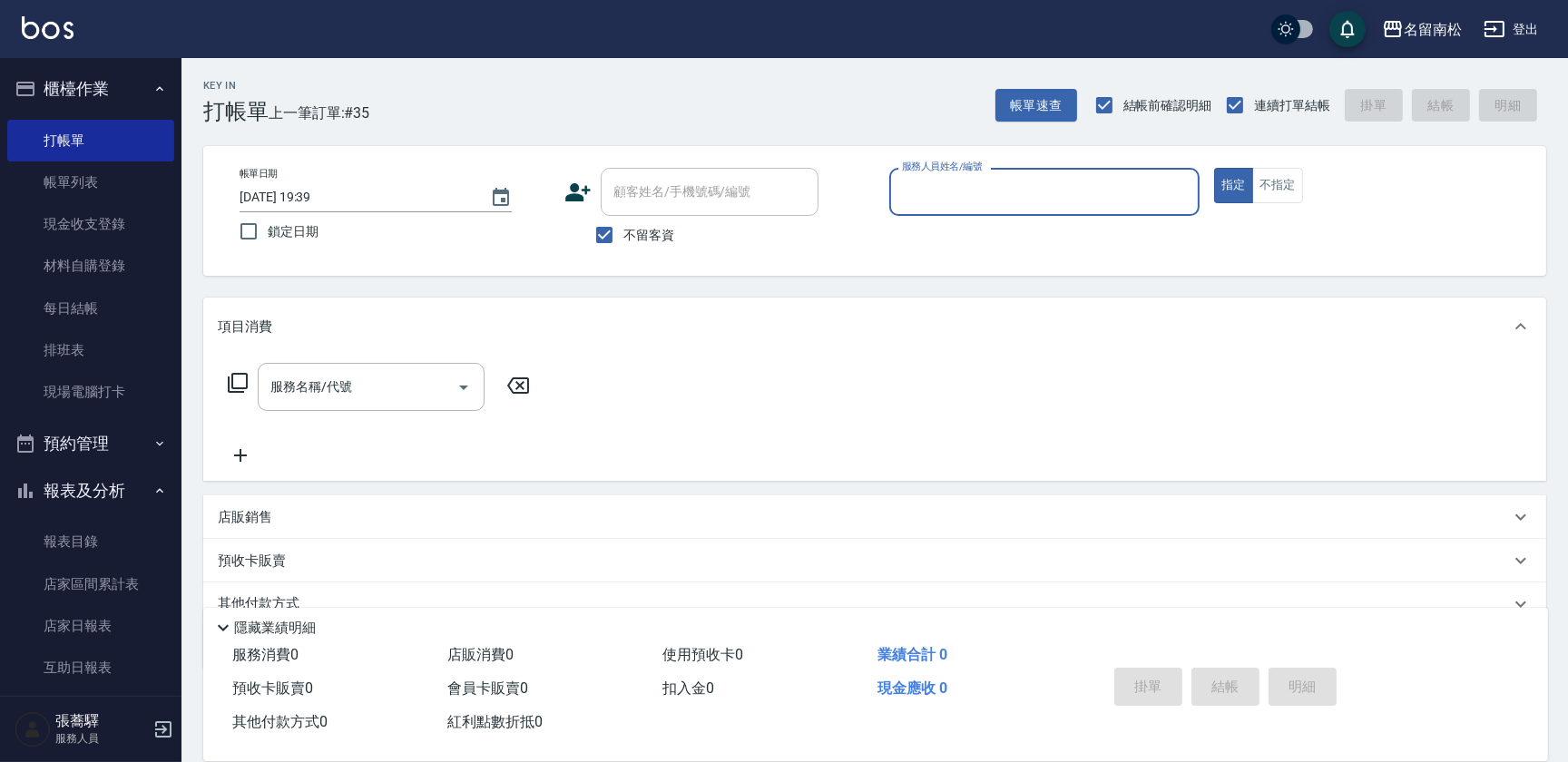
click at [1040, 183] on input "服務人員姓名/編號" at bounding box center [1044, 192] width 294 height 32
type input "陳曉怡-04"
type button "true"
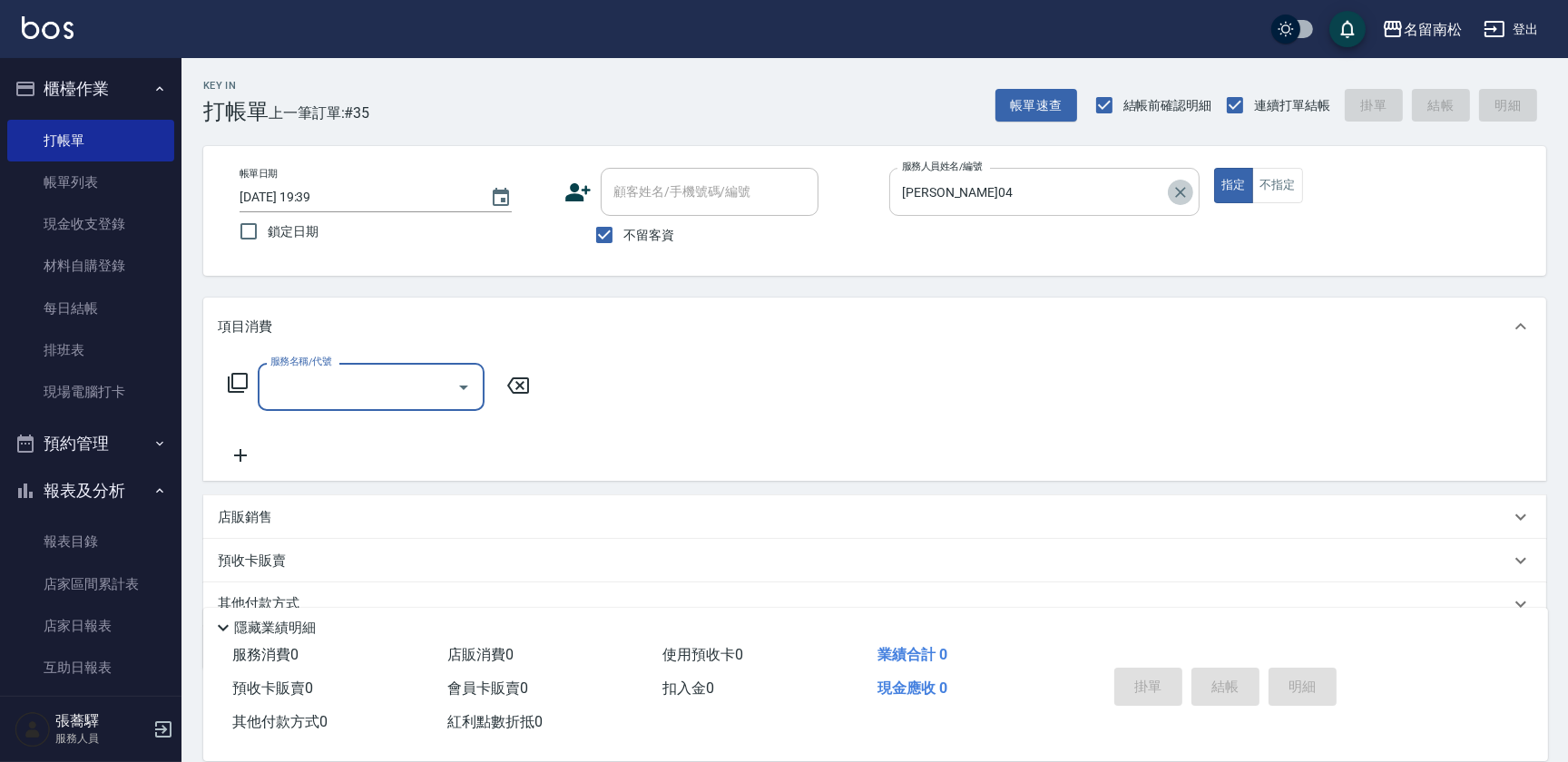
click at [1171, 195] on icon "Clear" at bounding box center [1180, 192] width 18 height 18
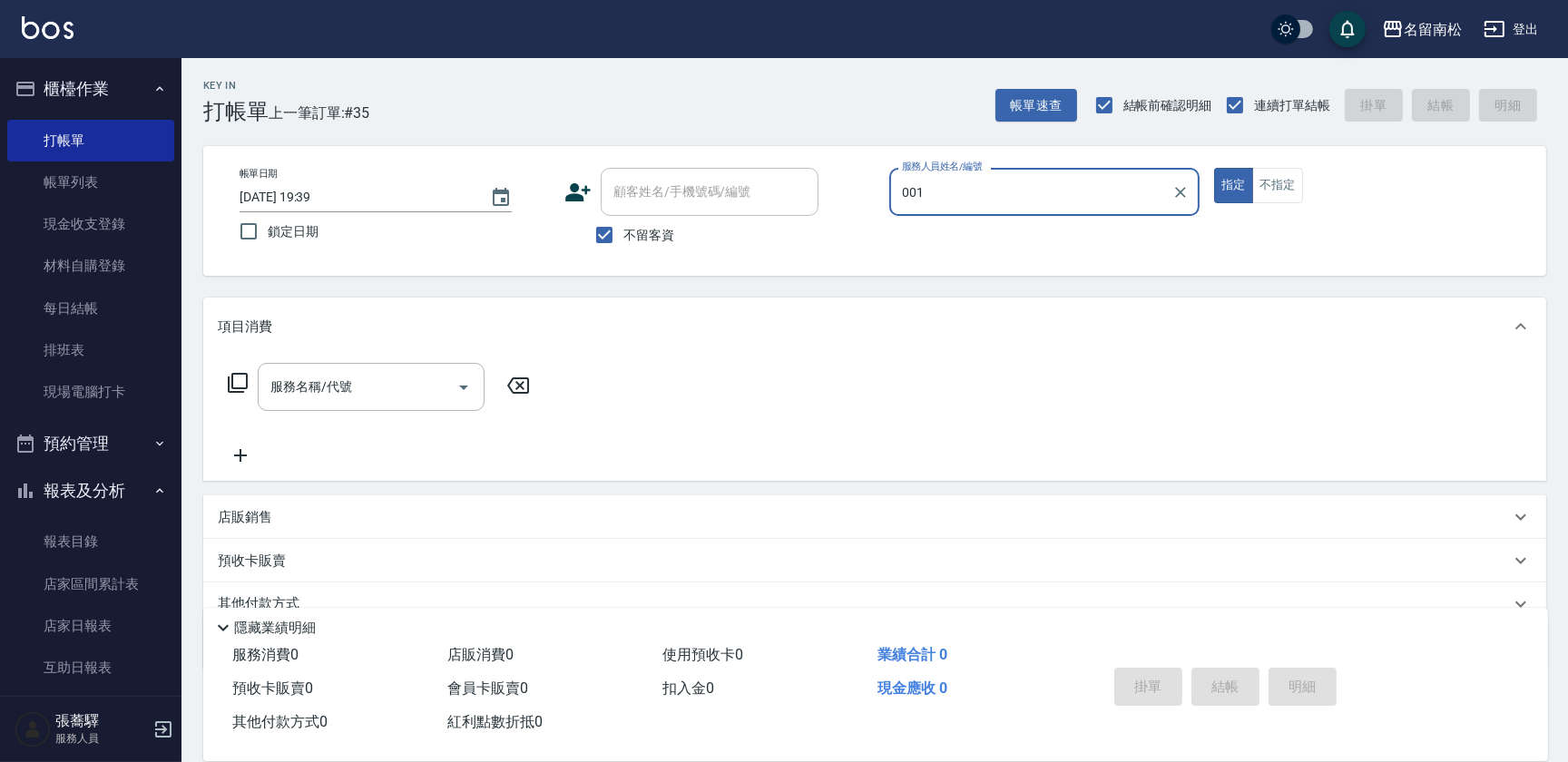
type input "林正雪-001"
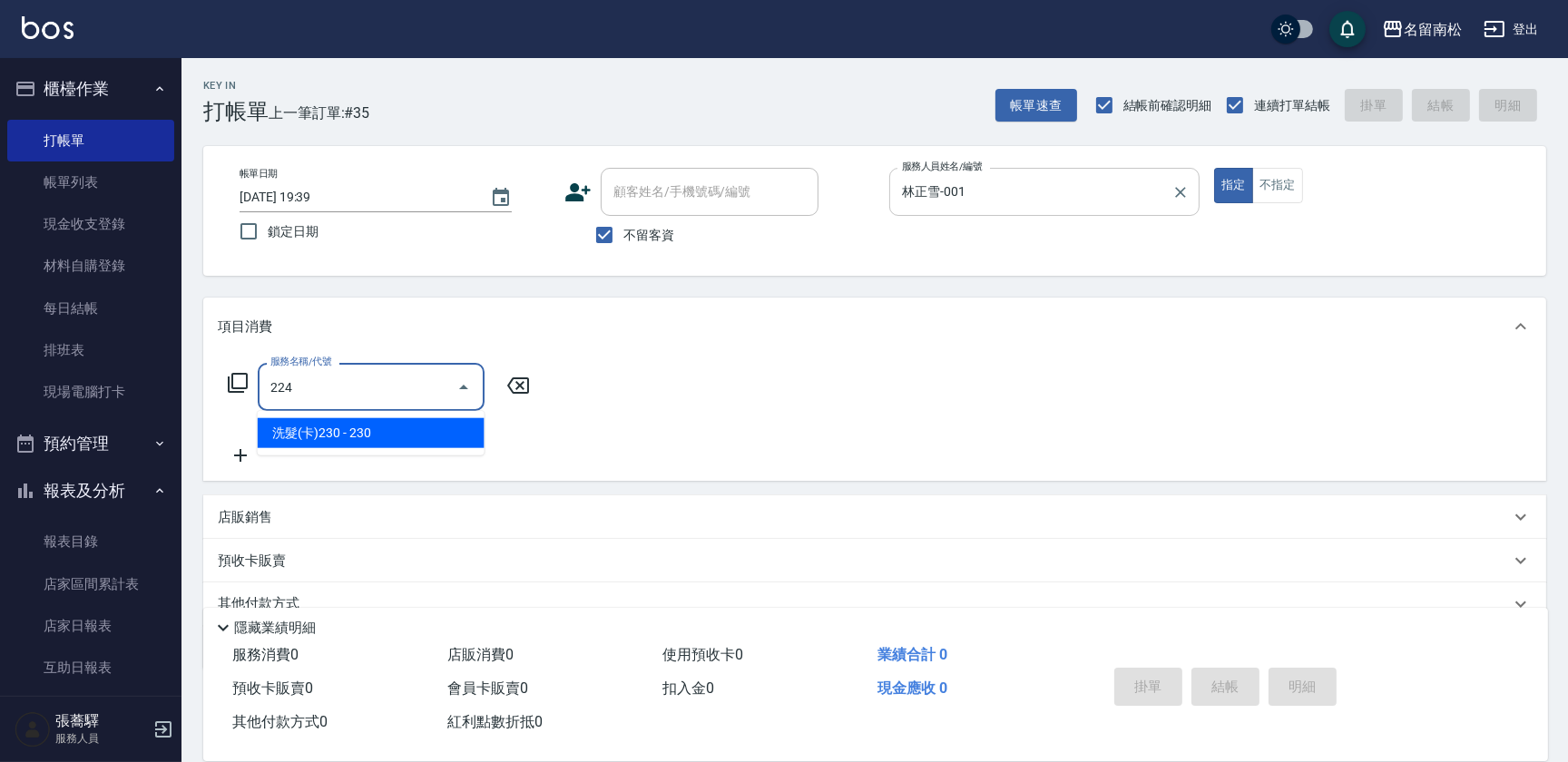
type input "洗髮(卡)230(224)"
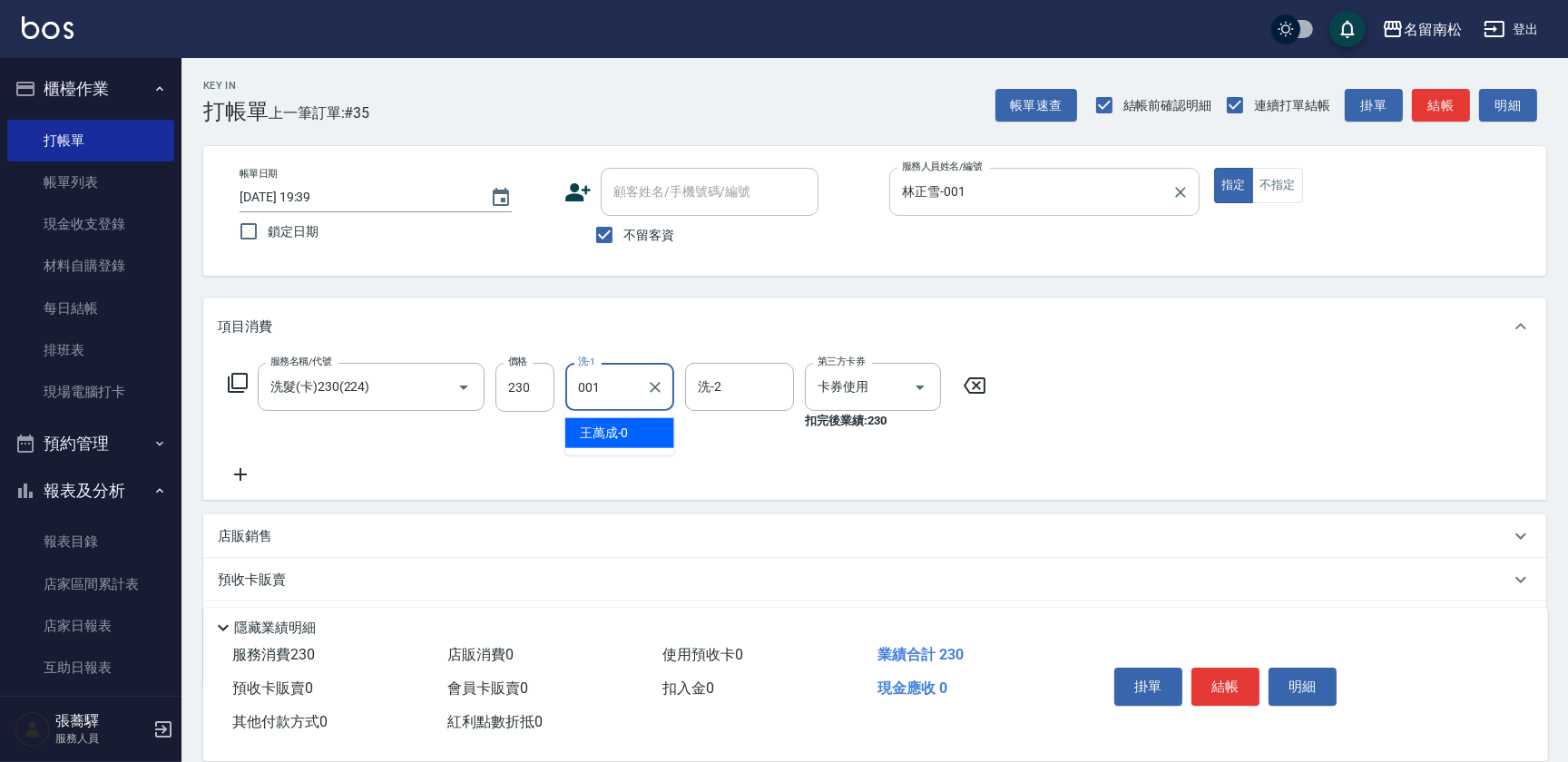
type input "林正雪-001"
click at [1231, 700] on button "結帳" at bounding box center [1225, 687] width 68 height 38
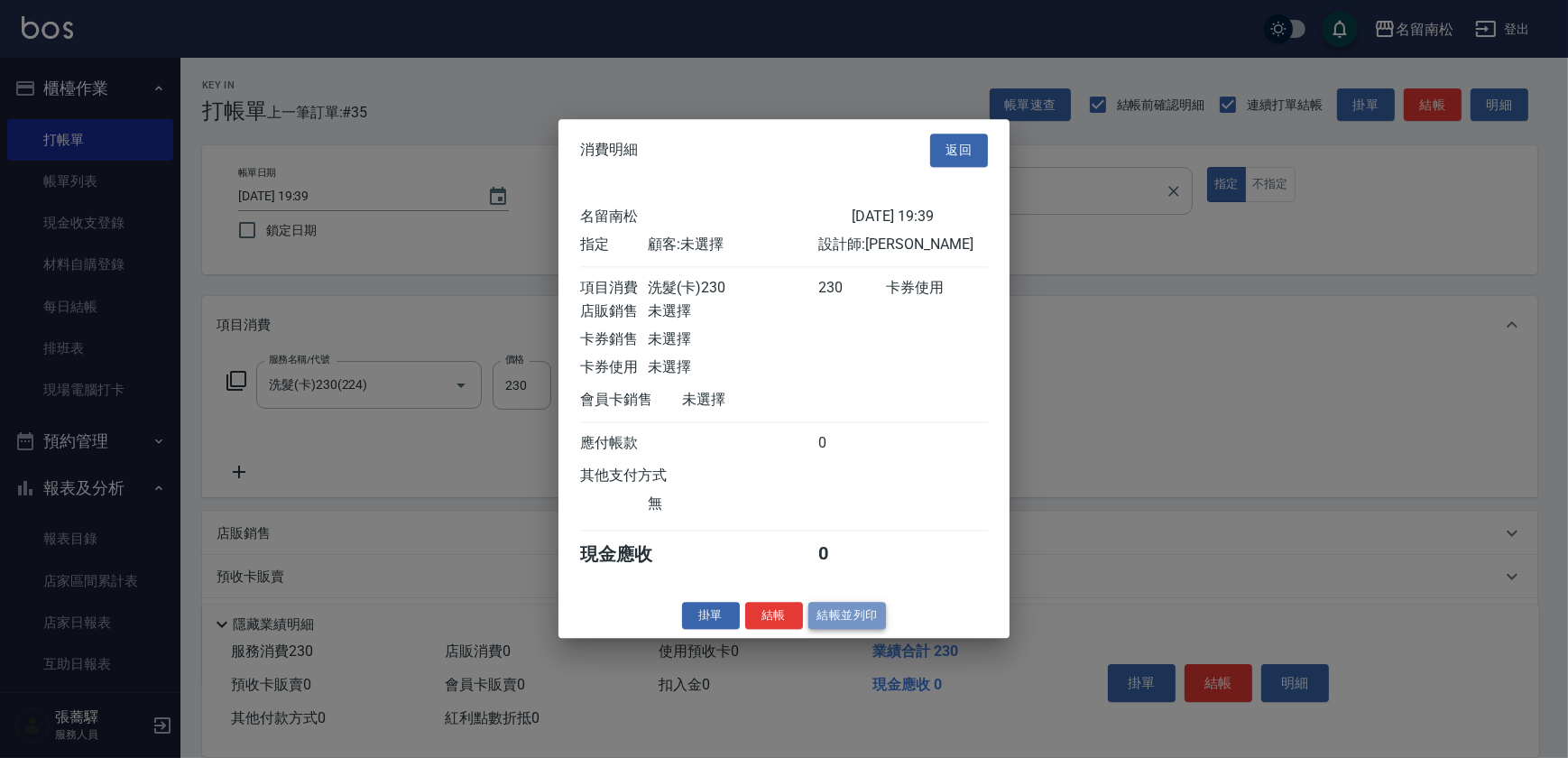
click at [851, 614] on button "結帳並列印" at bounding box center [848, 616] width 79 height 28
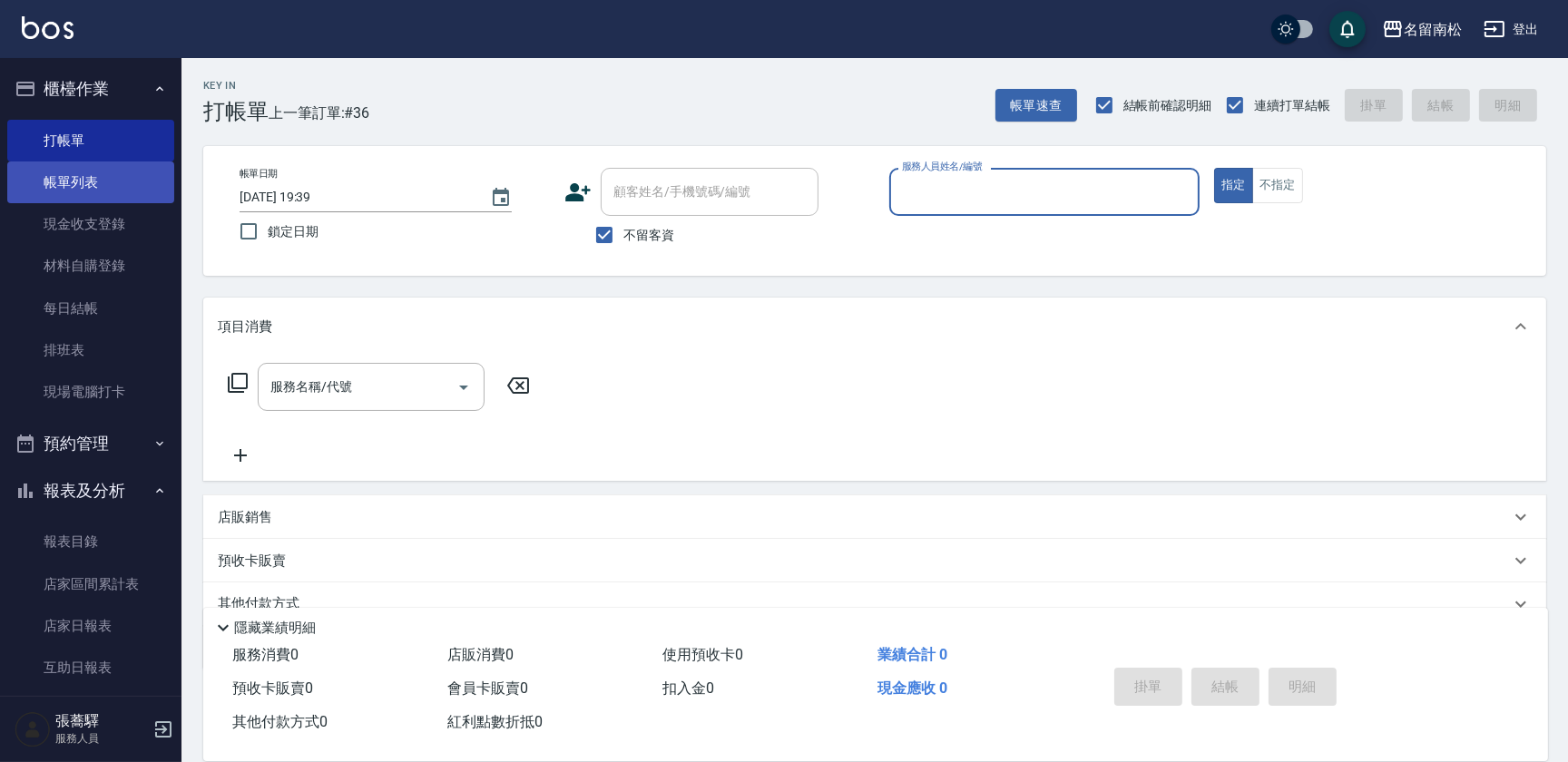
click at [63, 200] on link "帳單列表" at bounding box center [90, 182] width 167 height 41
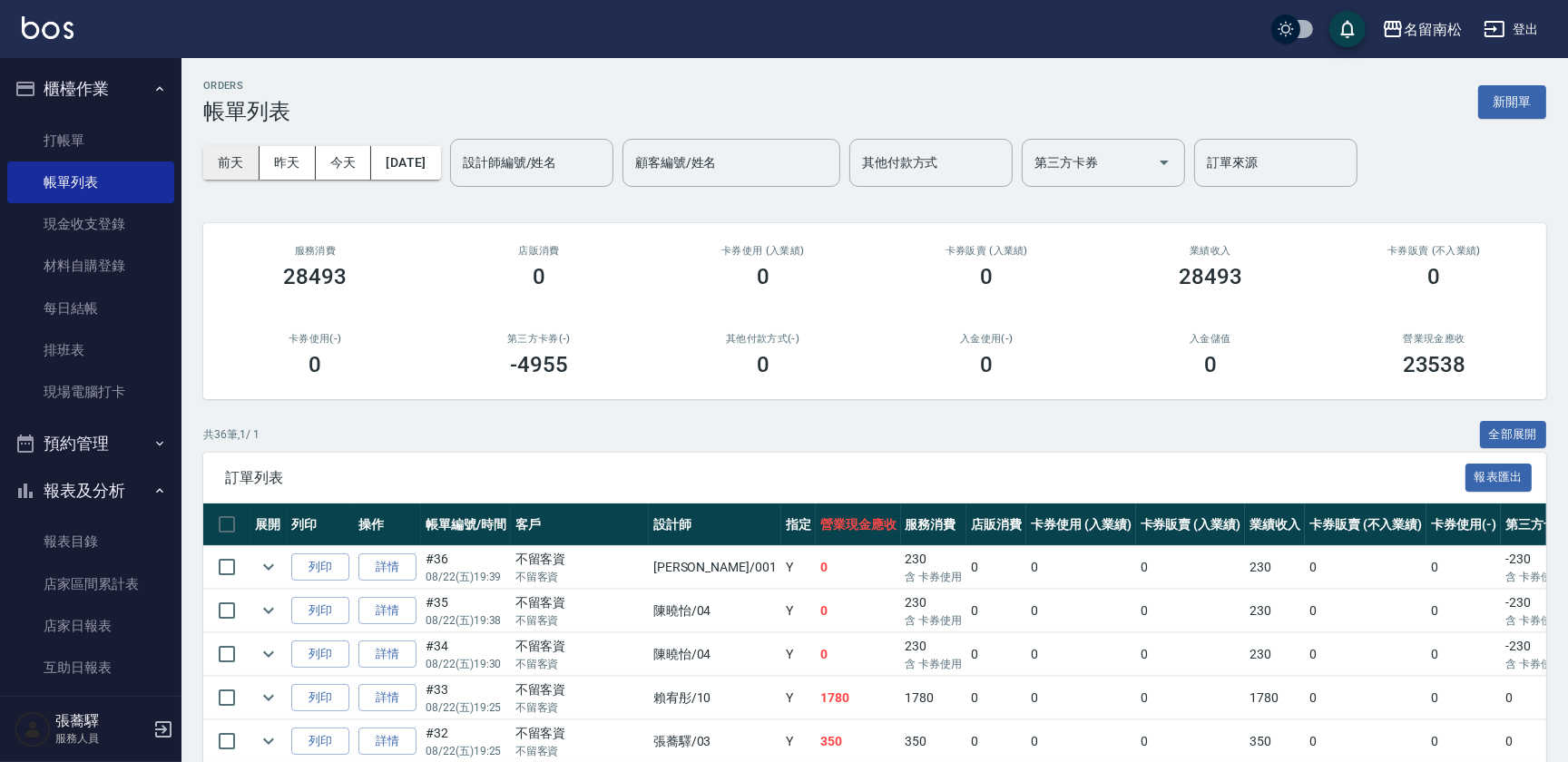
click at [249, 153] on button "前天" at bounding box center [232, 163] width 57 height 34
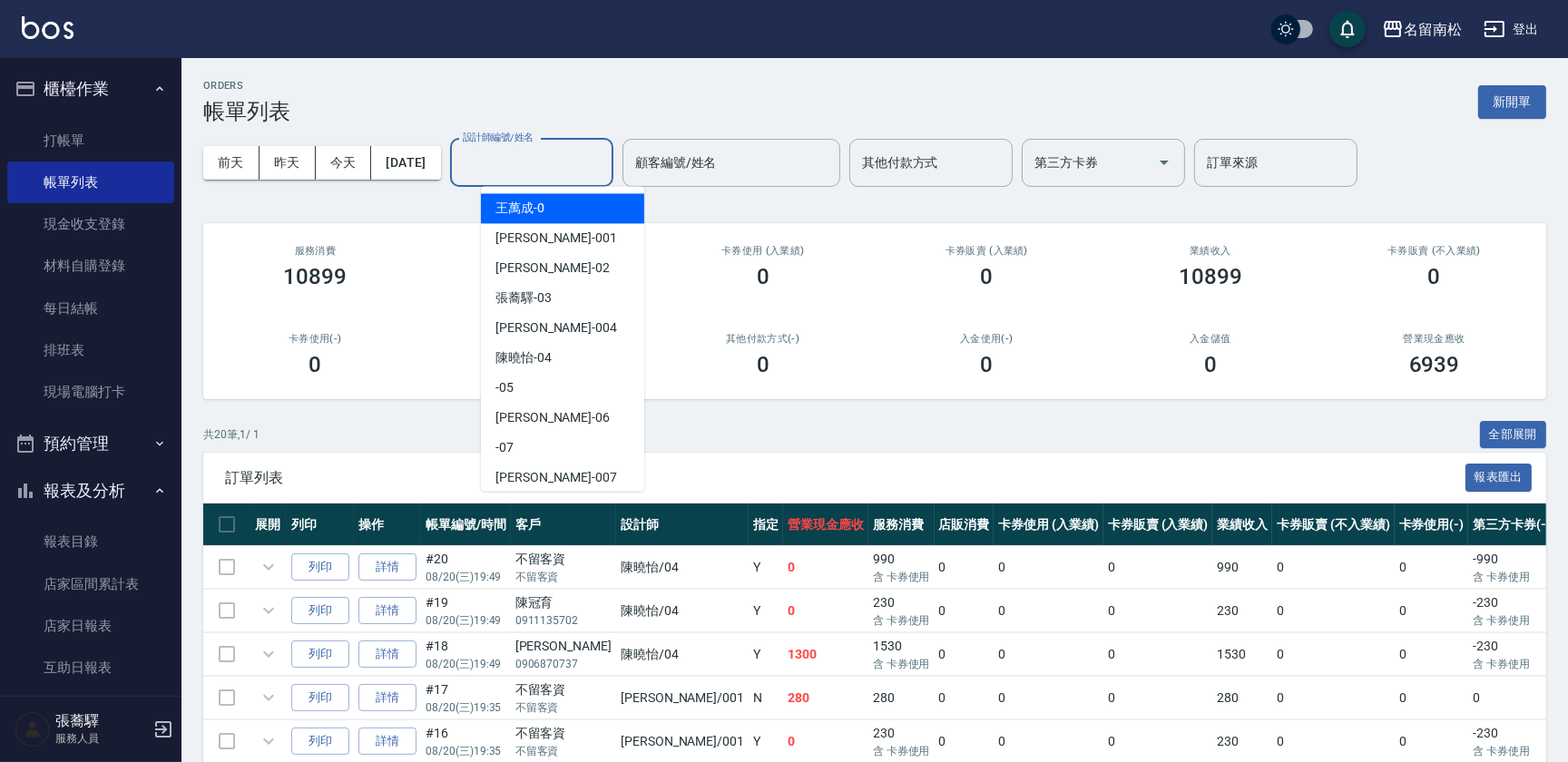
click at [603, 158] on input "設計師編號/姓名" at bounding box center [531, 163] width 147 height 32
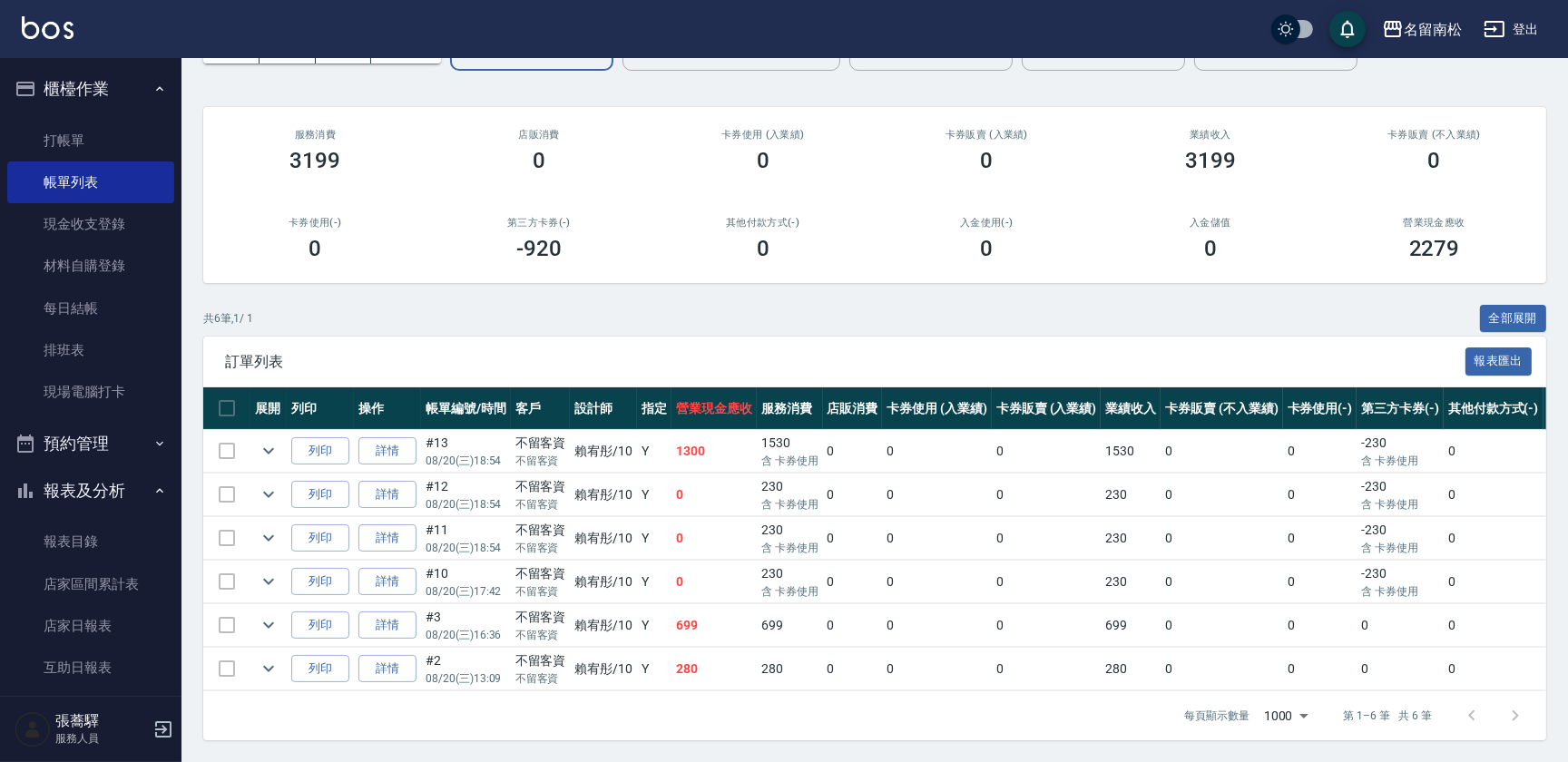
scroll to position [127, 0]
type input "賴宥彤-10"
click at [384, 525] on link "詳情" at bounding box center [387, 539] width 58 height 28
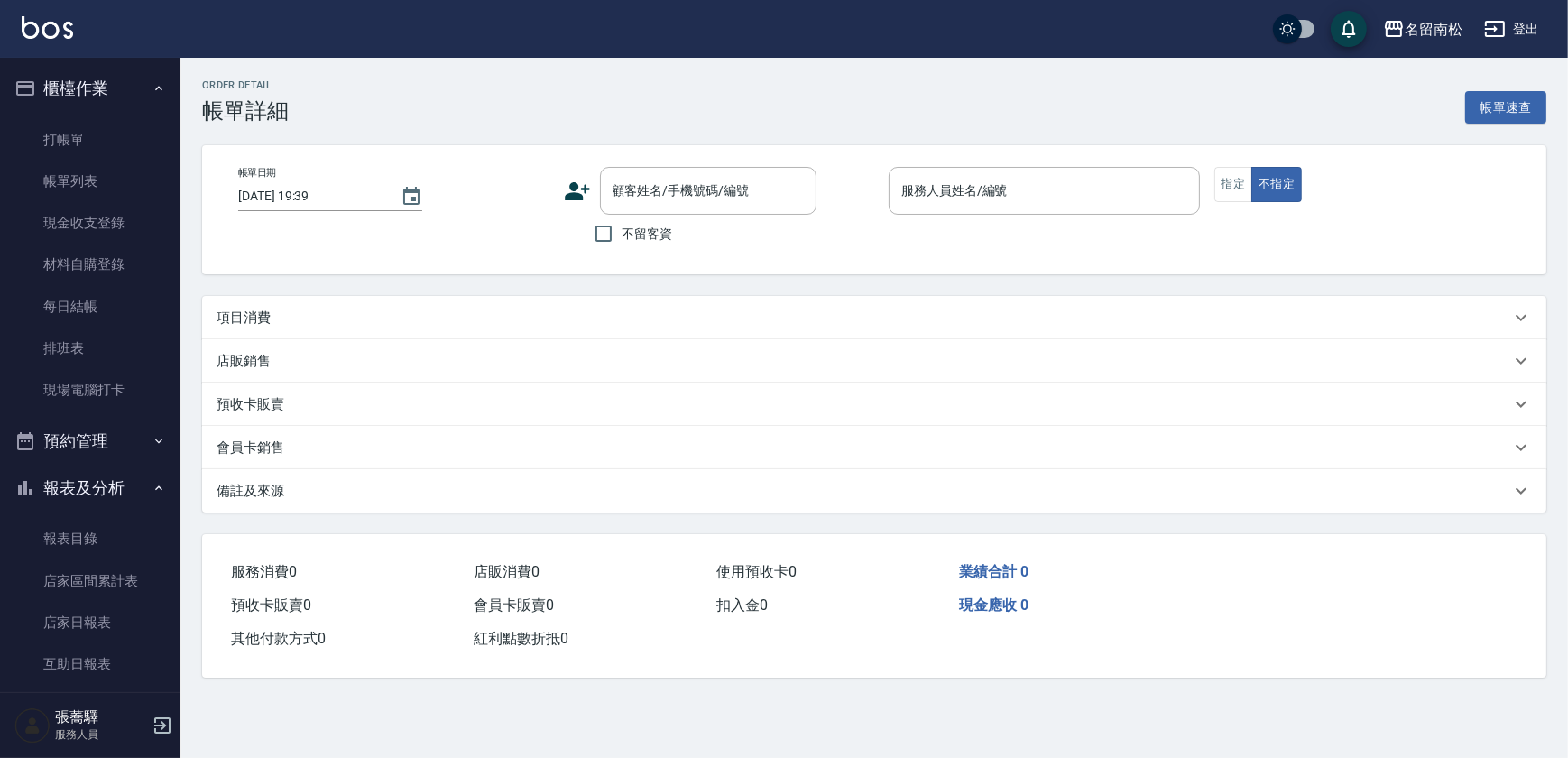
type input "2025/08/20 18:54"
checkbox input "true"
type input "賴宥彤-10"
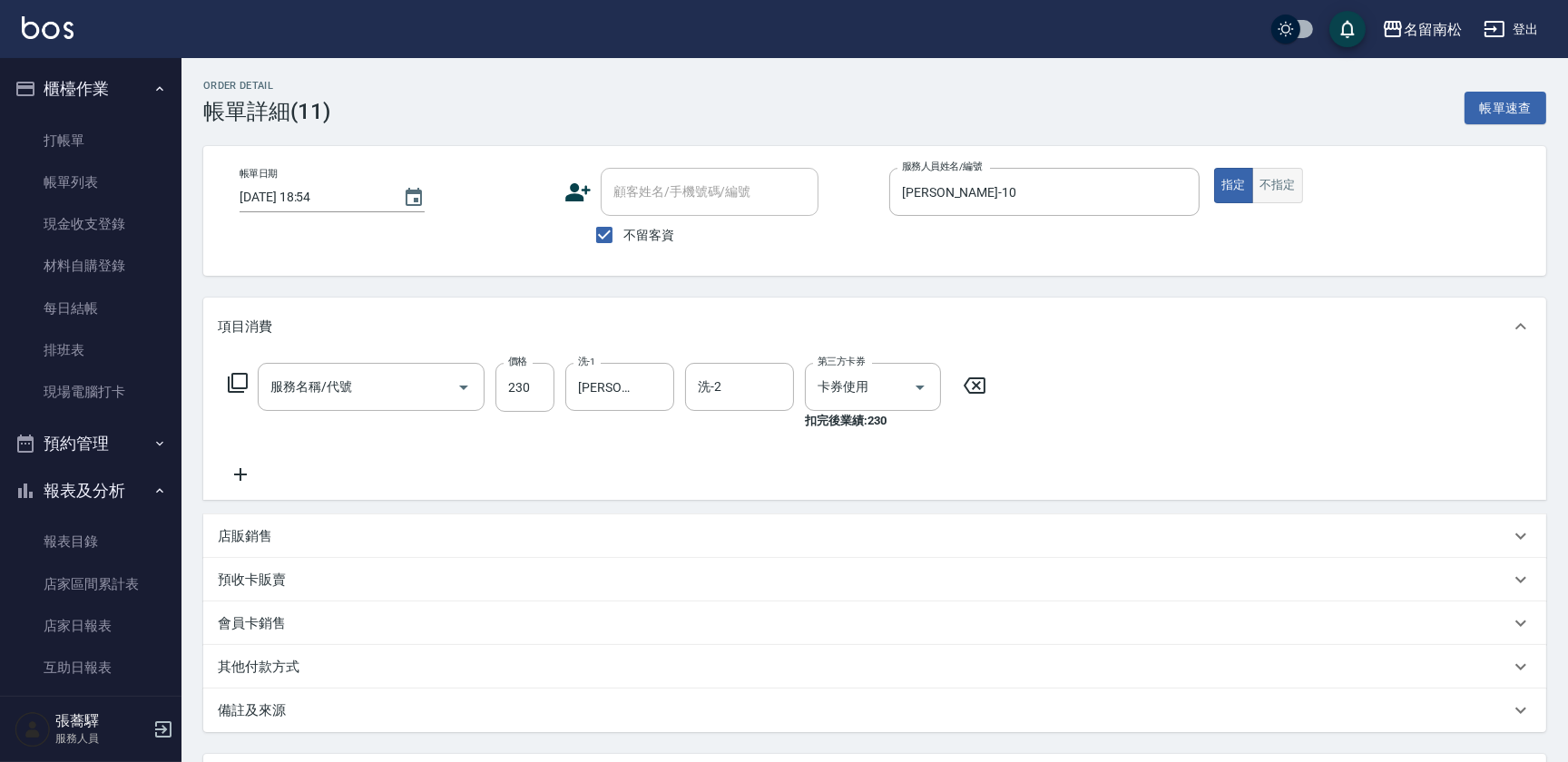
type input "洗髮(卡)230(224)"
click at [1271, 190] on button "不指定" at bounding box center [1278, 186] width 51 height 36
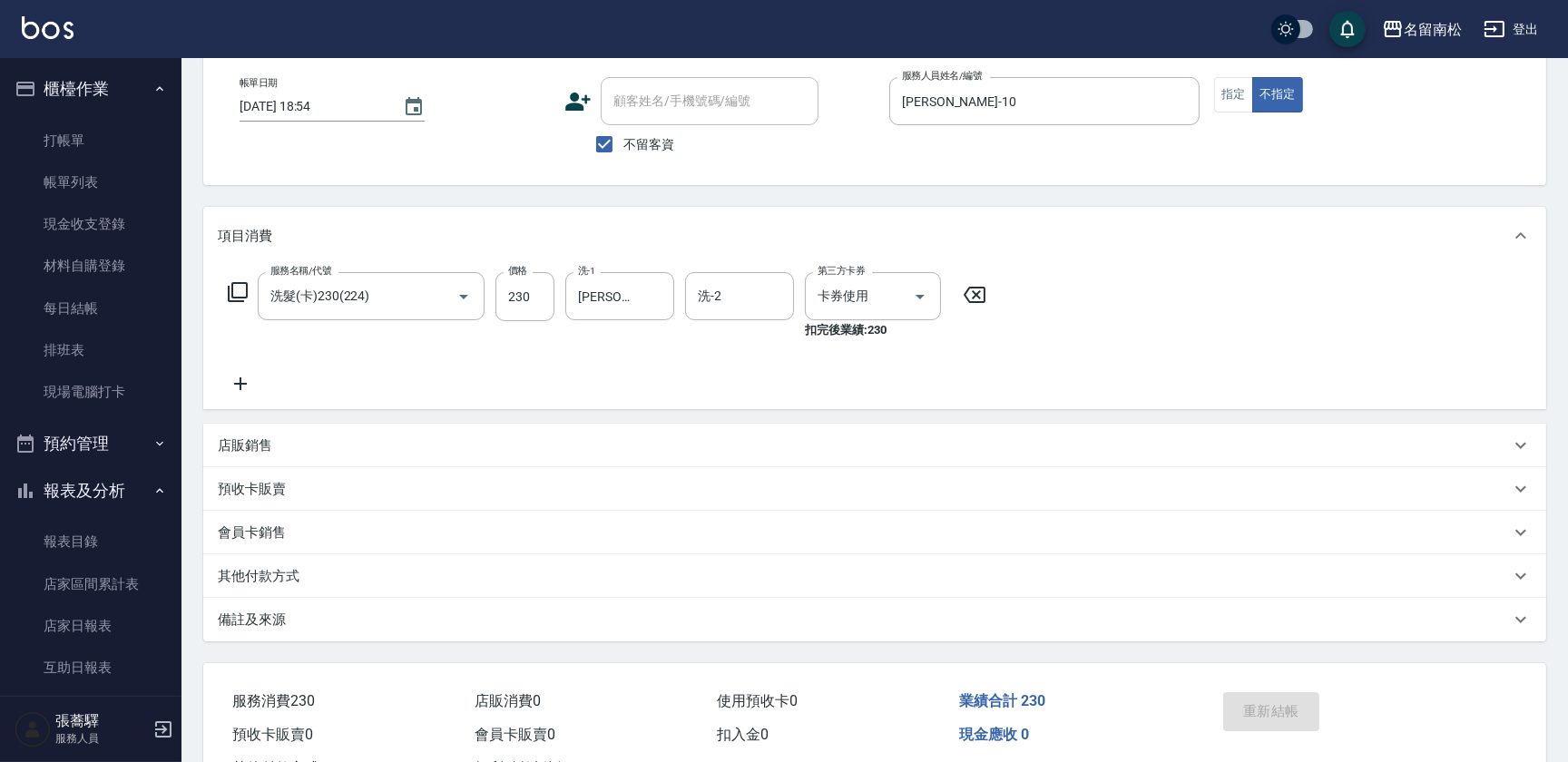
scroll to position [162, 0]
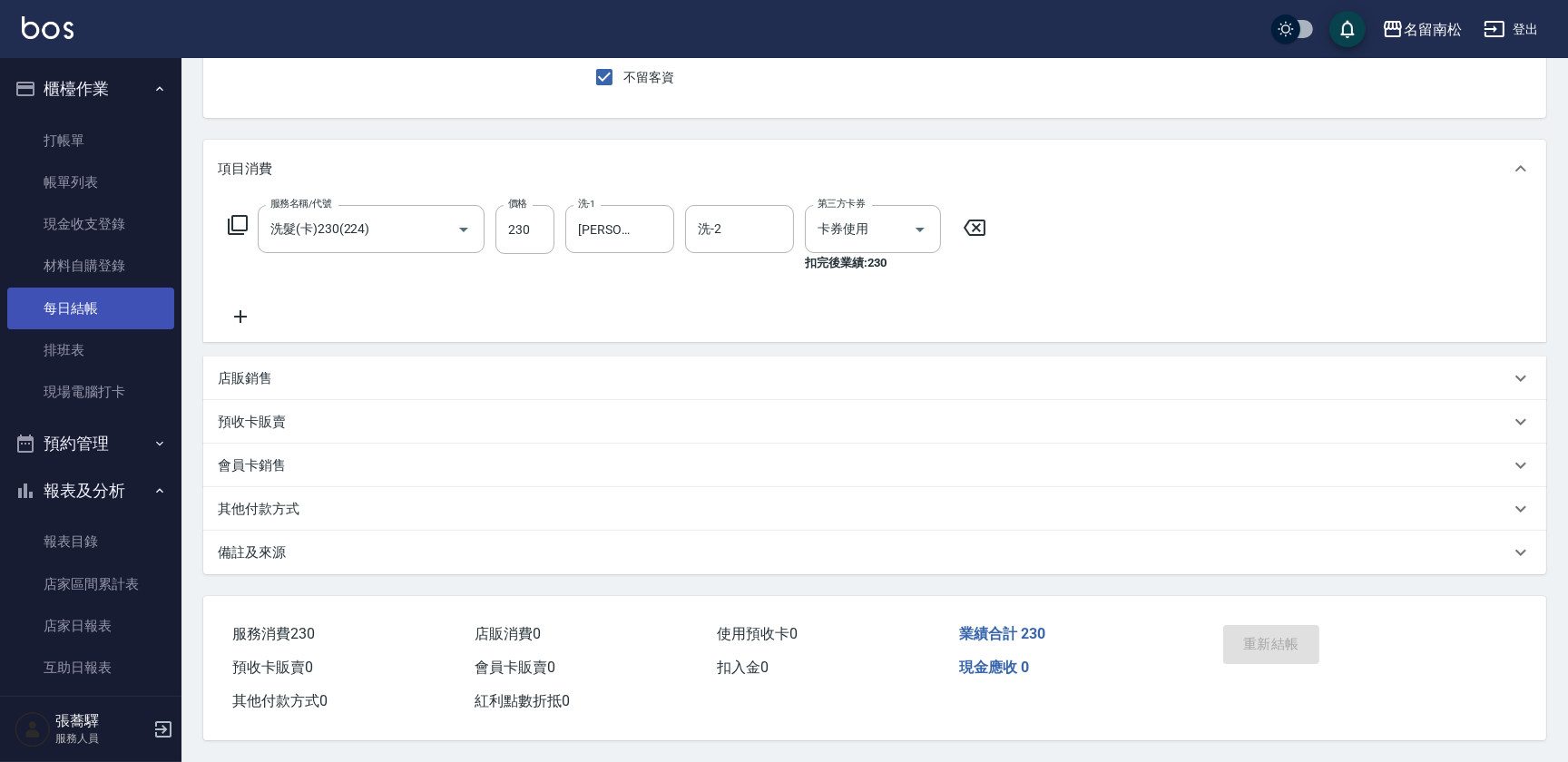
click at [89, 322] on link "每日結帳" at bounding box center [90, 308] width 167 height 41
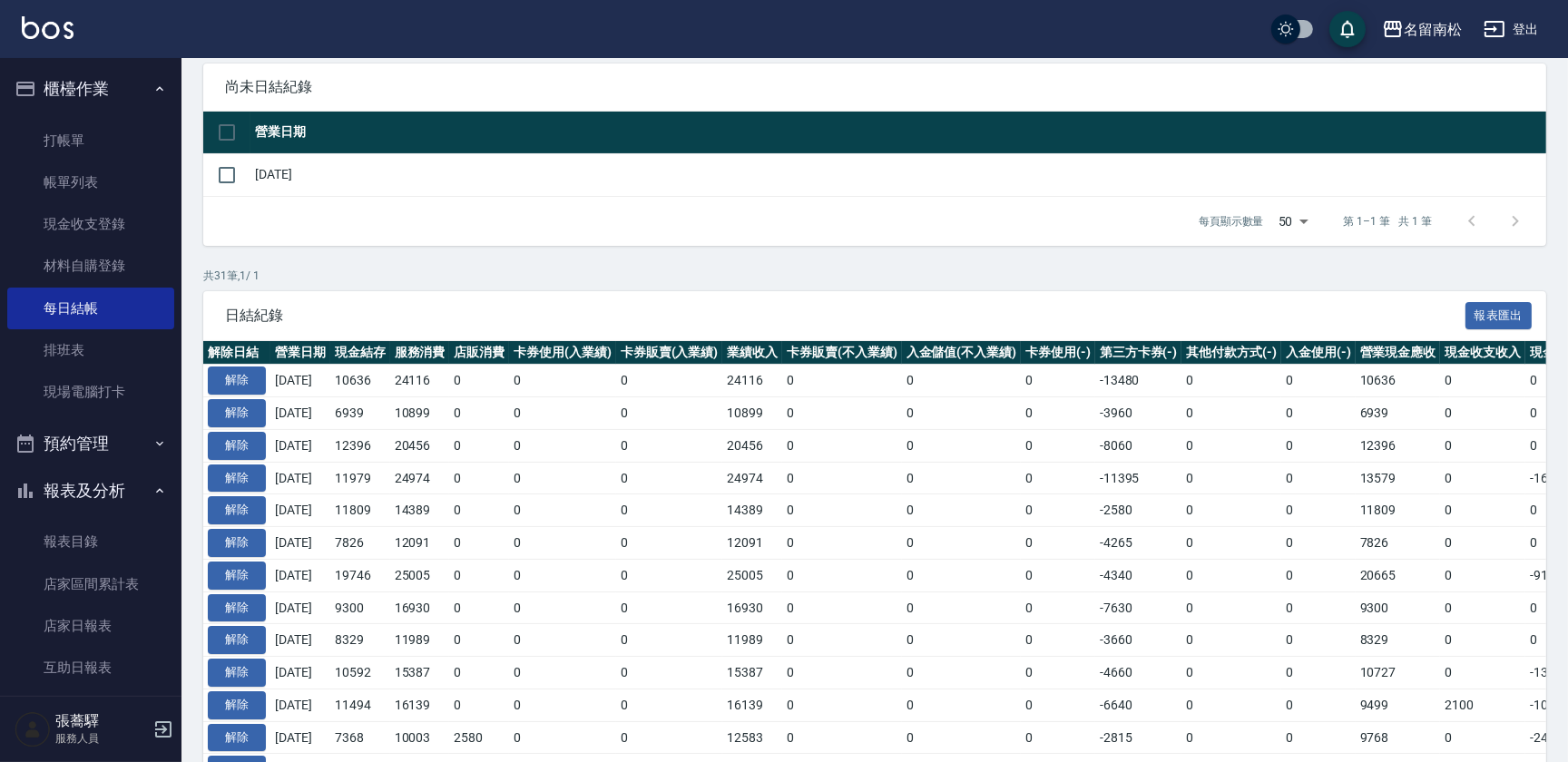
scroll to position [164, 0]
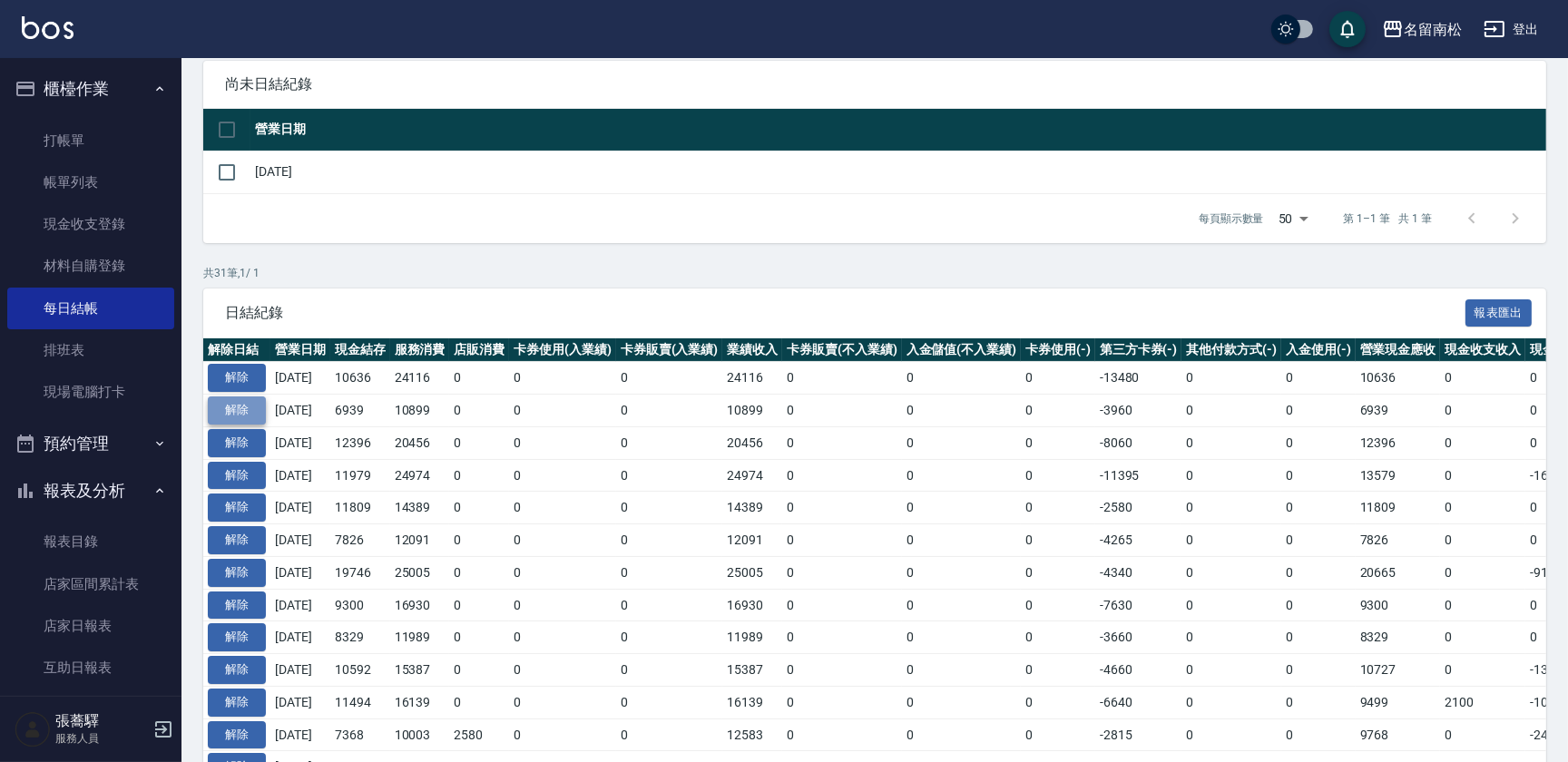
click at [255, 408] on button "解除" at bounding box center [237, 411] width 58 height 28
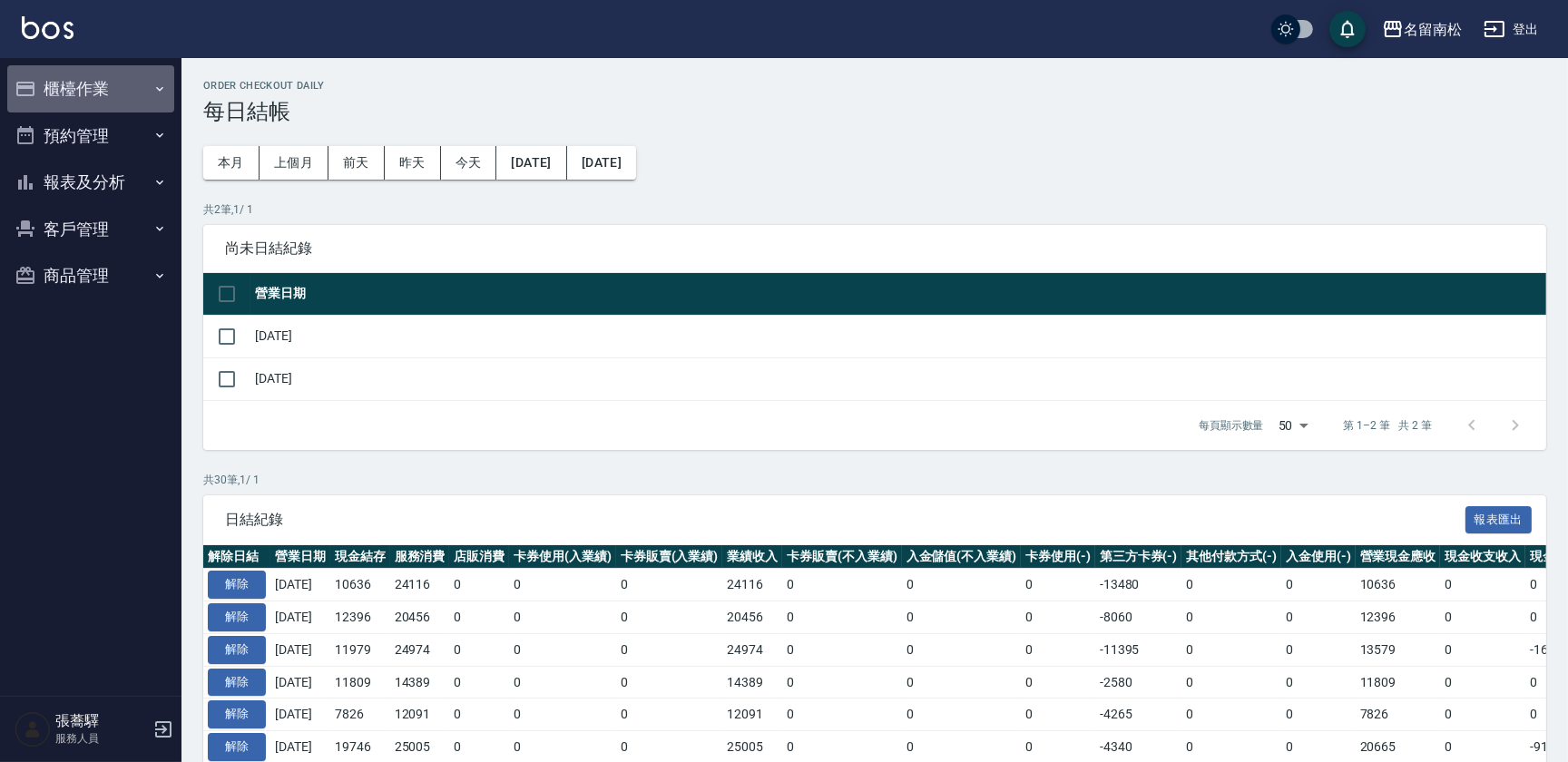
click at [105, 93] on button "櫃檯作業" at bounding box center [90, 89] width 167 height 47
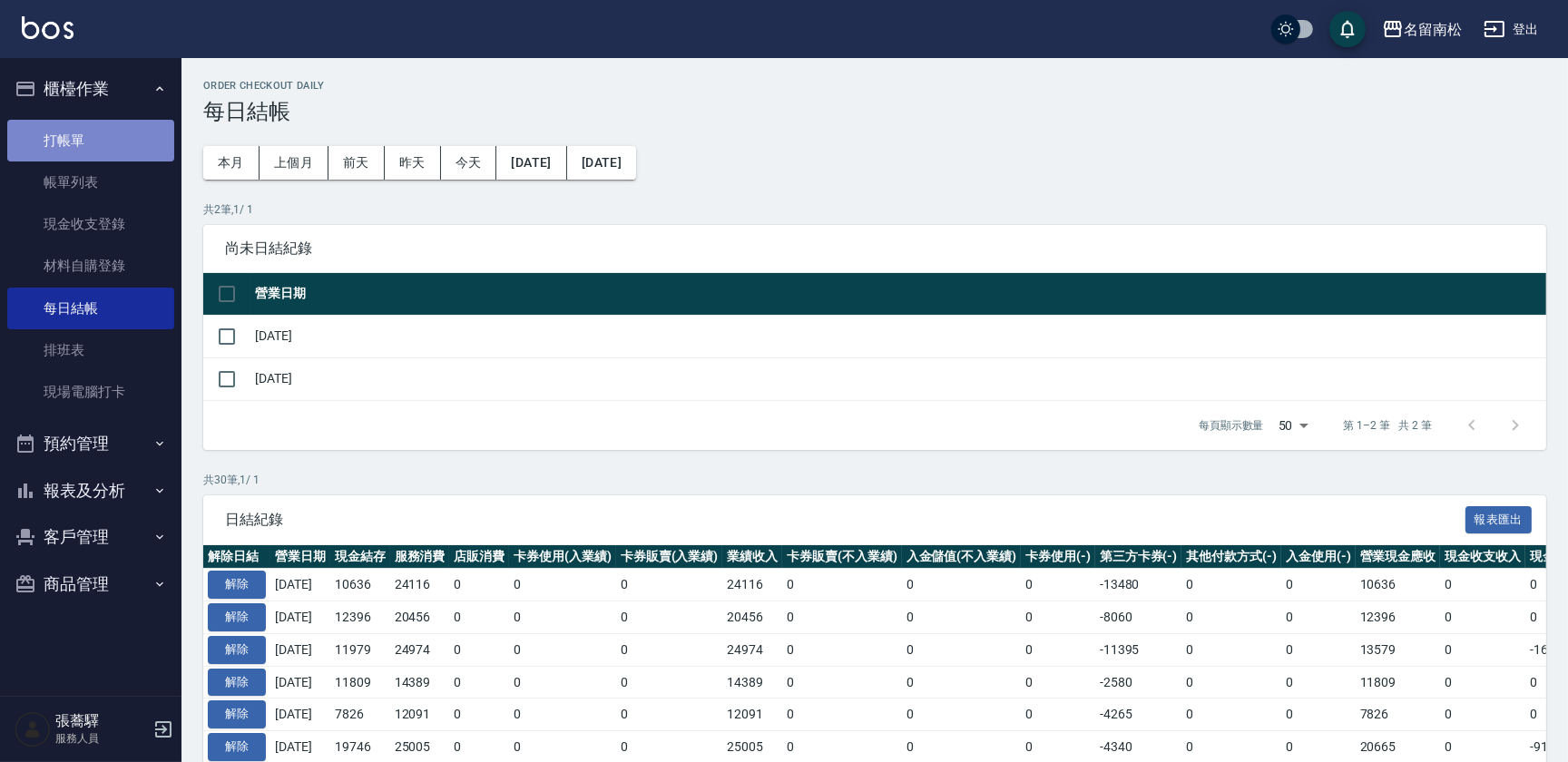
click at [79, 149] on link "打帳單" at bounding box center [90, 140] width 167 height 41
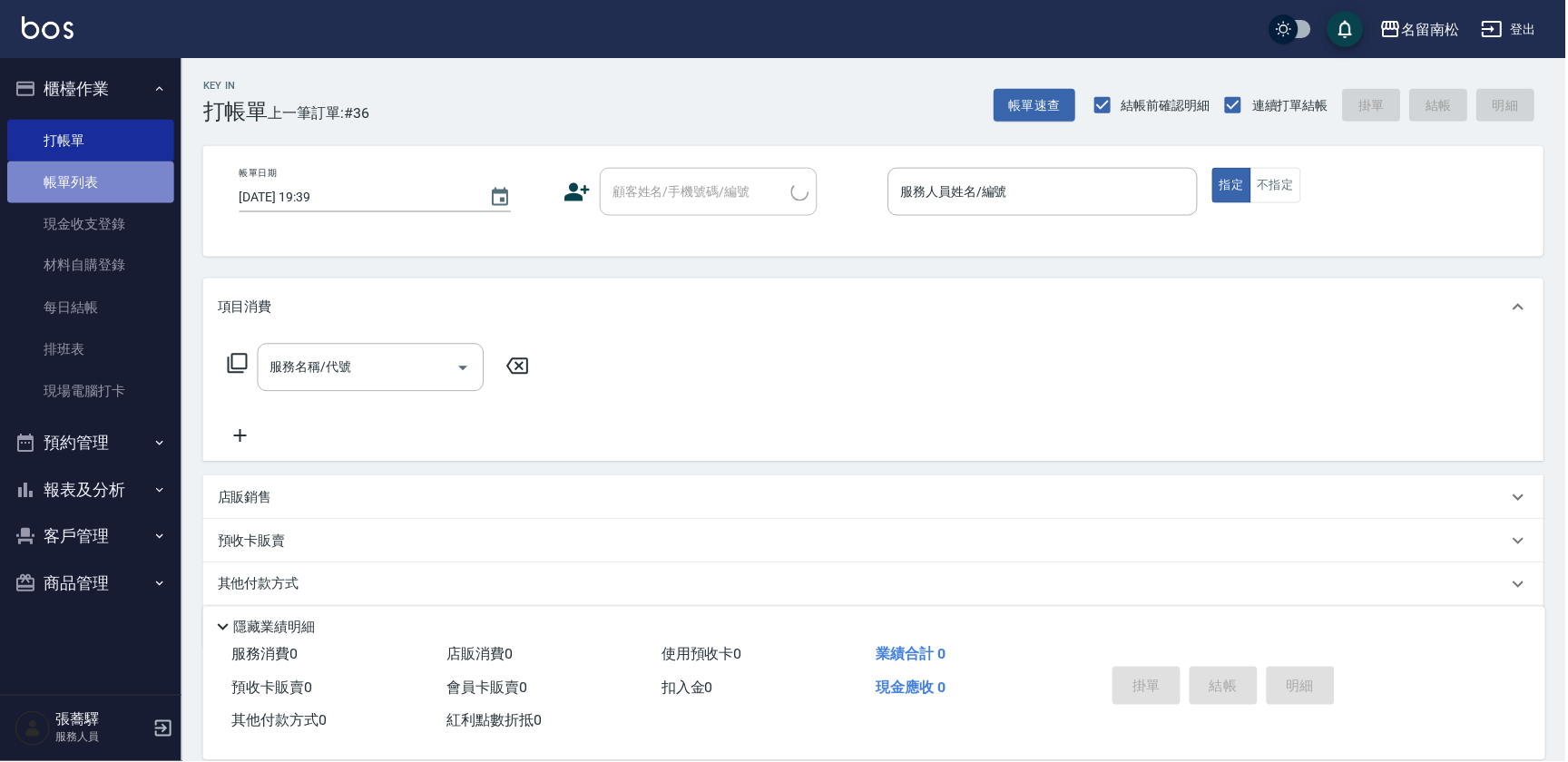
click at [84, 176] on link "帳單列表" at bounding box center [90, 182] width 167 height 41
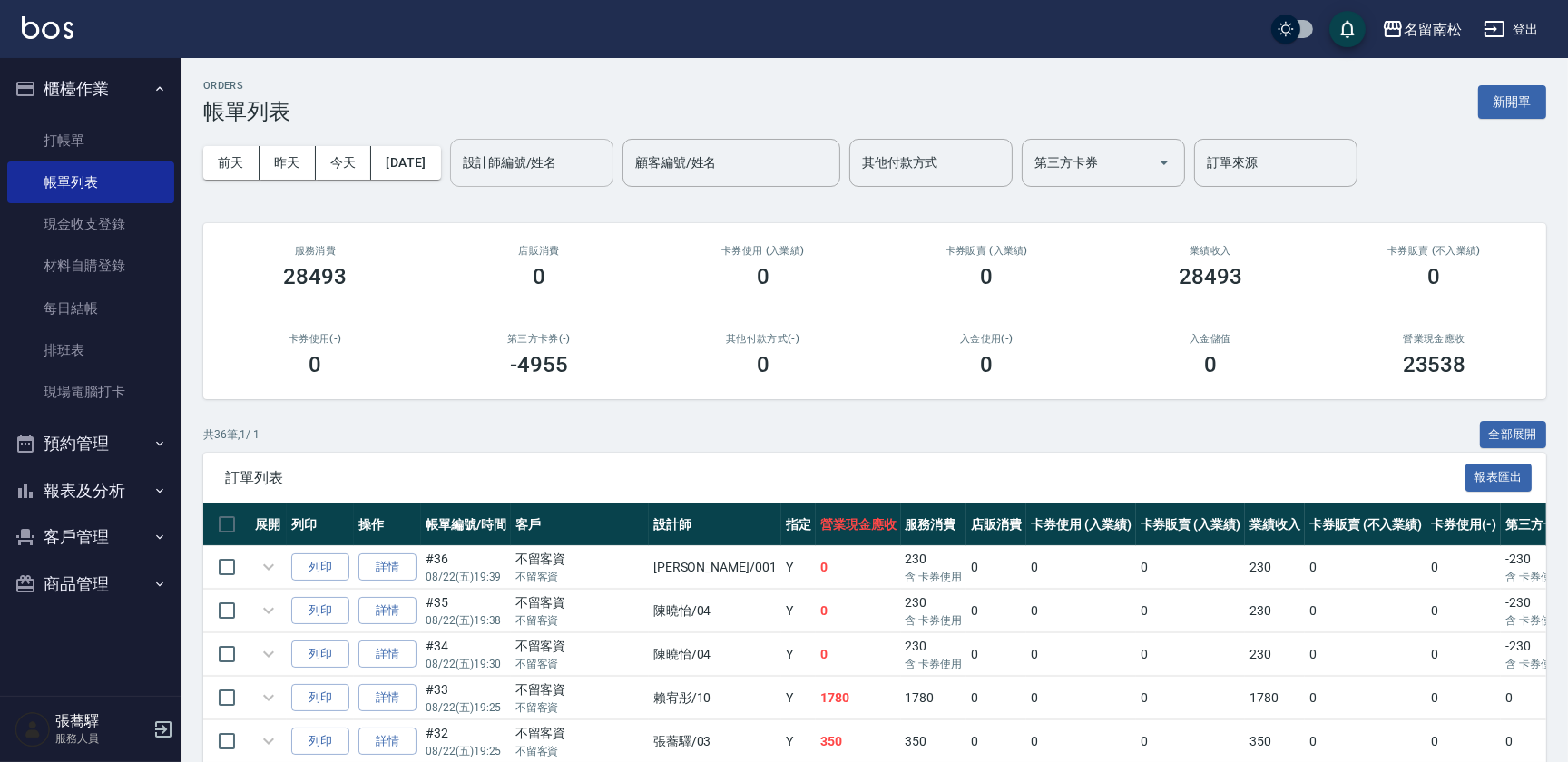
click at [226, 164] on button "前天" at bounding box center [232, 163] width 57 height 34
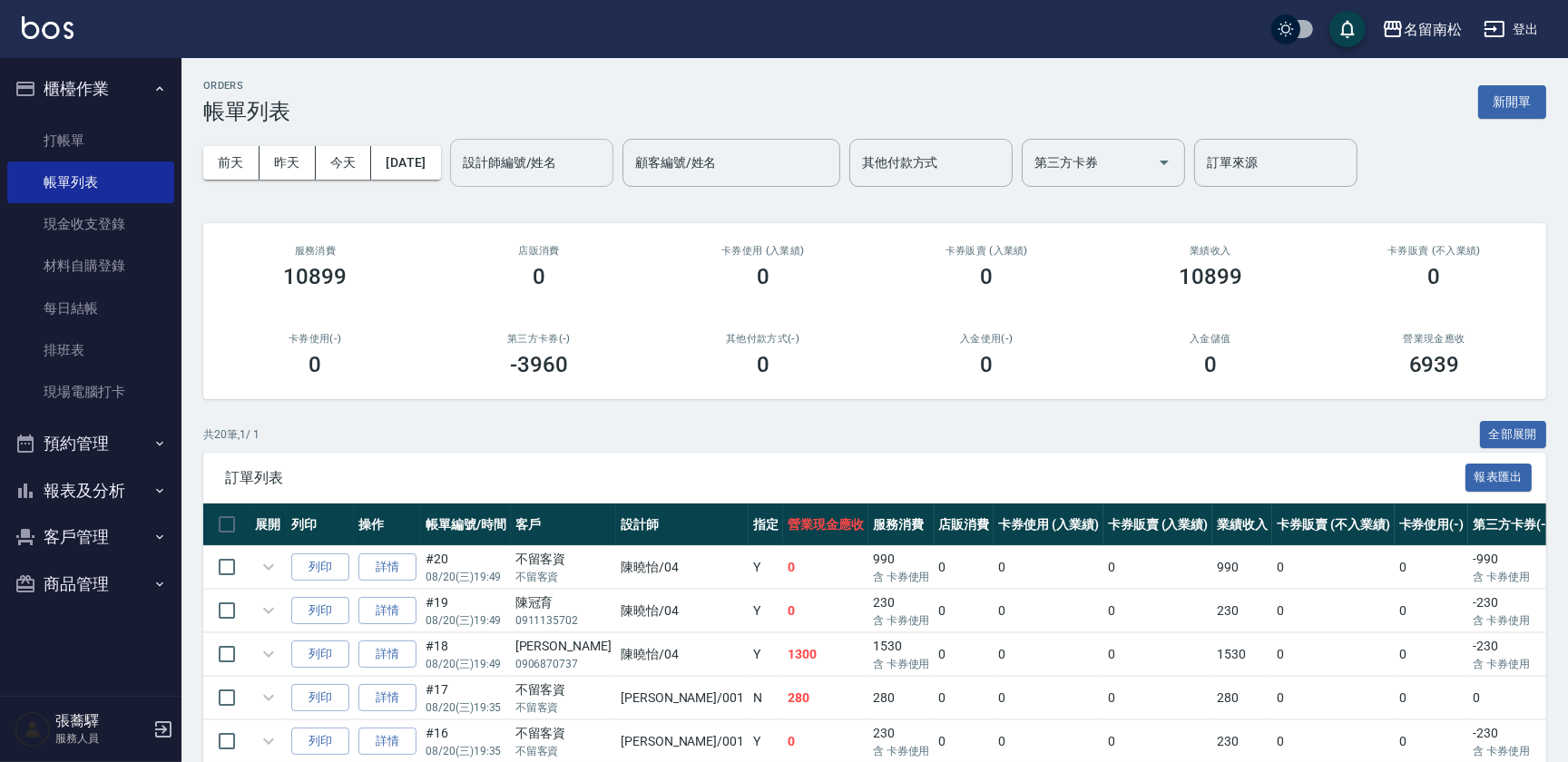
click at [543, 160] on div "設計師編號/姓名 設計師編號/姓名" at bounding box center [531, 162] width 163 height 48
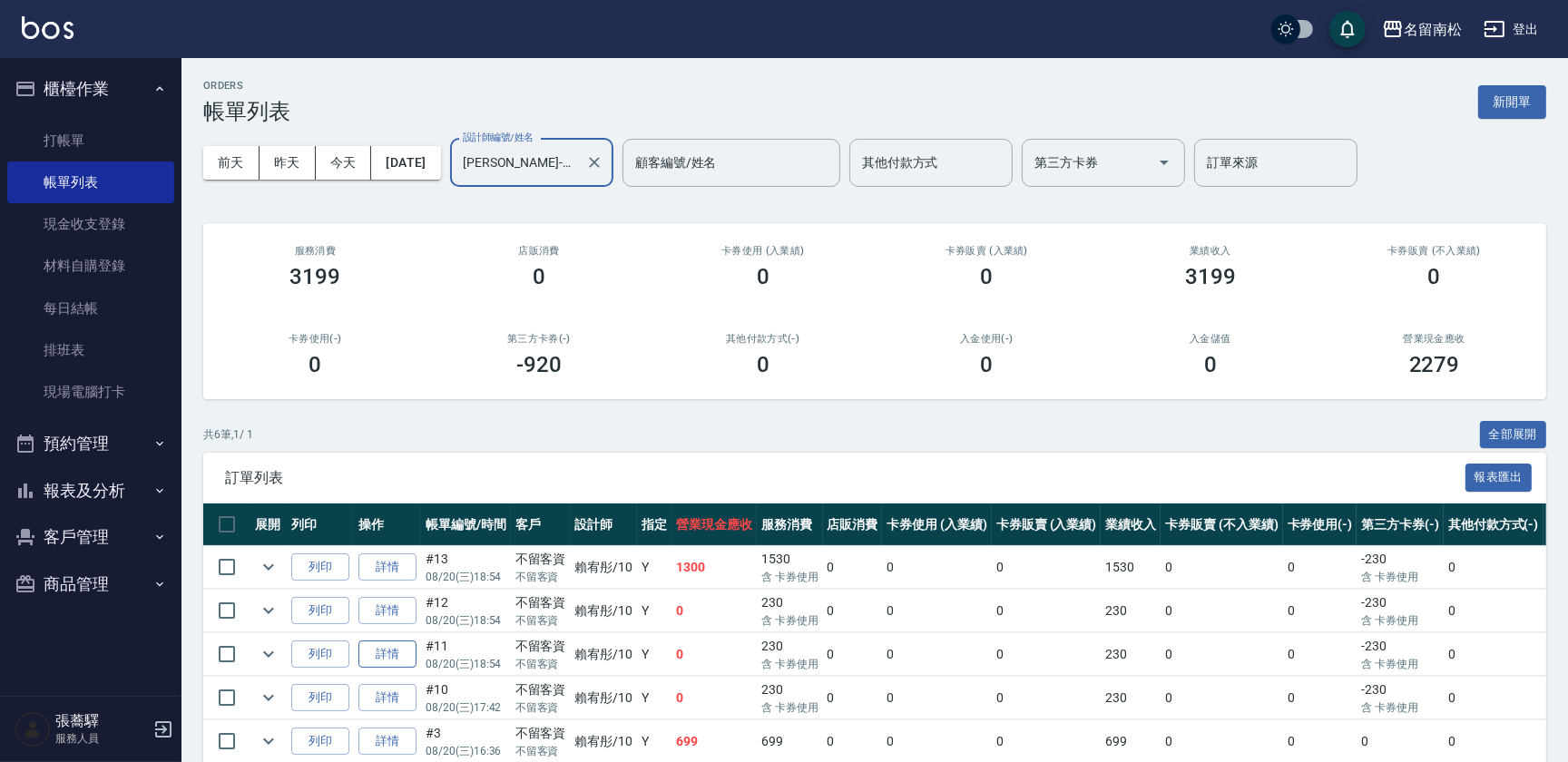
type input "賴宥彤-10"
click at [407, 640] on link "詳情" at bounding box center [387, 655] width 58 height 28
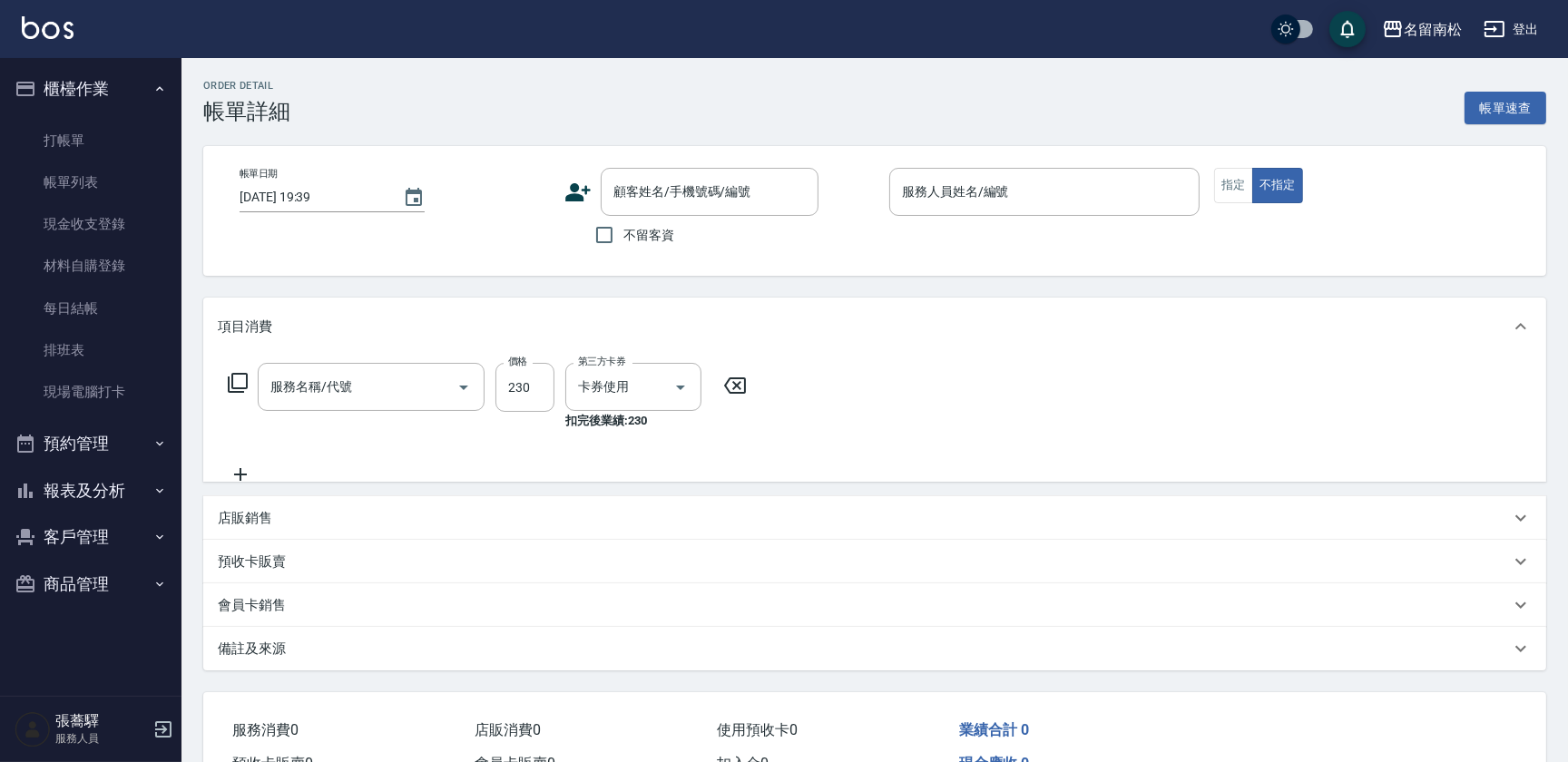
type input "2025/08/20 18:54"
checkbox input "true"
type input "賴宥彤-10"
type input "洗髮(卡)230(224)"
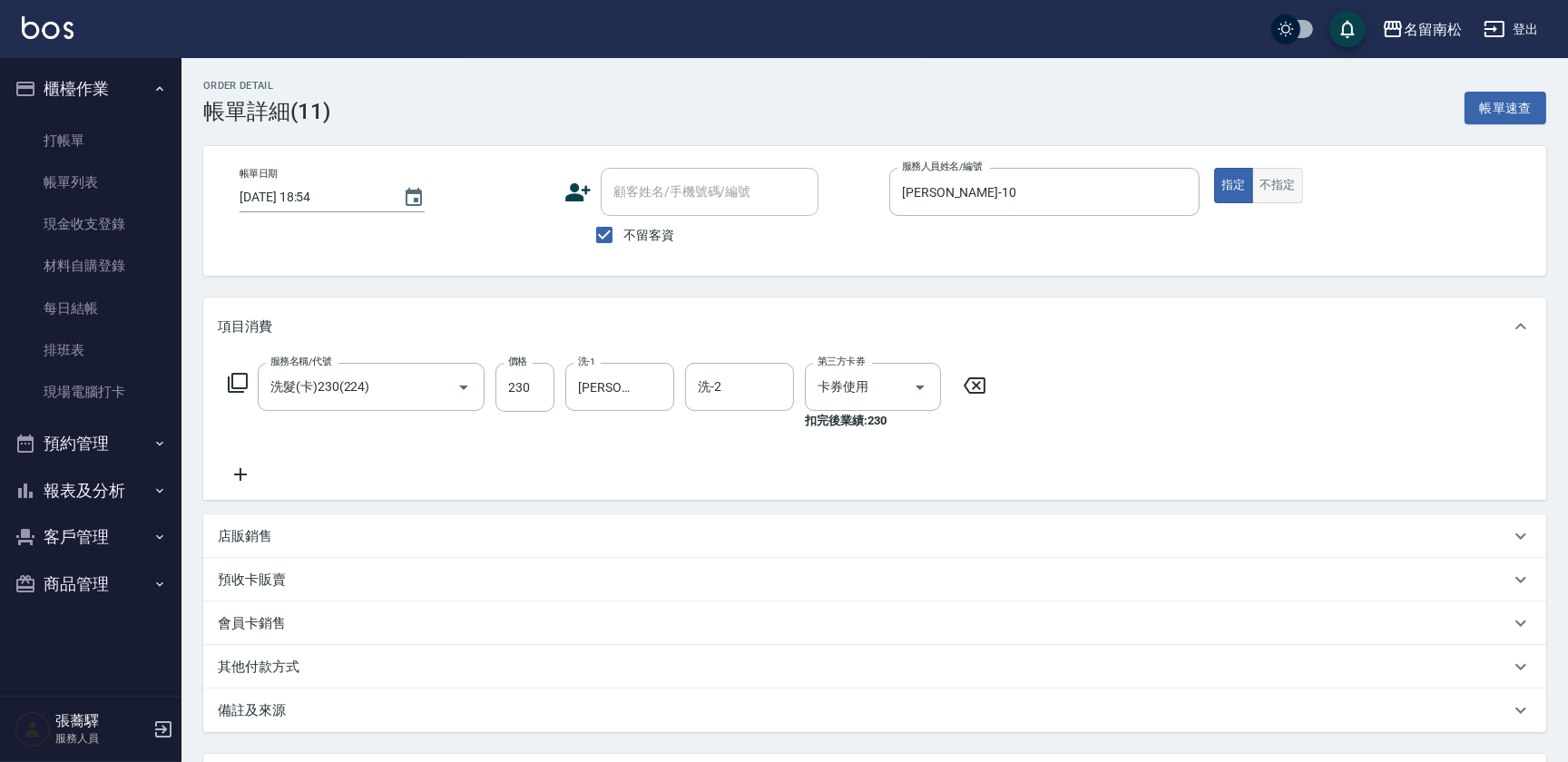
click at [1282, 190] on button "不指定" at bounding box center [1278, 186] width 51 height 36
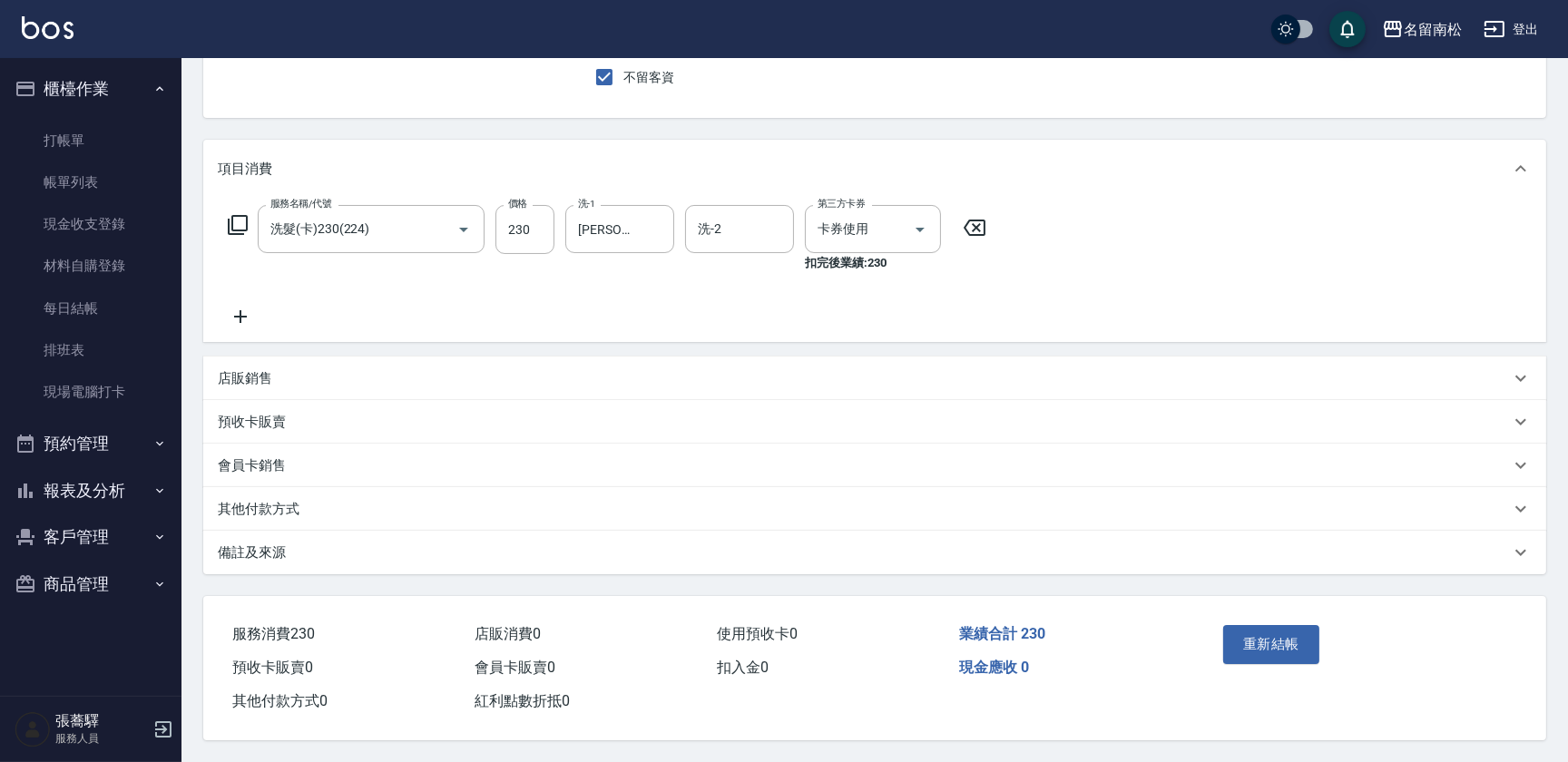
scroll to position [162, 0]
click at [1251, 652] on button "重新結帳" at bounding box center [1271, 644] width 96 height 38
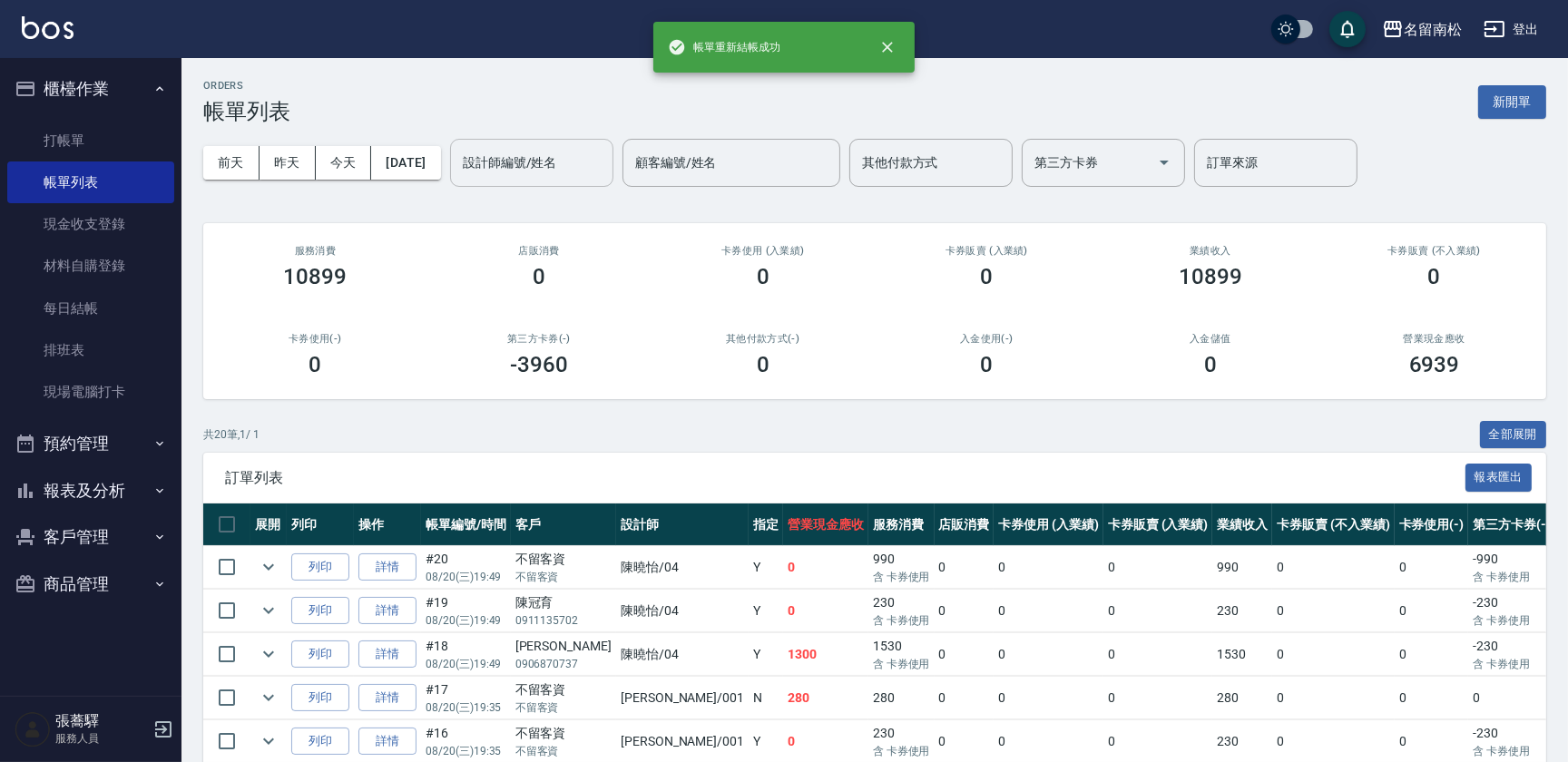
click at [541, 159] on input "設計師編號/姓名" at bounding box center [531, 163] width 147 height 32
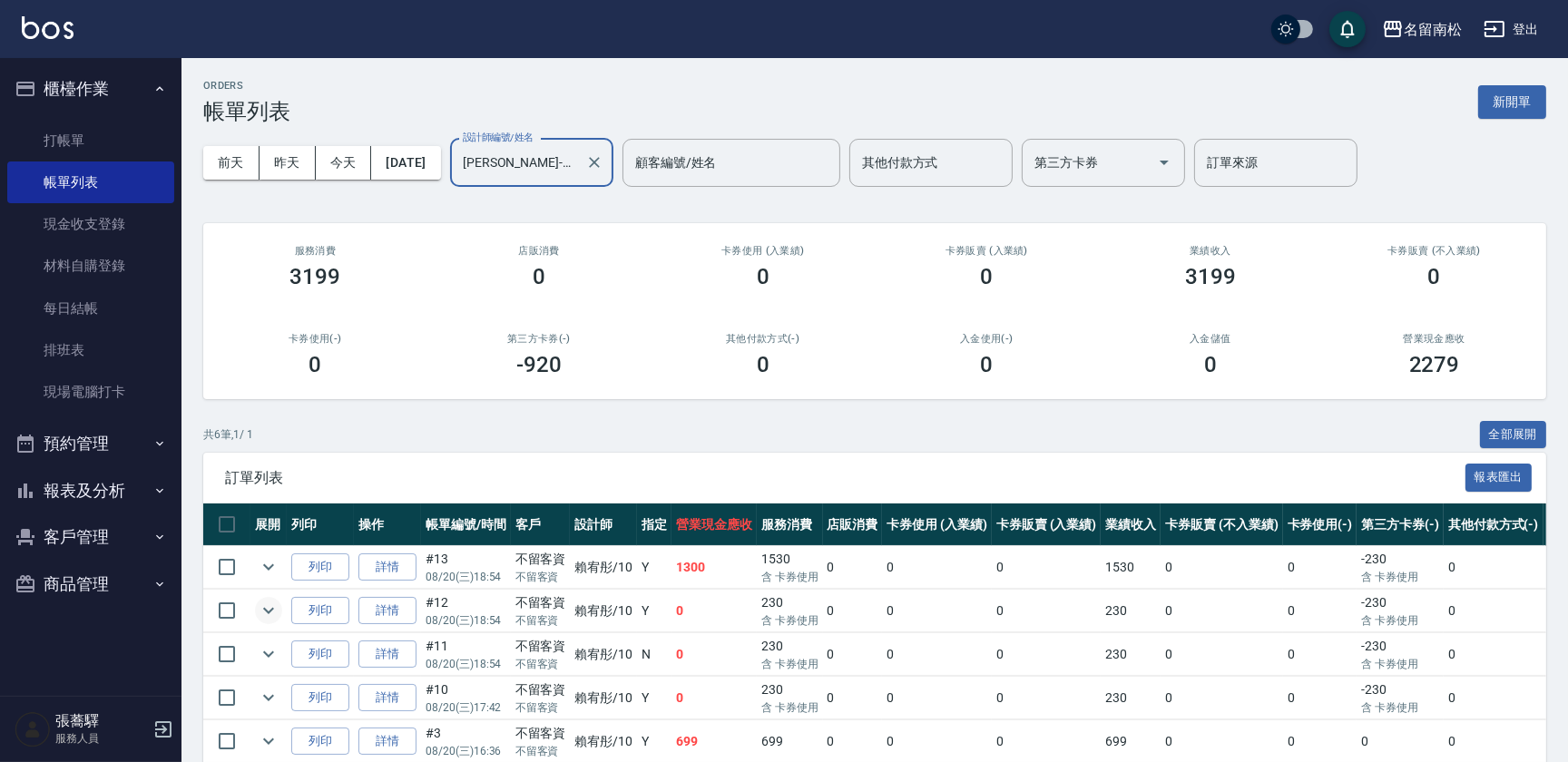
type input "賴宥彤-10"
click at [281, 607] on button "expand row" at bounding box center [269, 610] width 27 height 27
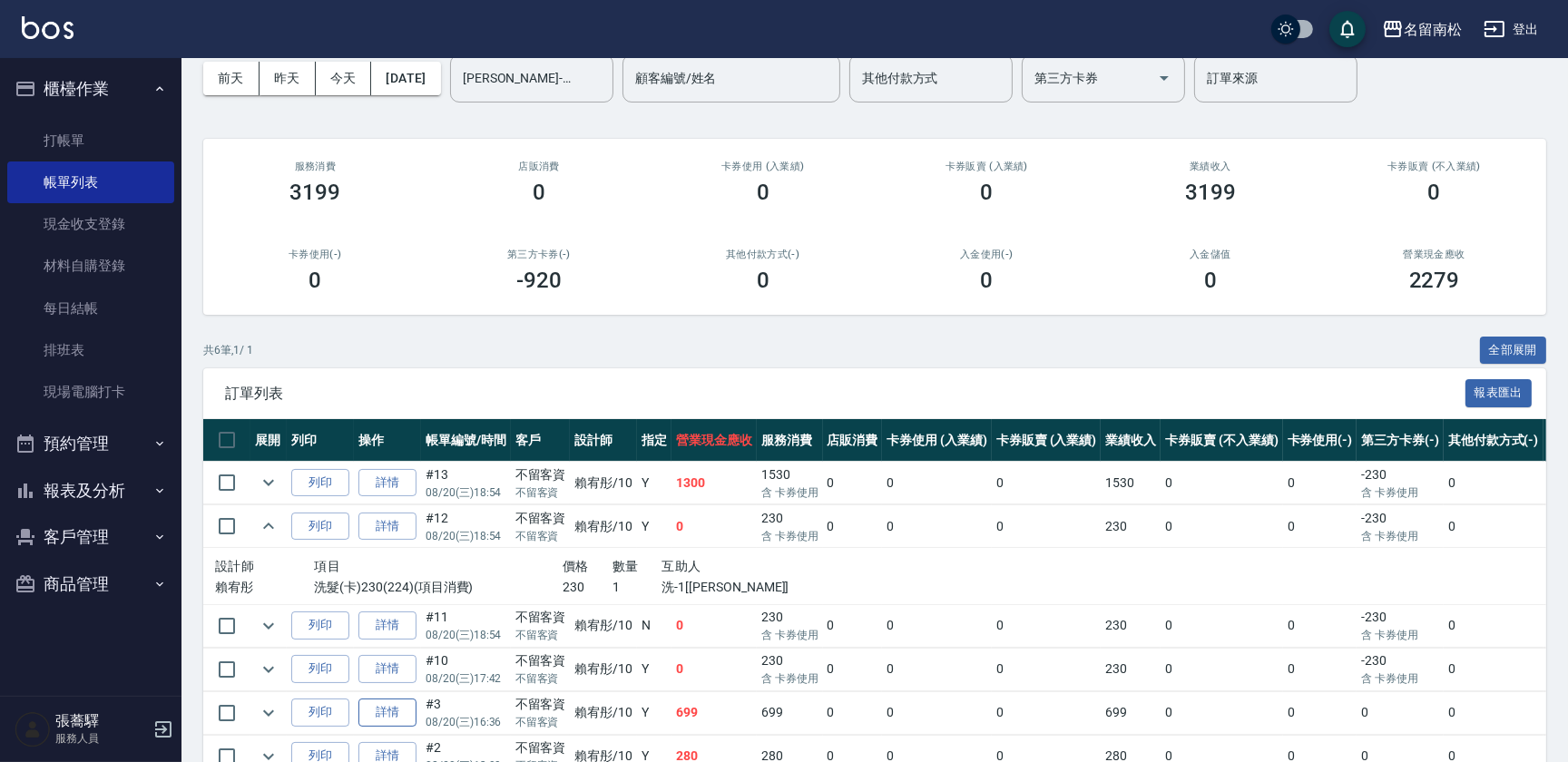
scroll to position [164, 0]
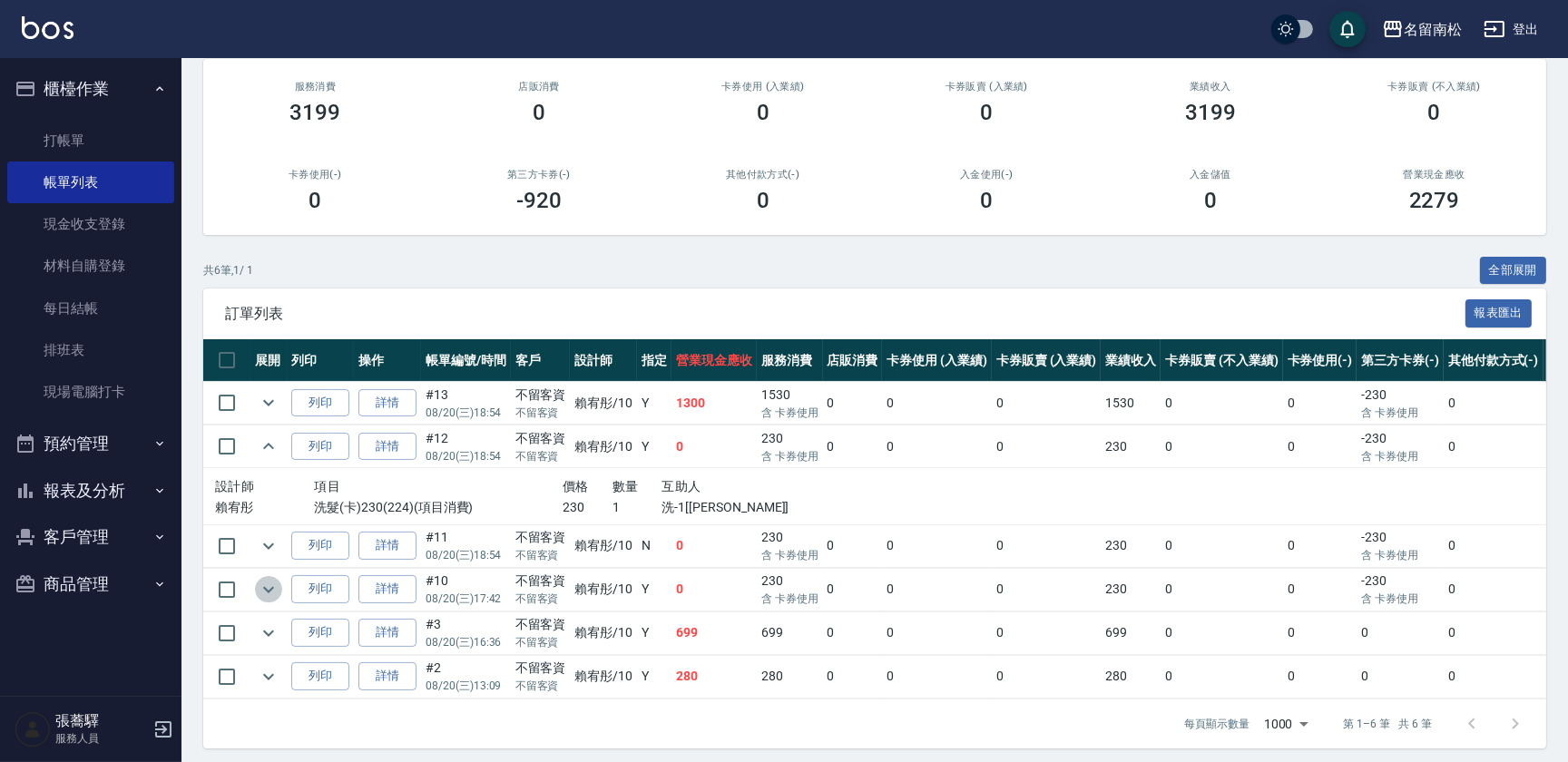
click at [272, 590] on icon "expand row" at bounding box center [269, 589] width 22 height 22
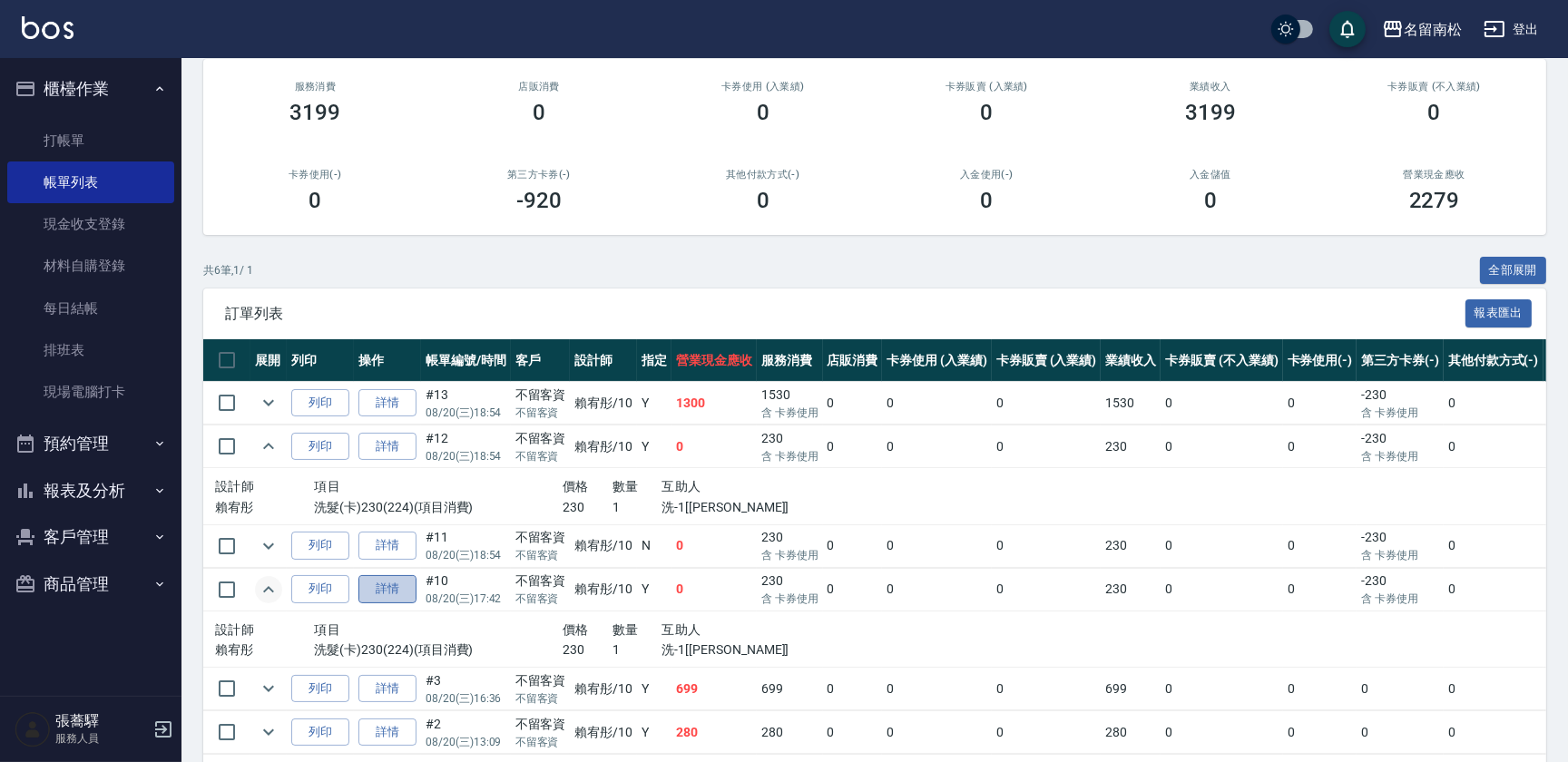
click at [393, 592] on link "詳情" at bounding box center [387, 590] width 58 height 28
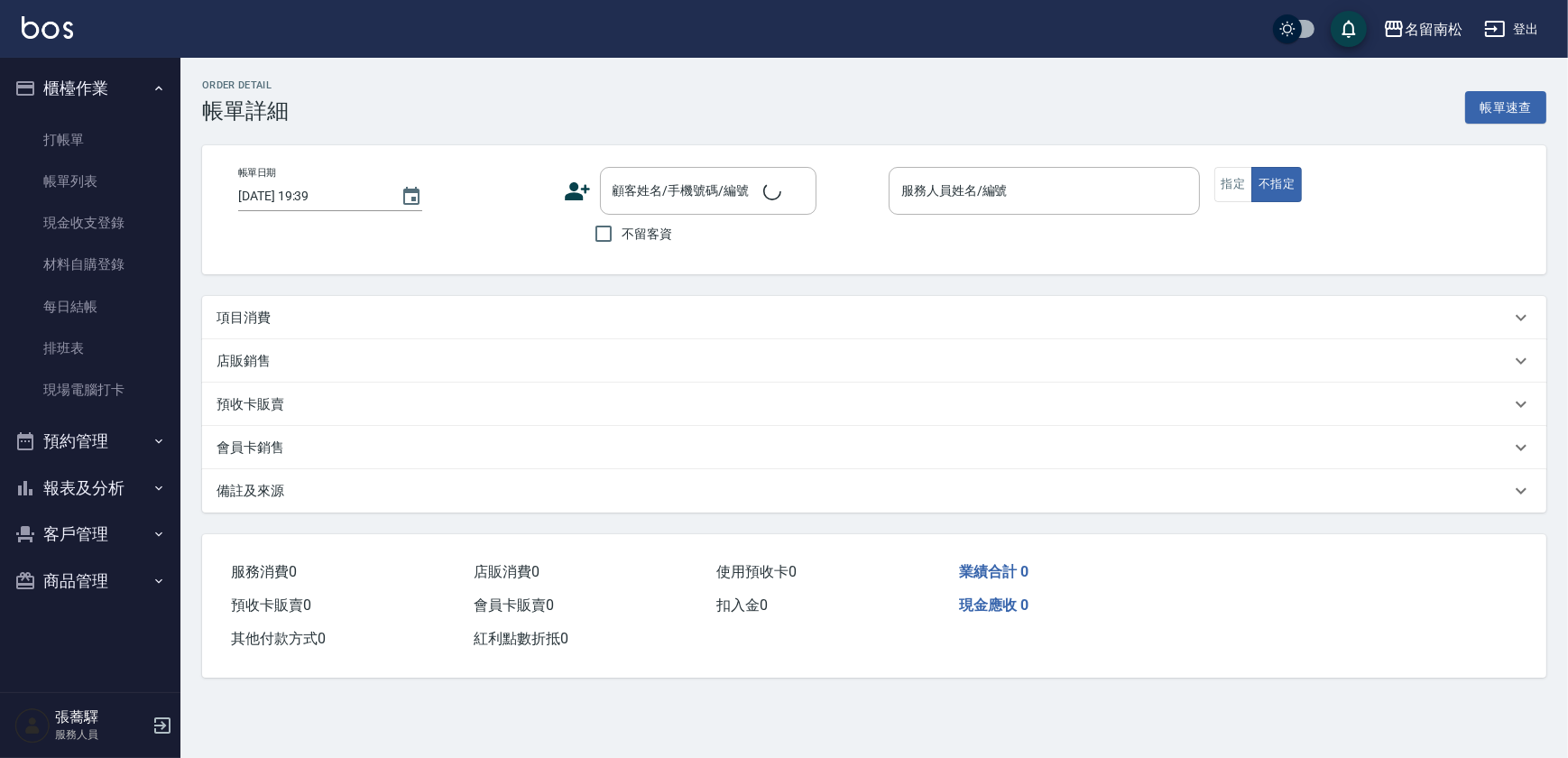
type input "2025/08/20 17:42"
checkbox input "true"
type input "賴宥彤-10"
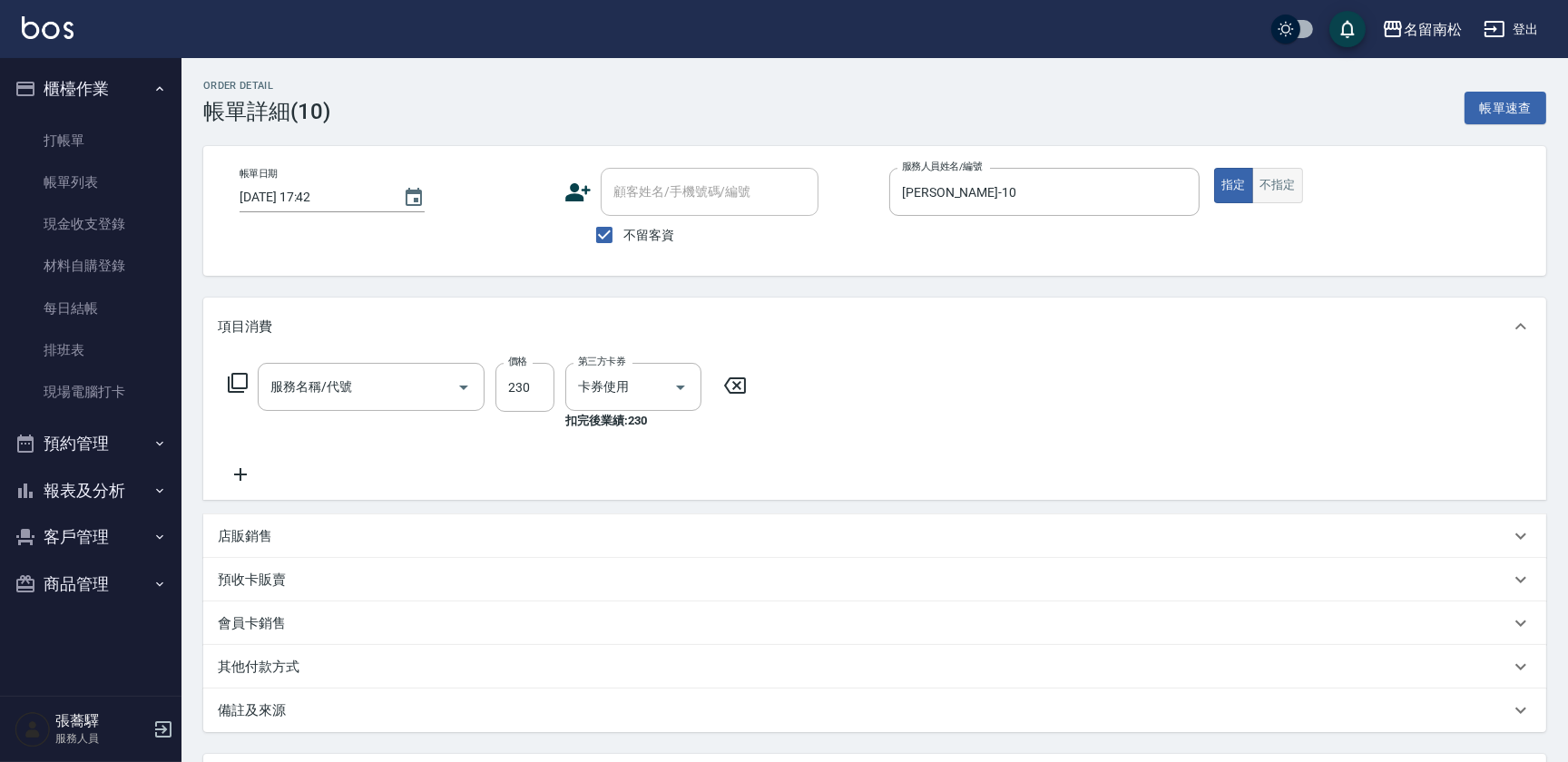
type input "洗髮(卡)230(224)"
click at [1274, 197] on button "不指定" at bounding box center [1278, 186] width 51 height 36
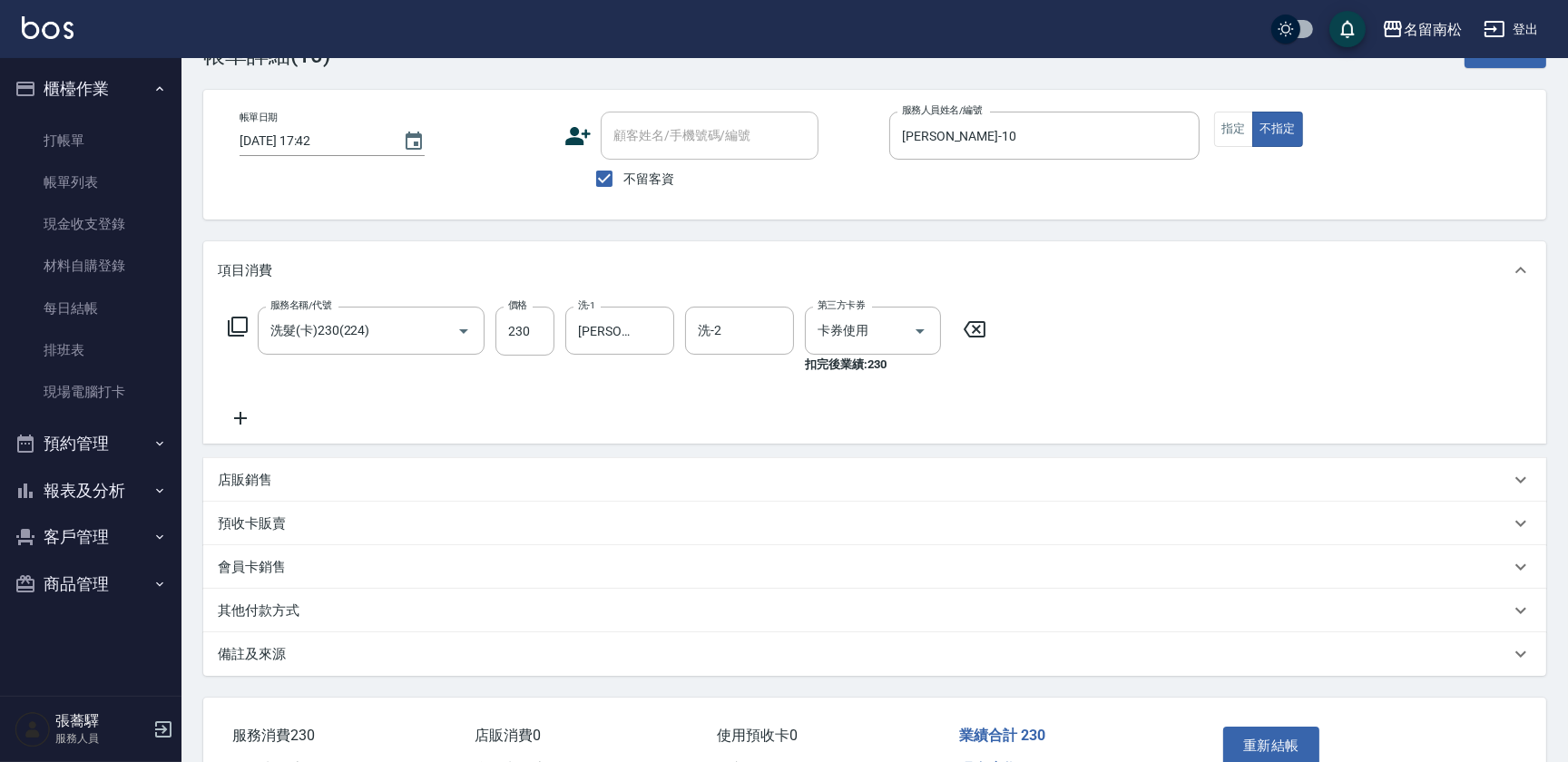
scroll to position [162, 0]
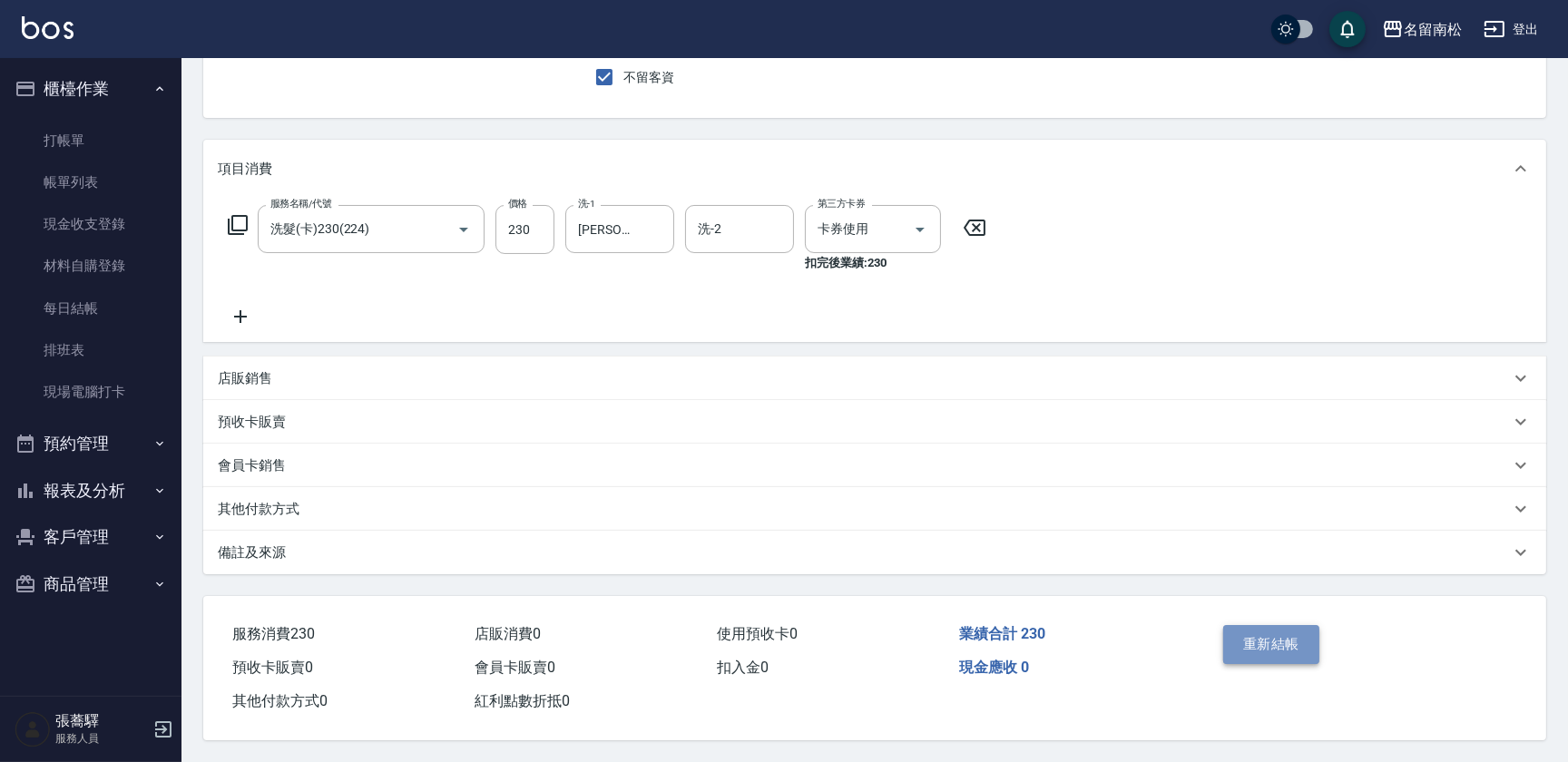
click at [1266, 634] on button "重新結帳" at bounding box center [1271, 644] width 96 height 38
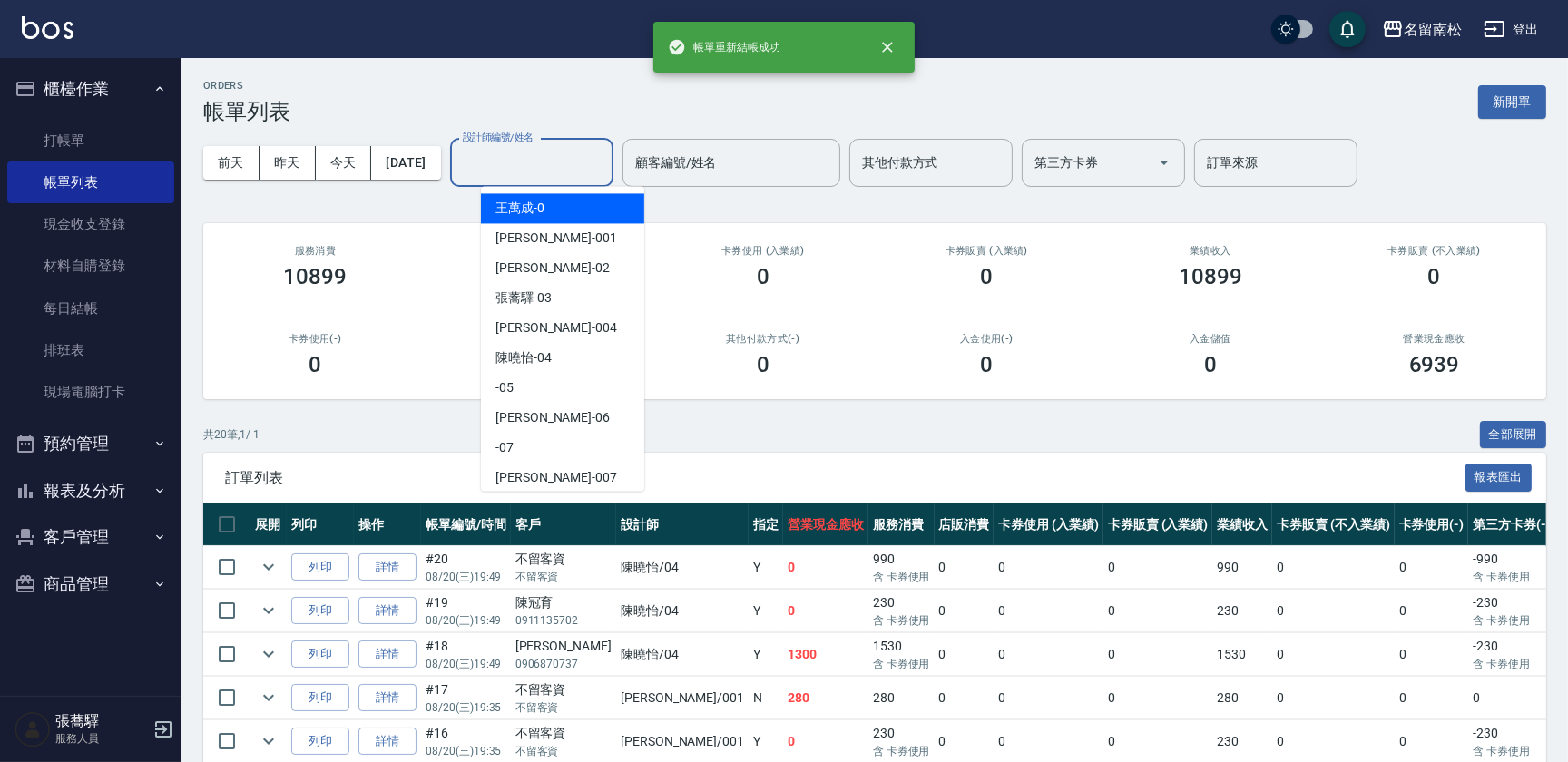
click at [542, 155] on input "設計師編號/姓名" at bounding box center [531, 163] width 147 height 32
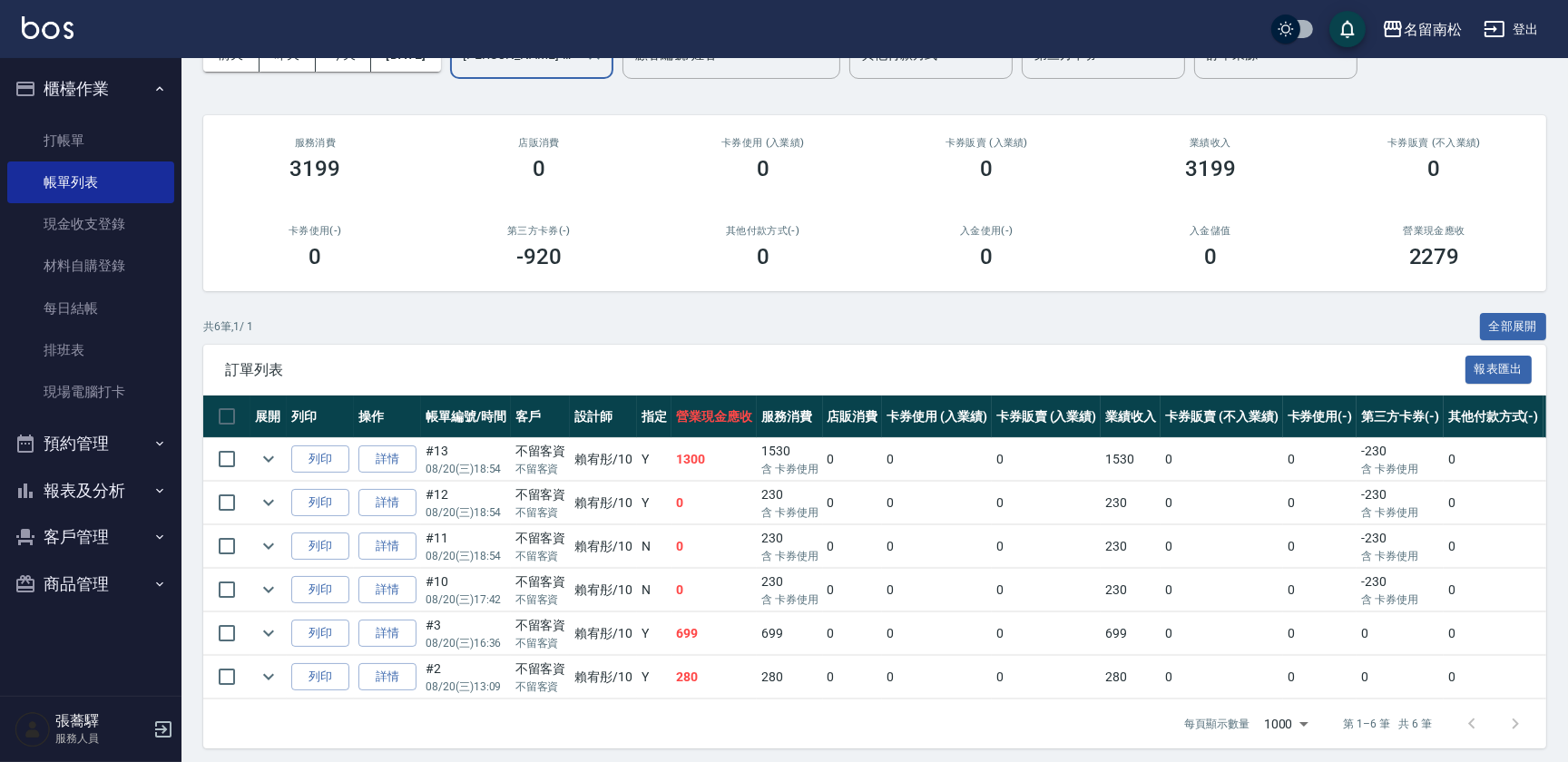
scroll to position [127, 0]
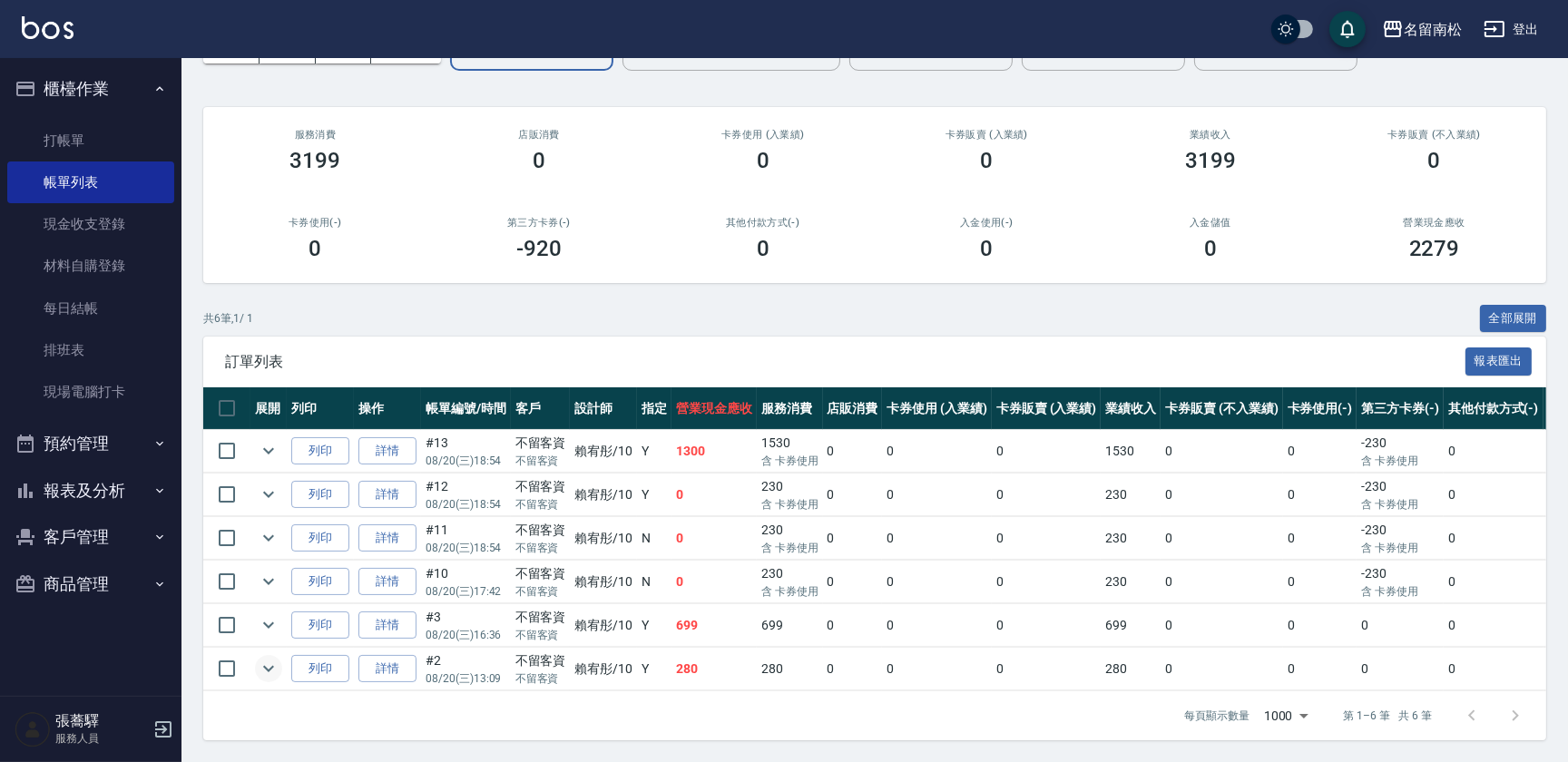
type input "賴宥彤-10"
click at [264, 657] on icon "expand row" at bounding box center [269, 668] width 22 height 22
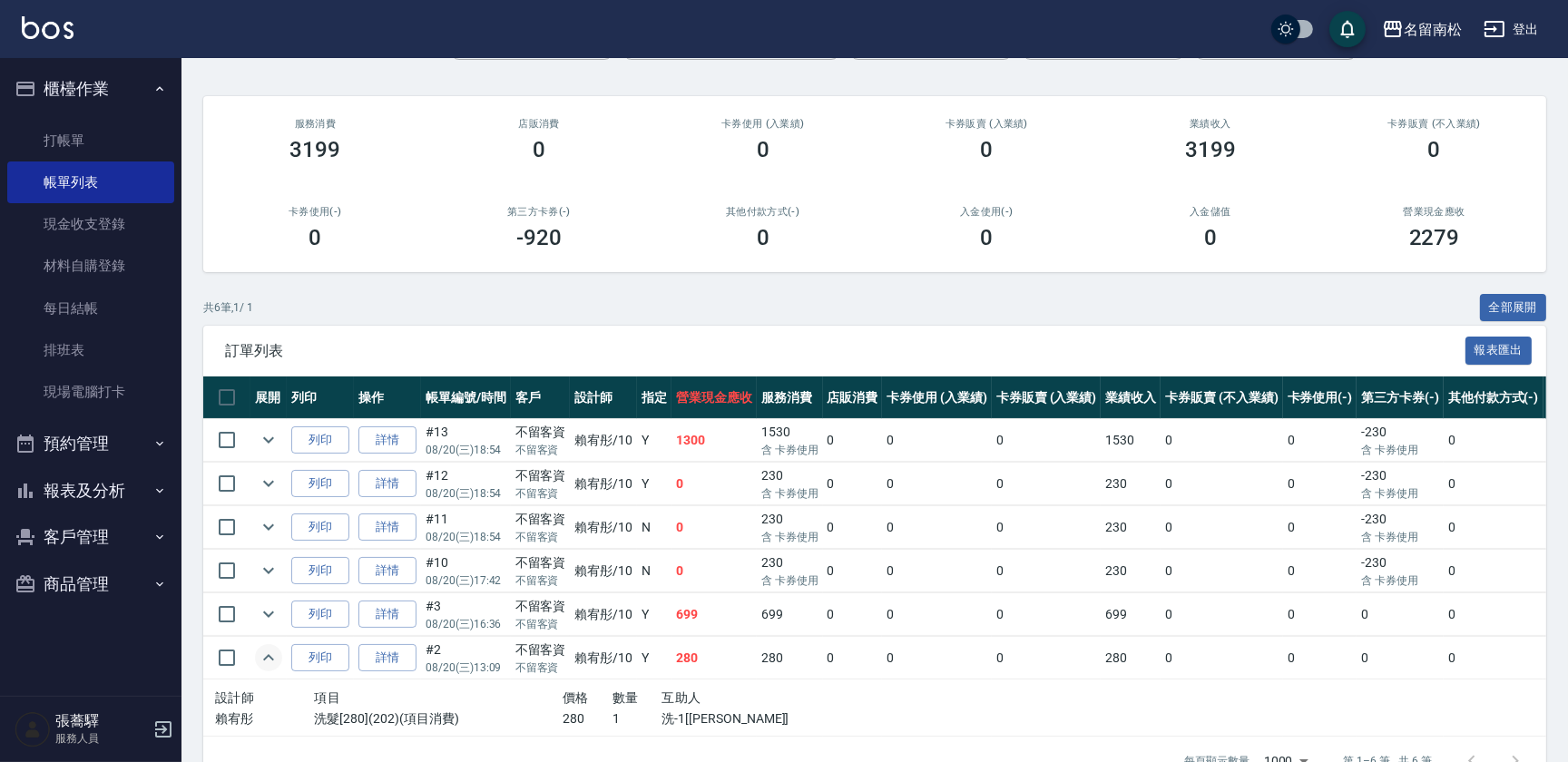
click at [80, 472] on button "報表及分析" at bounding box center [90, 491] width 167 height 47
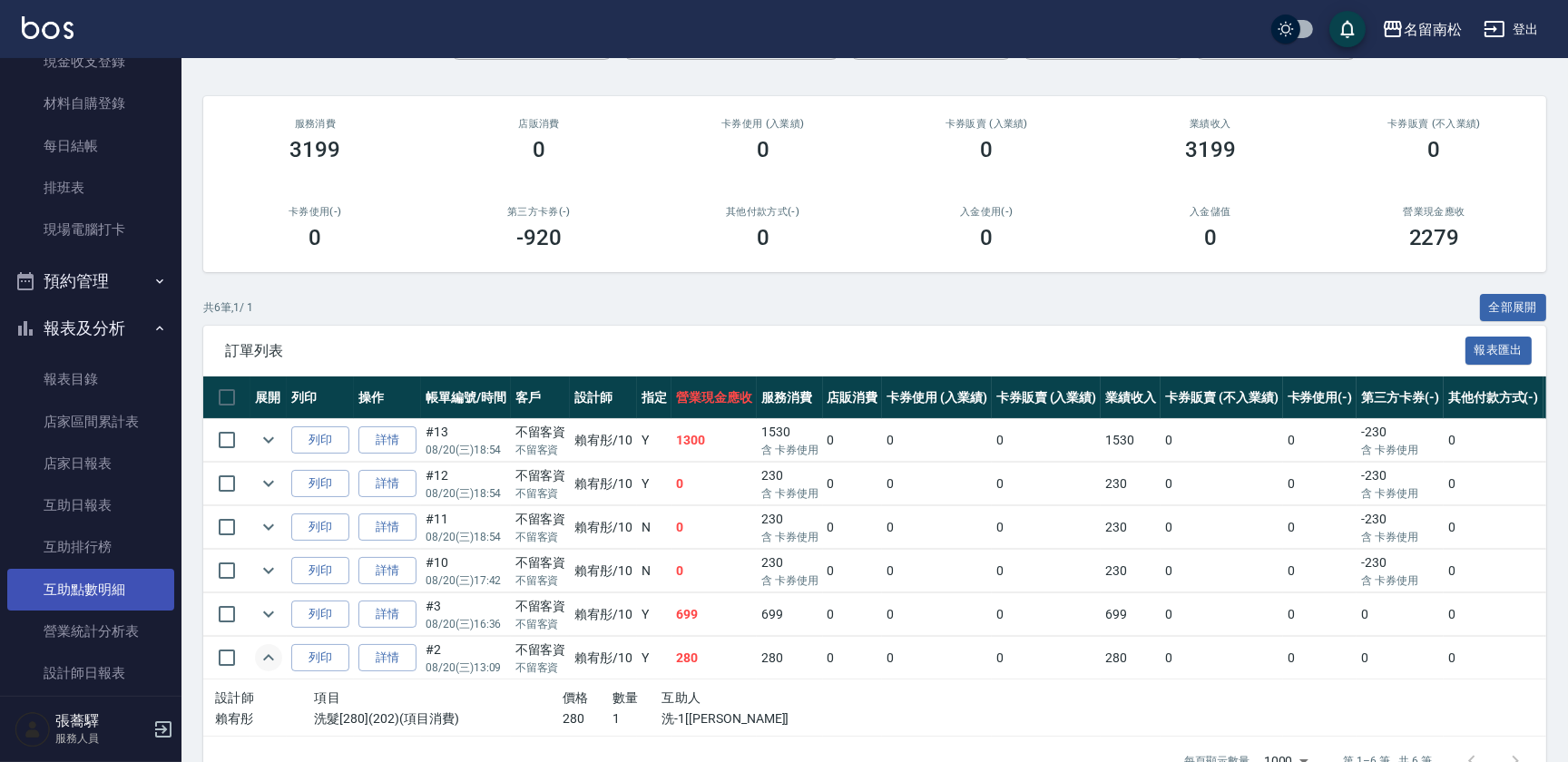
scroll to position [164, 0]
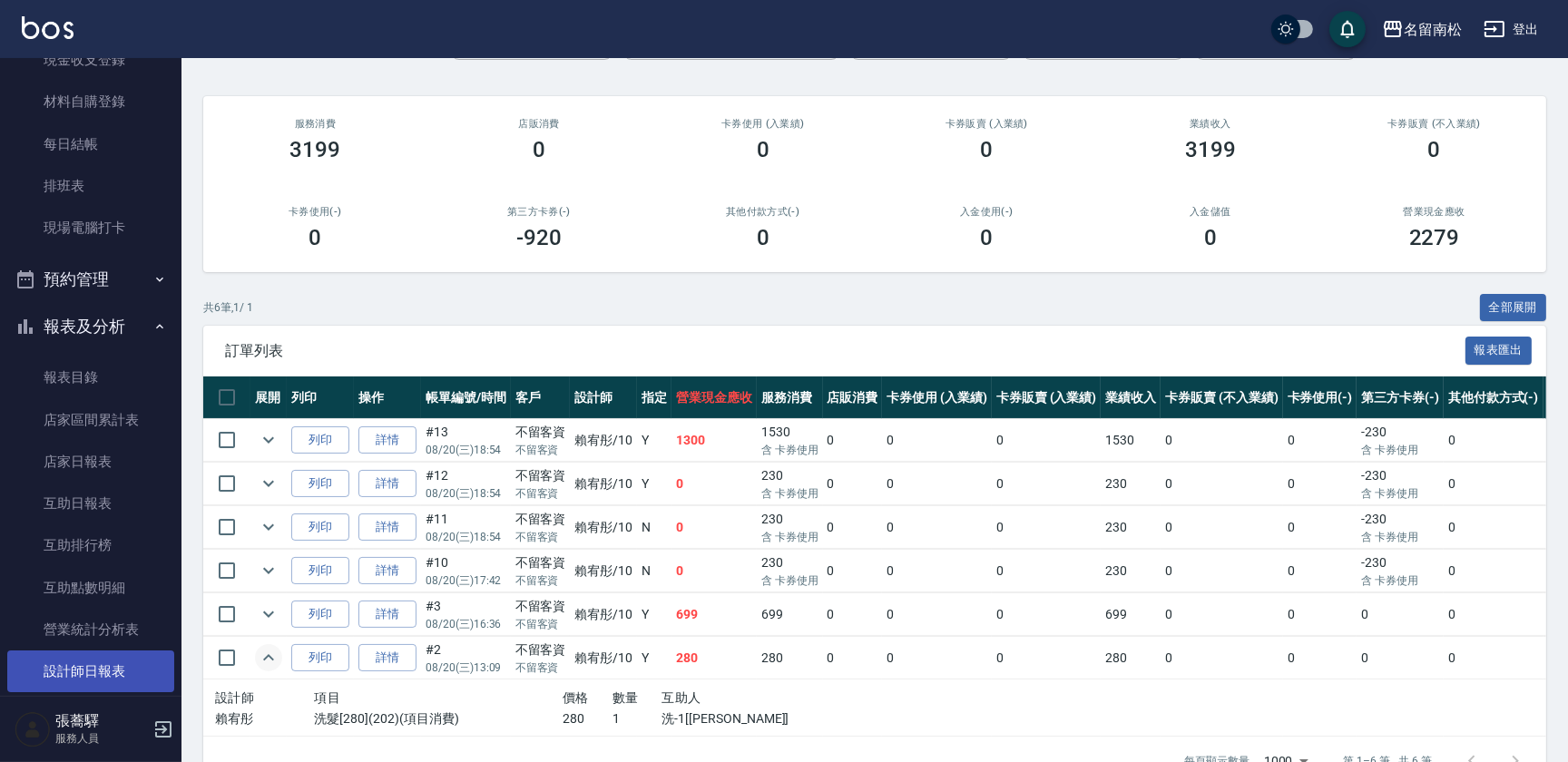
click at [99, 657] on link "設計師日報表" at bounding box center [90, 672] width 167 height 41
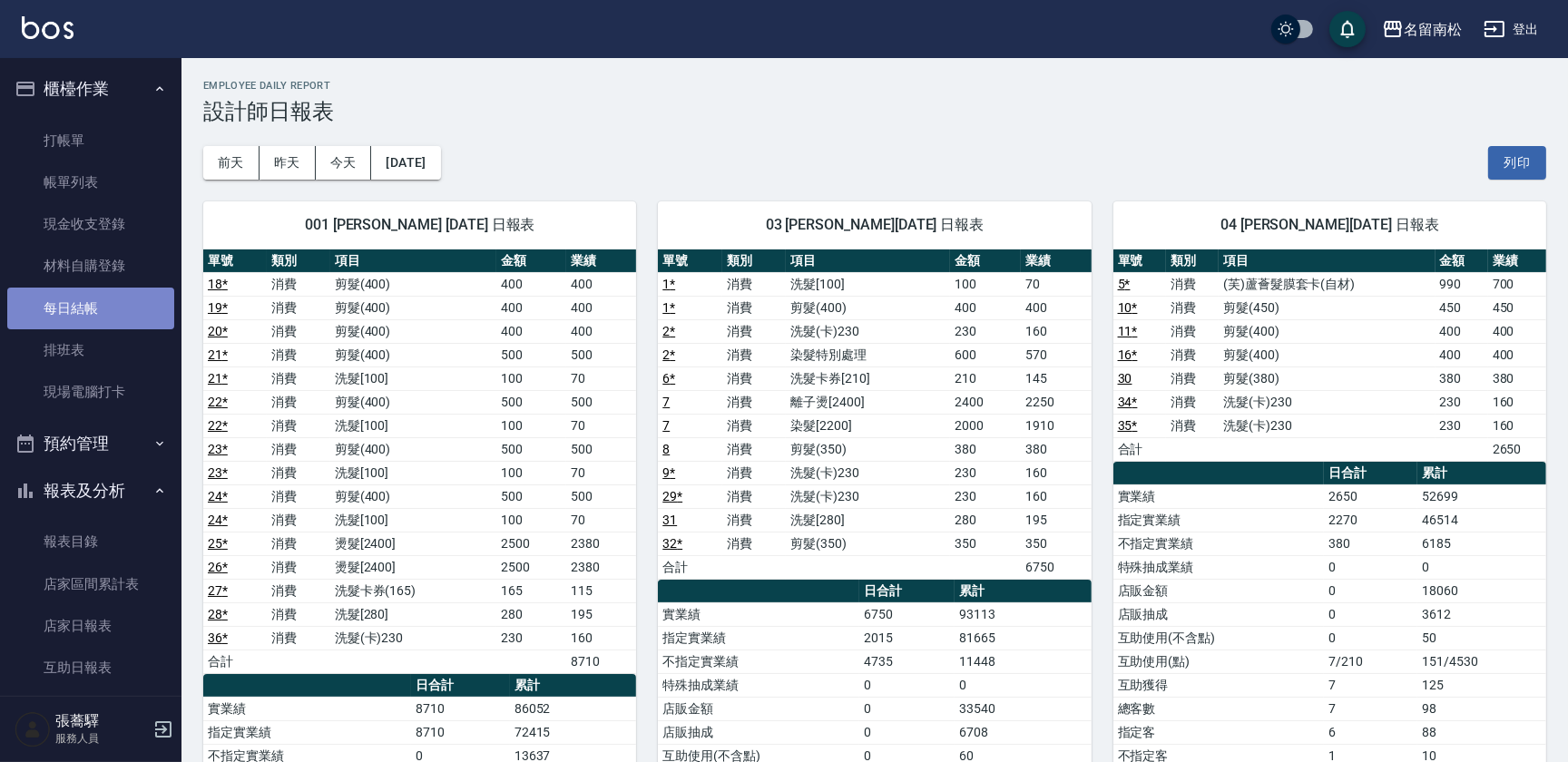
click at [105, 314] on link "每日結帳" at bounding box center [90, 308] width 167 height 41
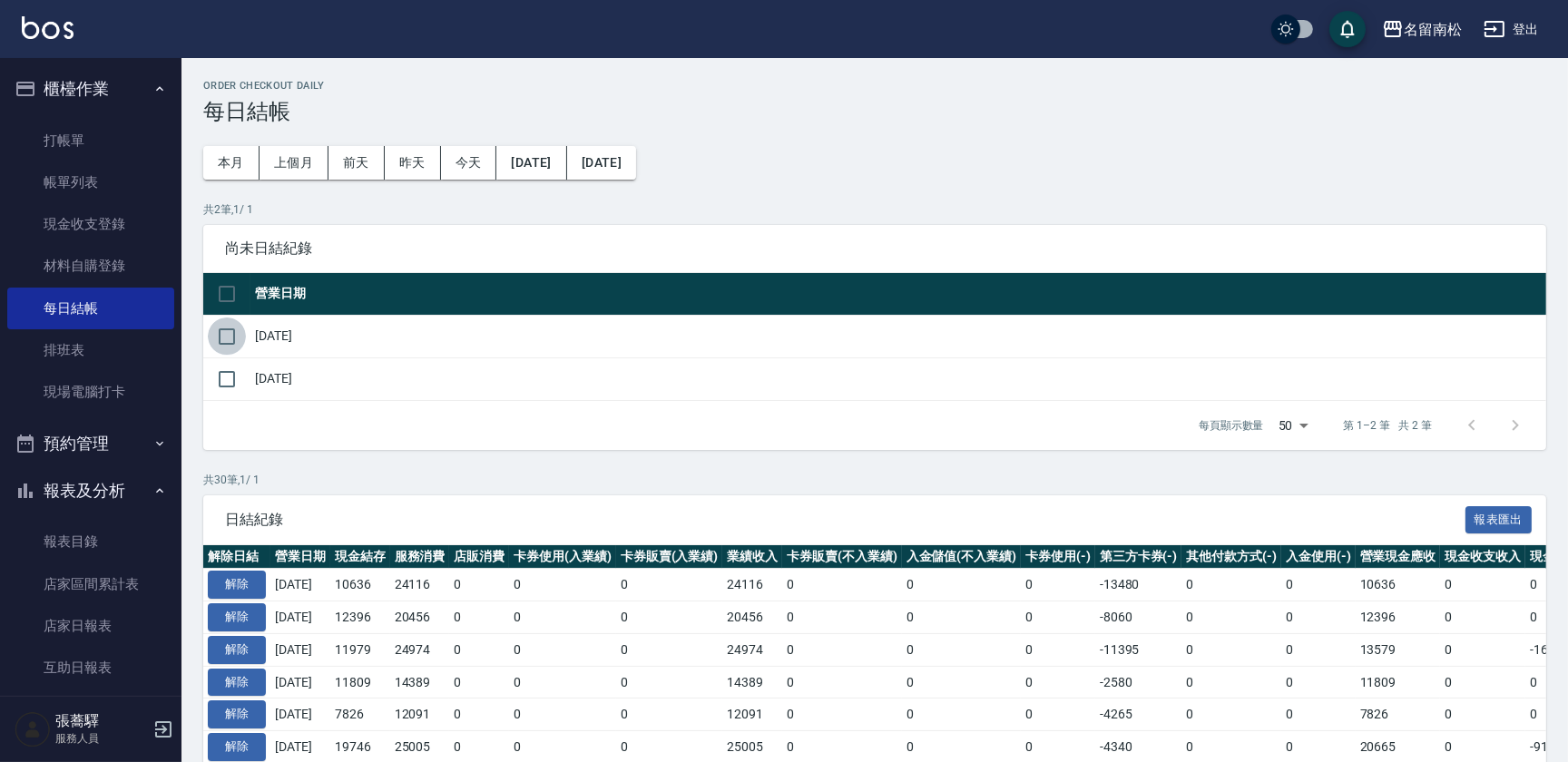
click at [218, 337] on input "checkbox" at bounding box center [227, 336] width 38 height 38
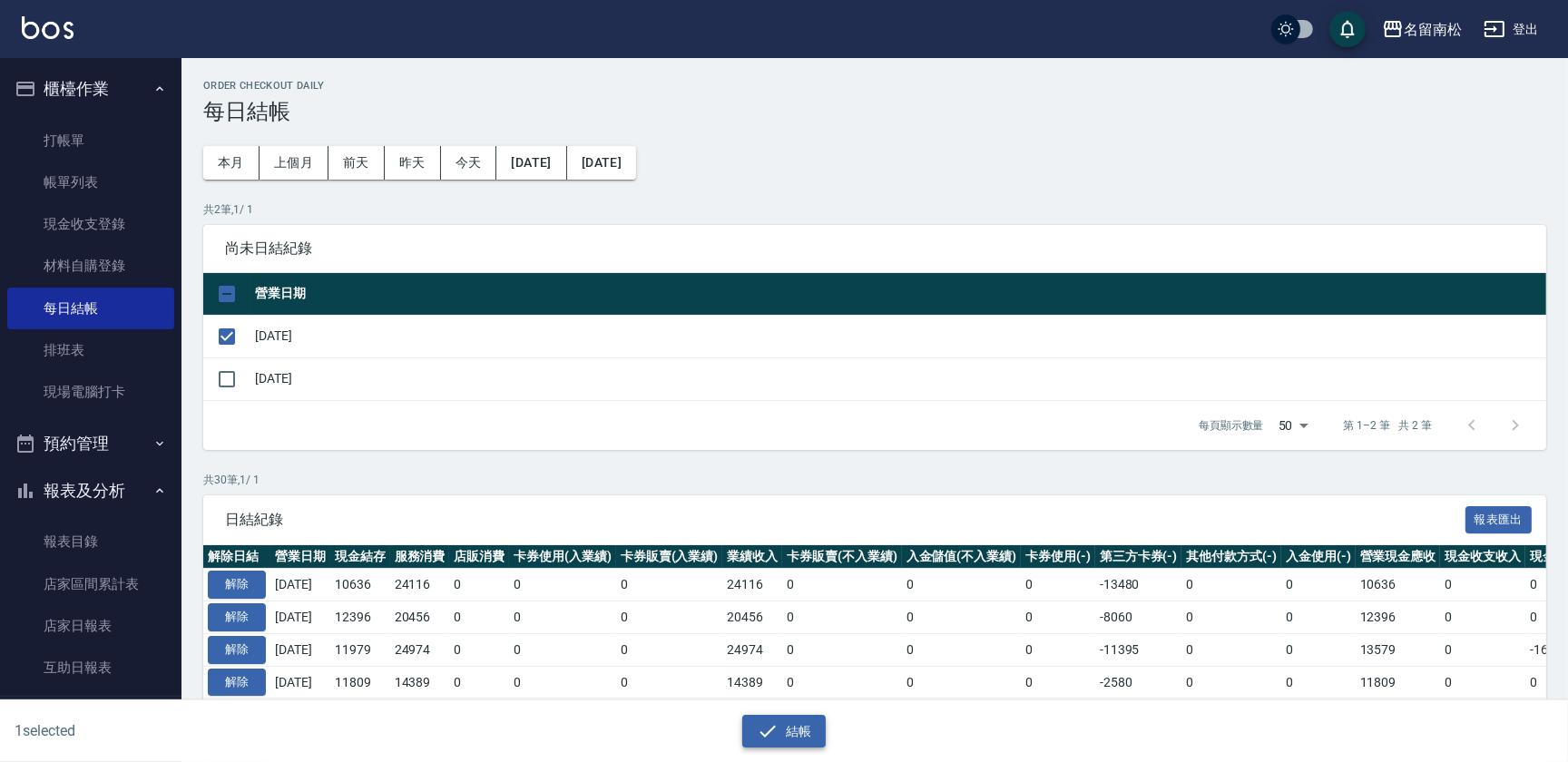
click at [765, 732] on icon "button" at bounding box center [767, 731] width 22 height 22
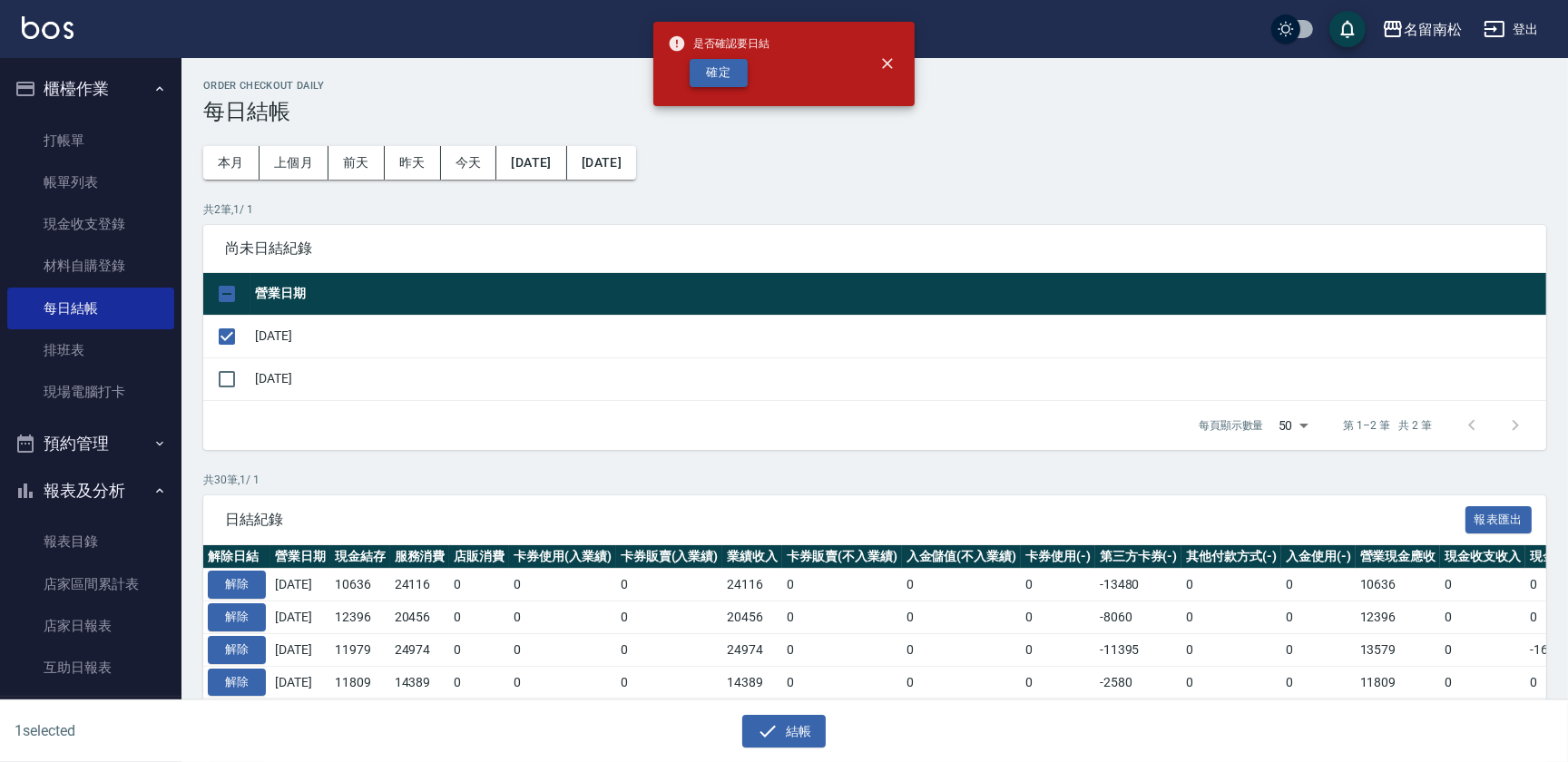
click at [698, 63] on button "確定" at bounding box center [719, 73] width 58 height 28
checkbox input "false"
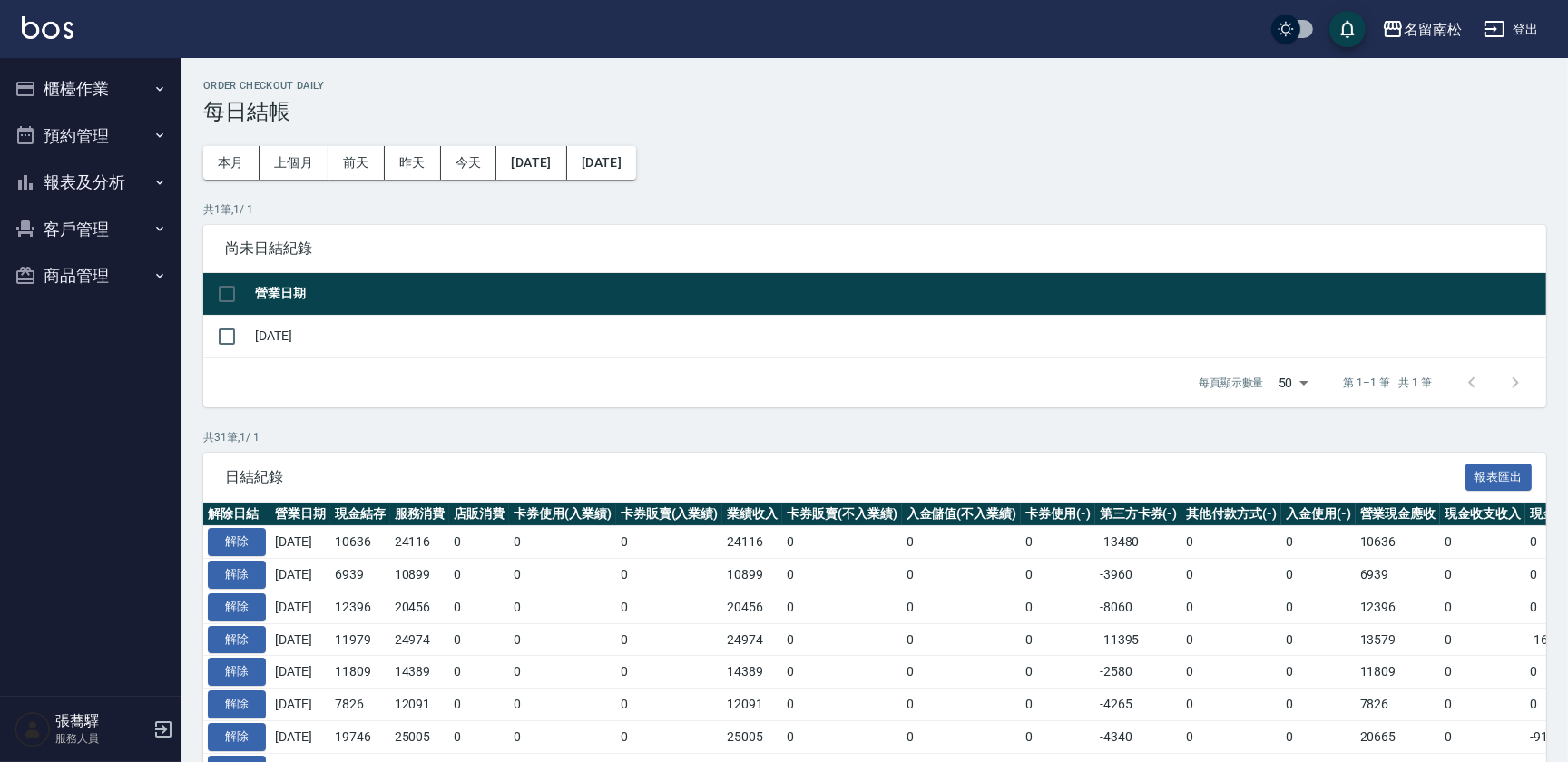
click at [82, 101] on button "櫃檯作業" at bounding box center [90, 89] width 167 height 47
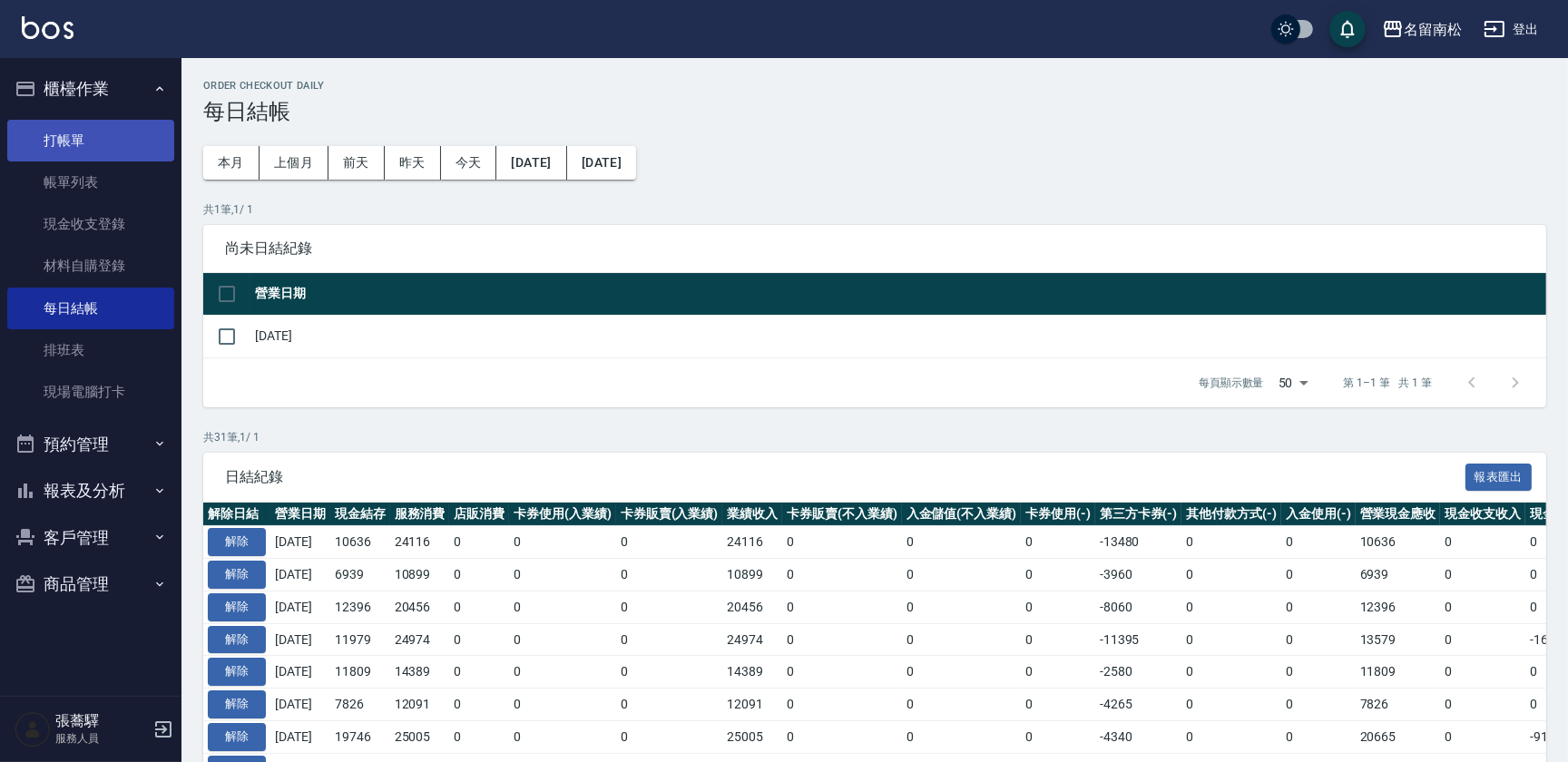
click at [89, 130] on link "打帳單" at bounding box center [90, 140] width 167 height 41
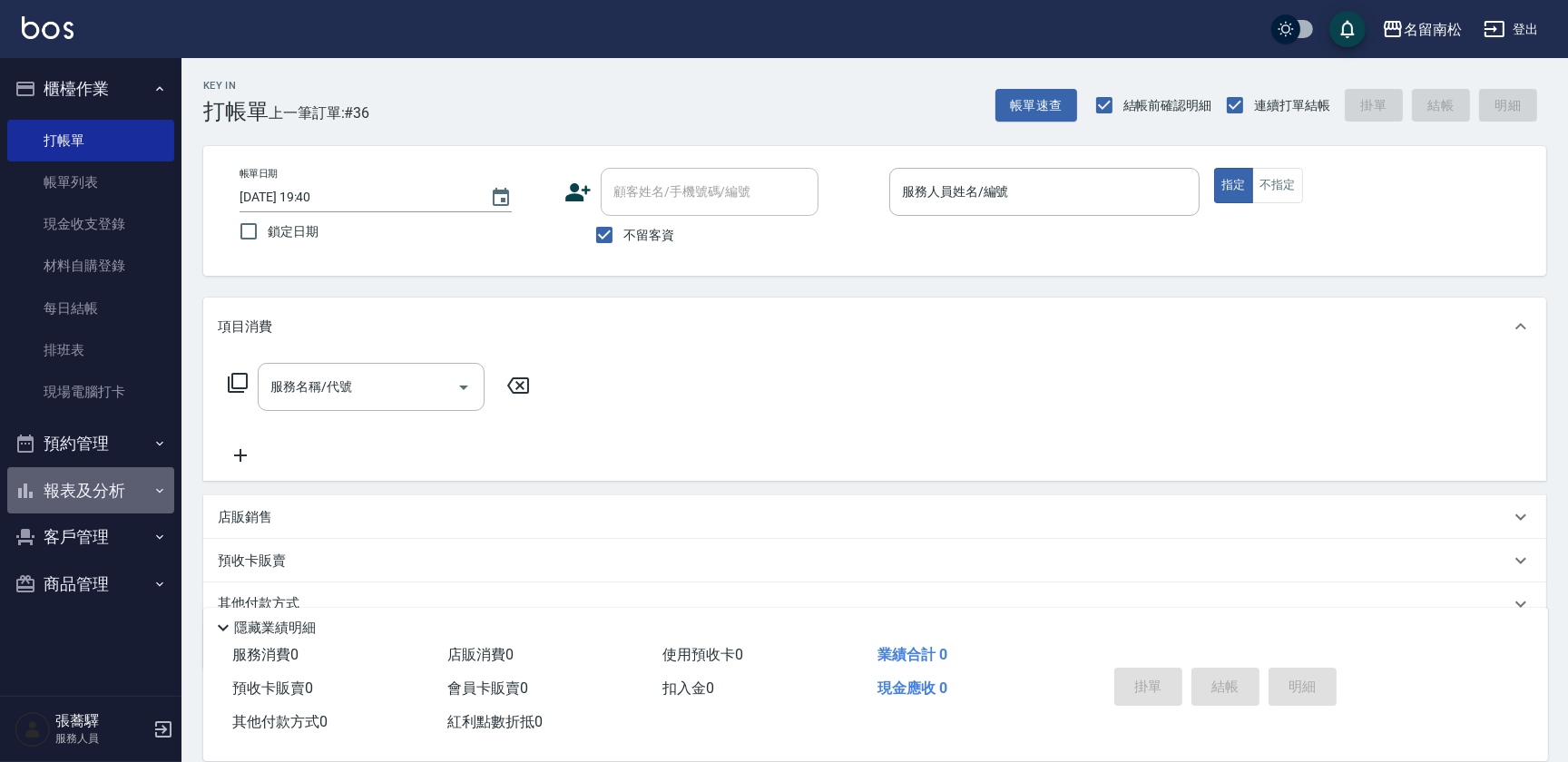
click at [97, 471] on button "報表及分析" at bounding box center [90, 491] width 167 height 47
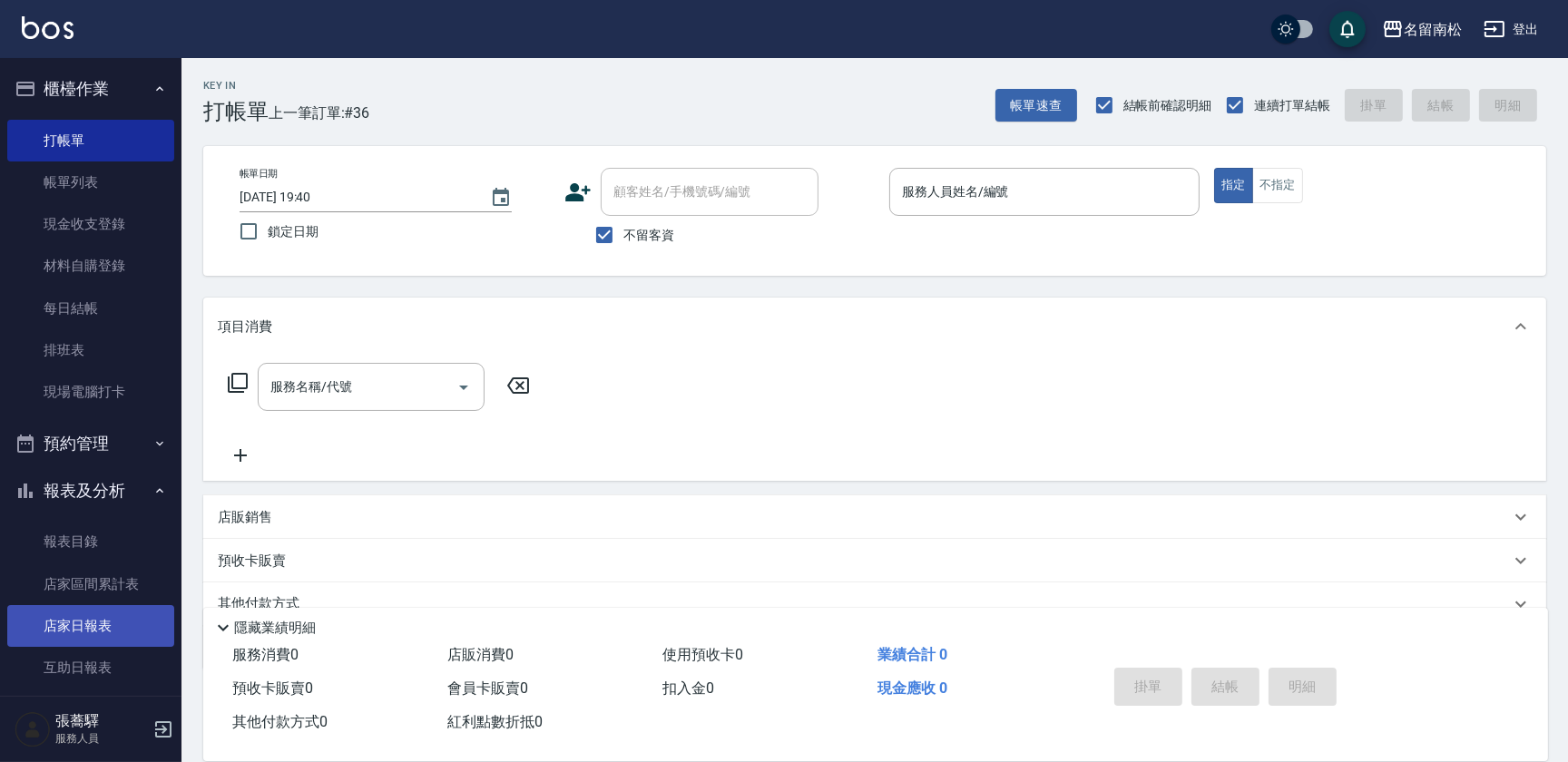
click at [122, 620] on link "店家日報表" at bounding box center [90, 625] width 167 height 41
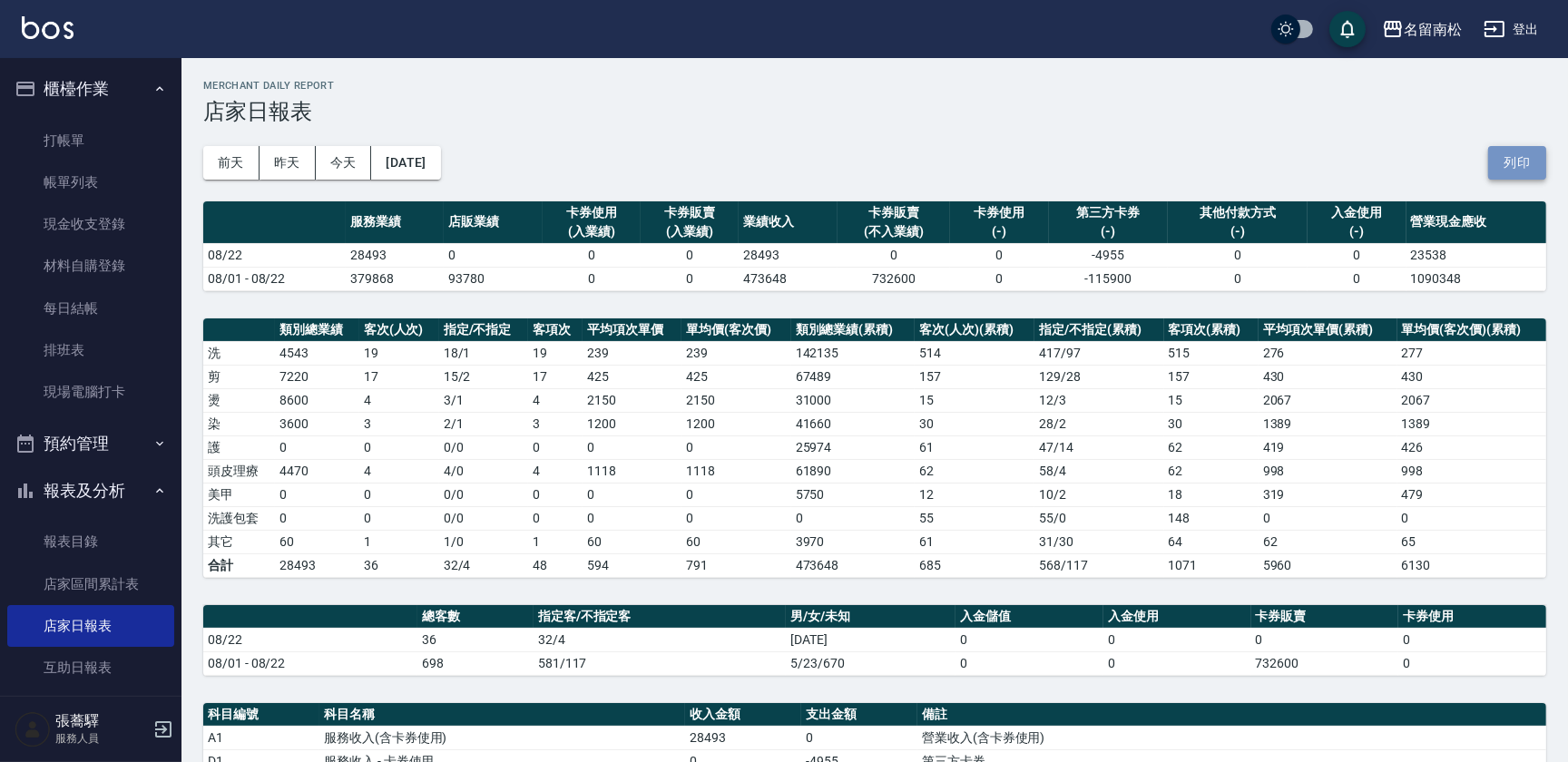
click at [1510, 159] on button "列印" at bounding box center [1517, 163] width 58 height 34
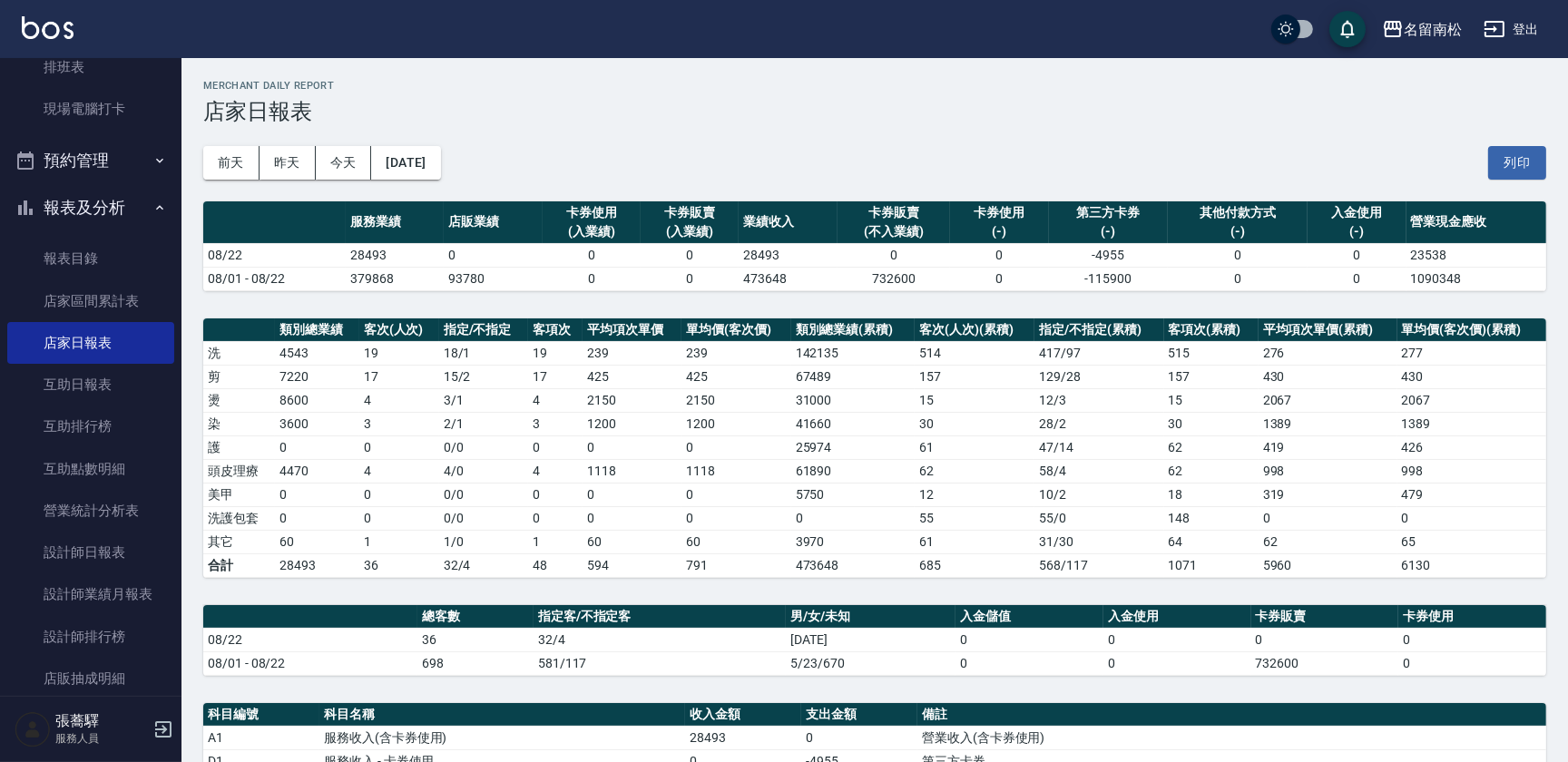
scroll to position [310, 0]
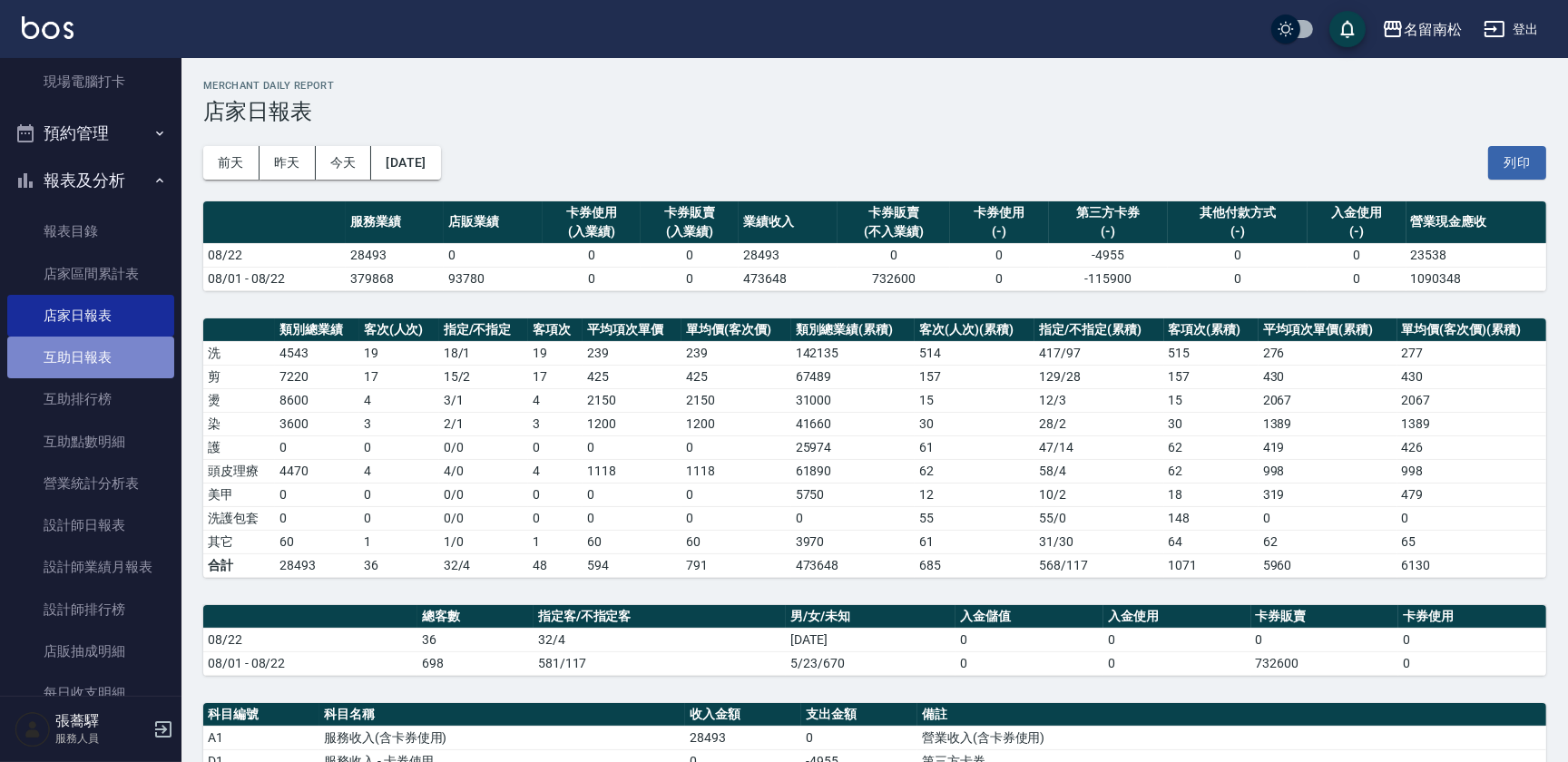
click at [120, 369] on link "互助日報表" at bounding box center [90, 357] width 167 height 41
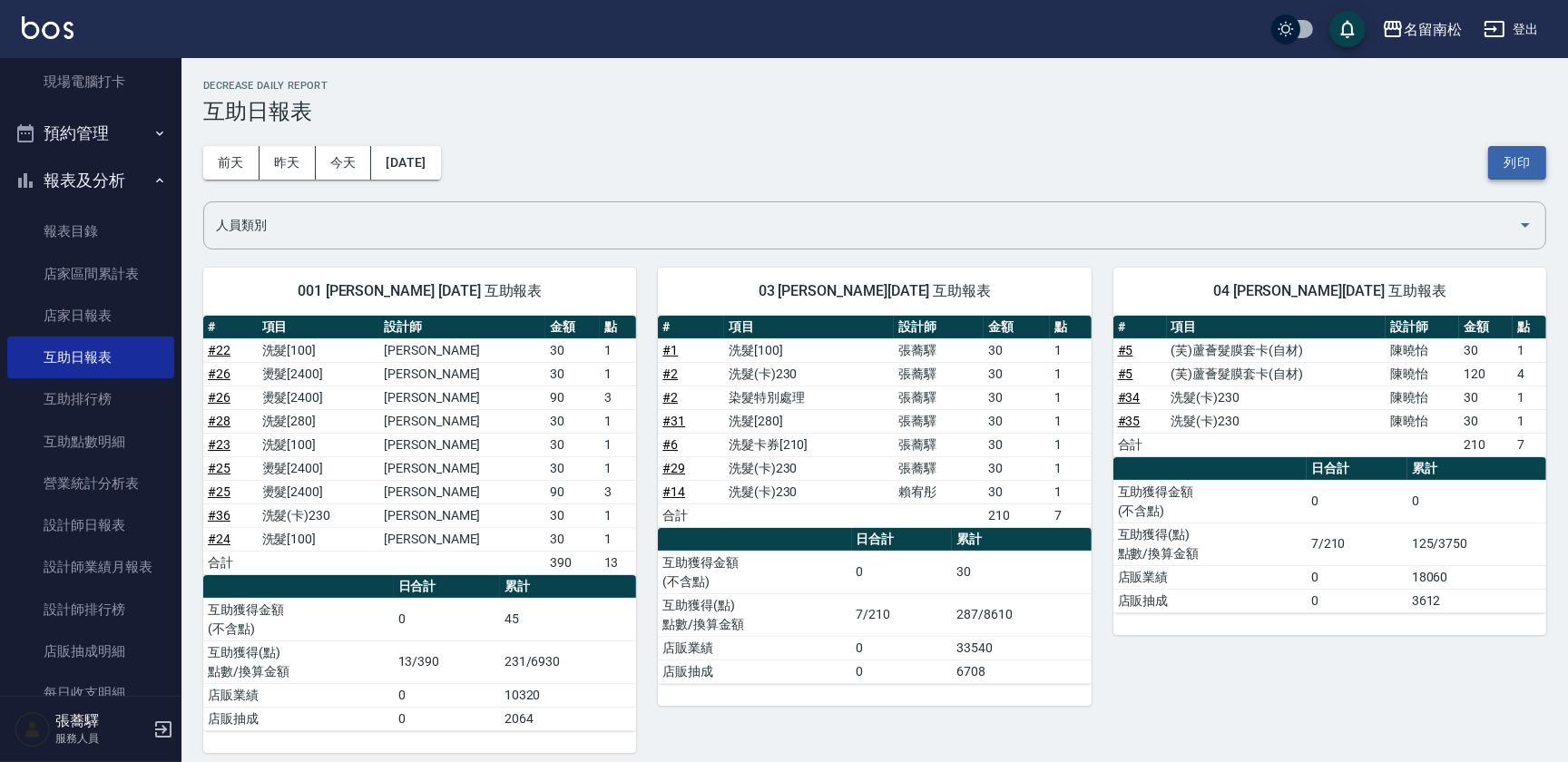
click at [1509, 154] on button "列印" at bounding box center [1517, 163] width 58 height 34
click at [111, 517] on link "設計師日報表" at bounding box center [90, 525] width 167 height 41
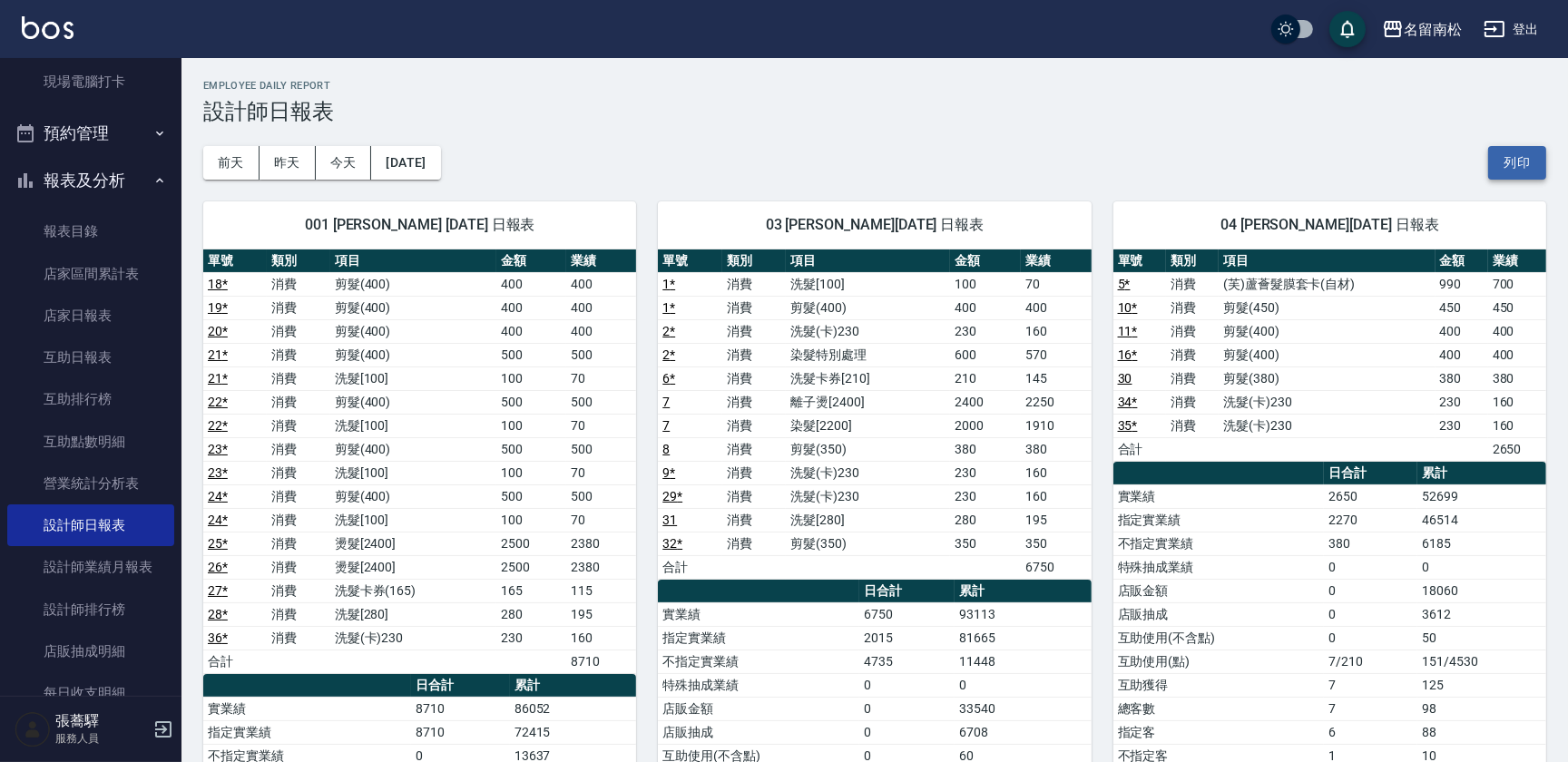
click at [1514, 154] on button "列印" at bounding box center [1517, 163] width 58 height 34
click at [90, 353] on link "互助日報表" at bounding box center [90, 357] width 167 height 41
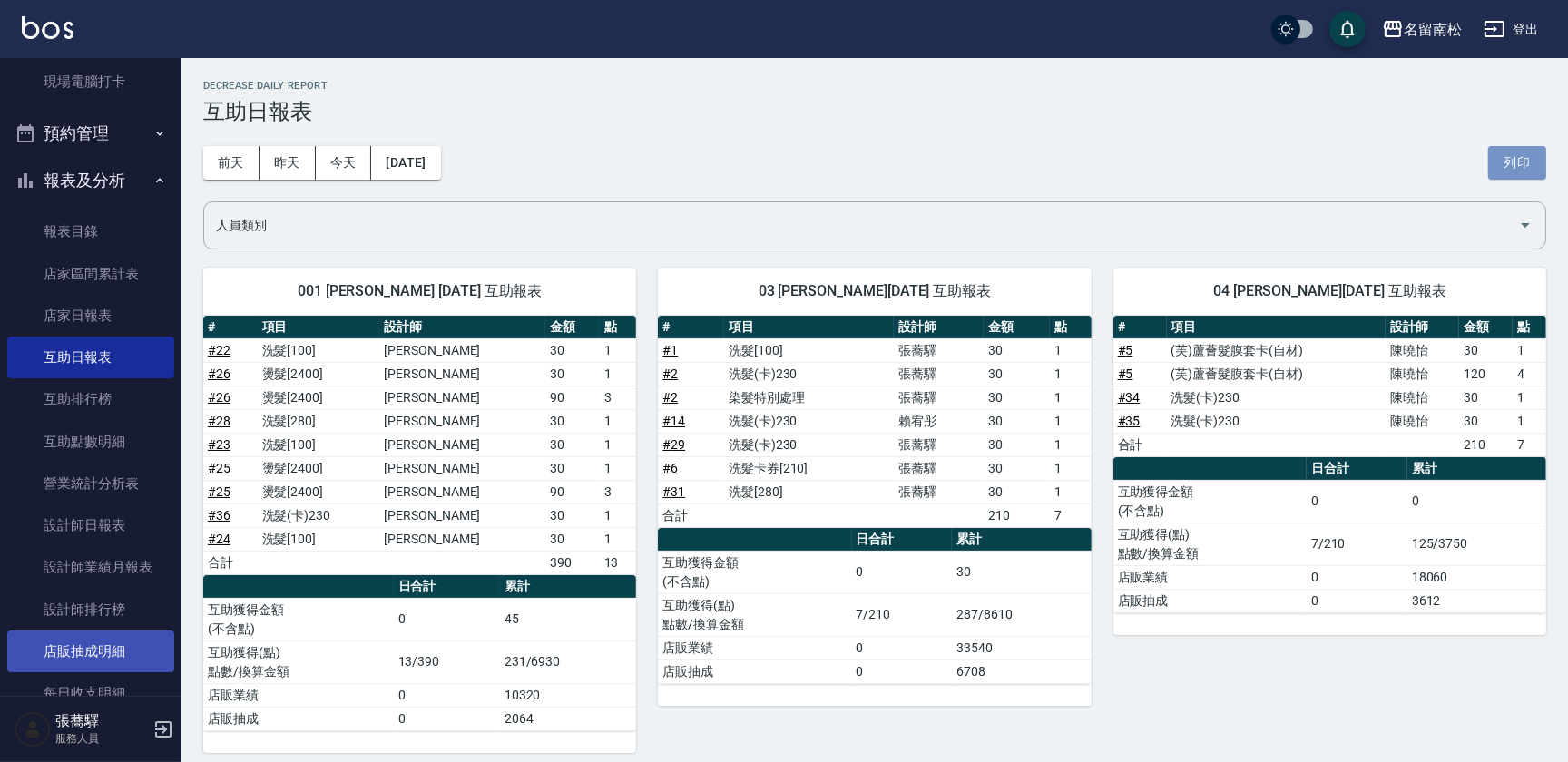
drag, startPoint x: 1515, startPoint y: 154, endPoint x: 106, endPoint y: 660, distance: 1497.1
click at [1515, 154] on button "列印" at bounding box center [1517, 163] width 58 height 34
